Goal: Information Seeking & Learning: Learn about a topic

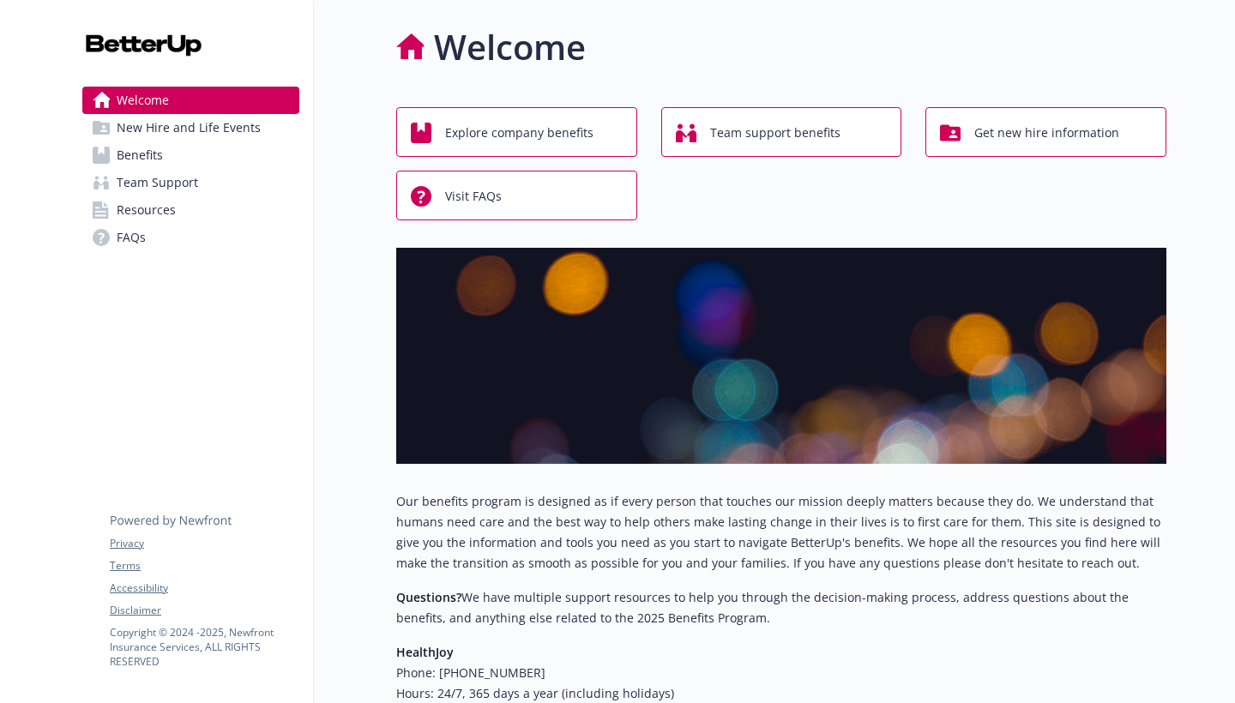
click at [190, 217] on link "Resources" at bounding box center [190, 209] width 217 height 27
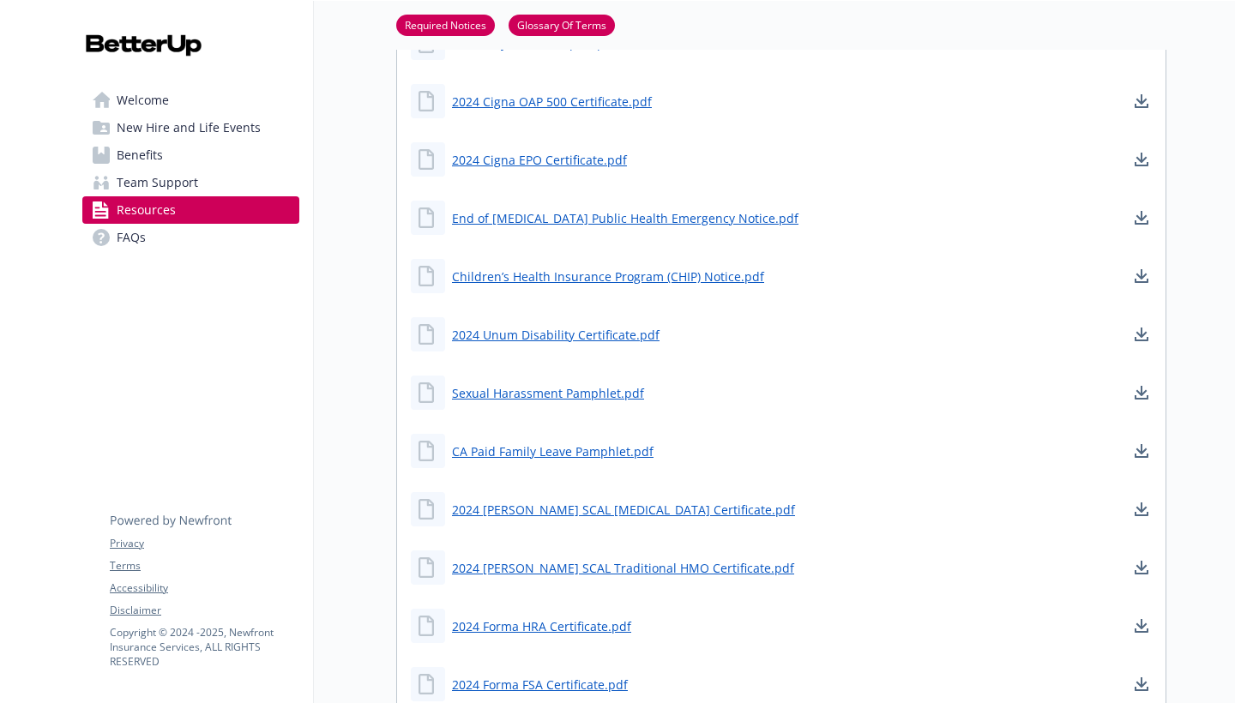
scroll to position [364, 0]
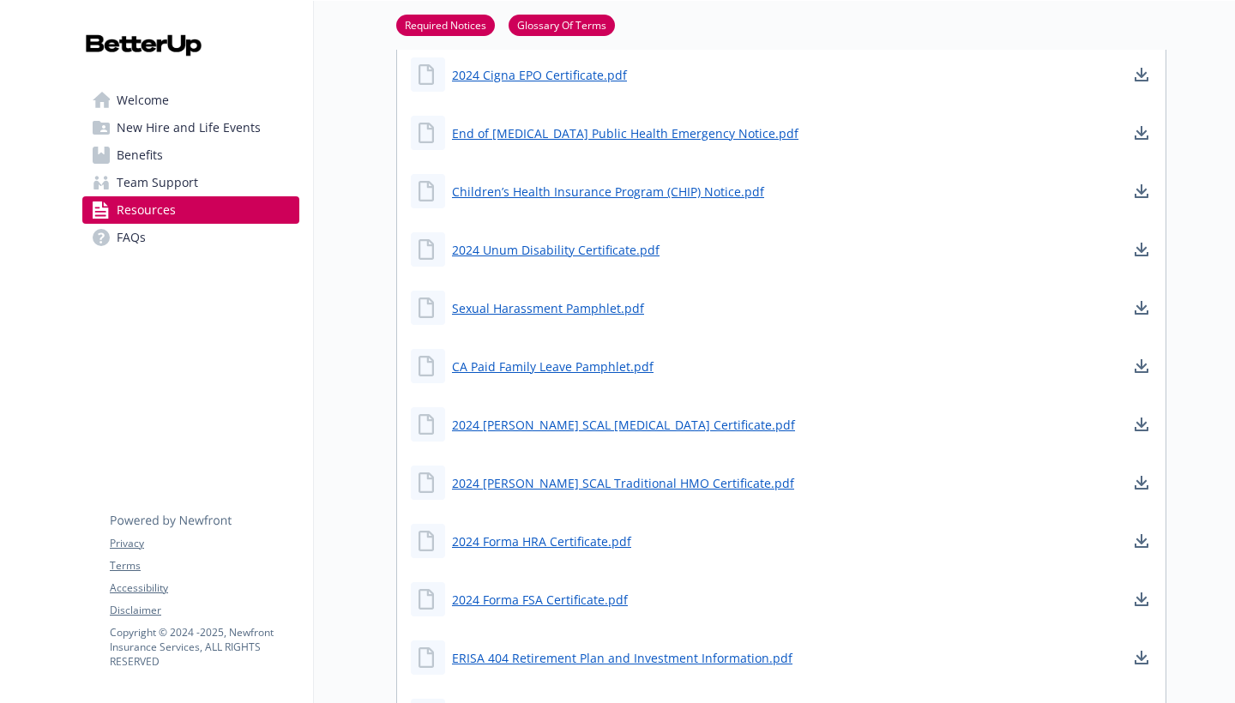
click at [179, 188] on span "Team Support" at bounding box center [157, 182] width 81 height 27
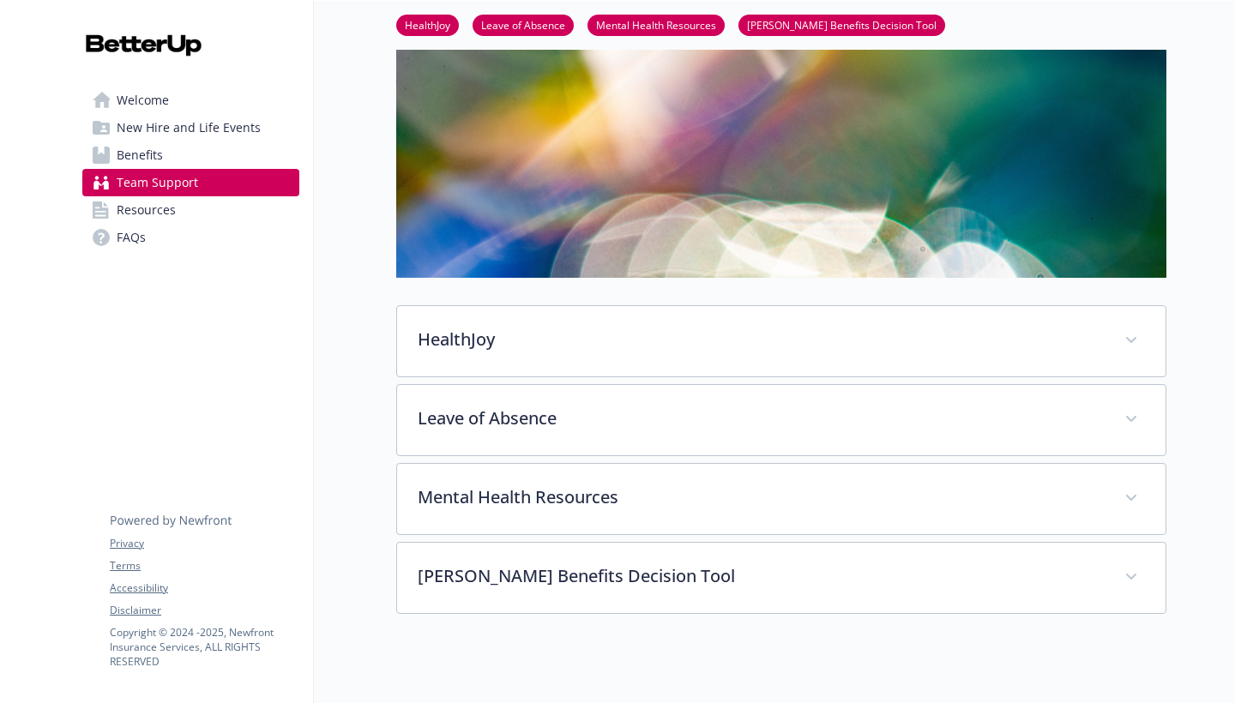
click at [165, 127] on span "New Hire and Life Events" at bounding box center [189, 127] width 144 height 27
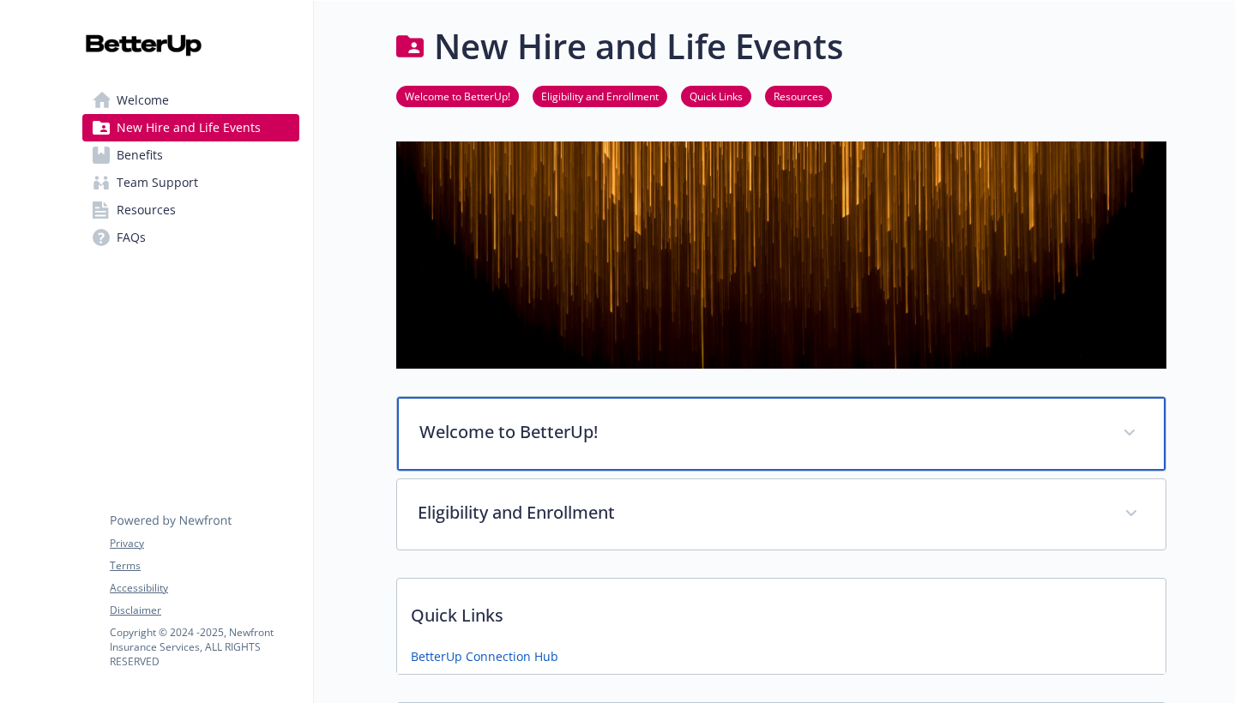
click at [497, 431] on p "Welcome to BetterUp!" at bounding box center [760, 432] width 682 height 26
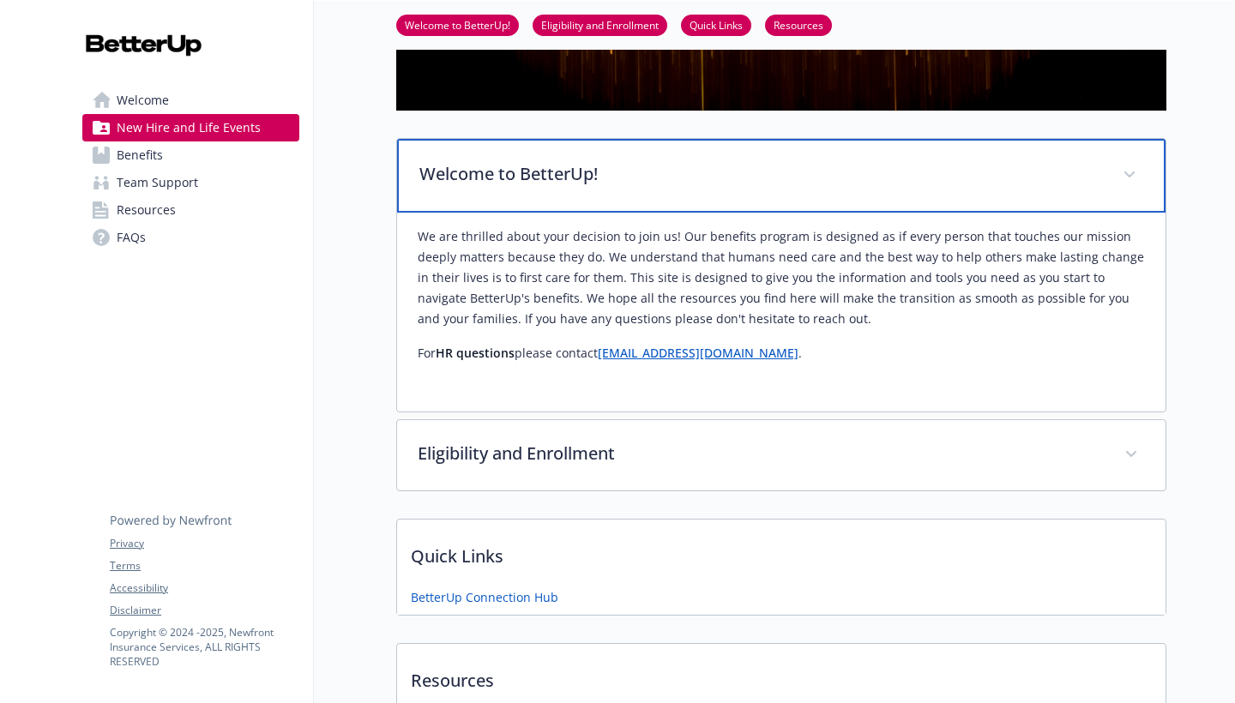
scroll to position [268, 0]
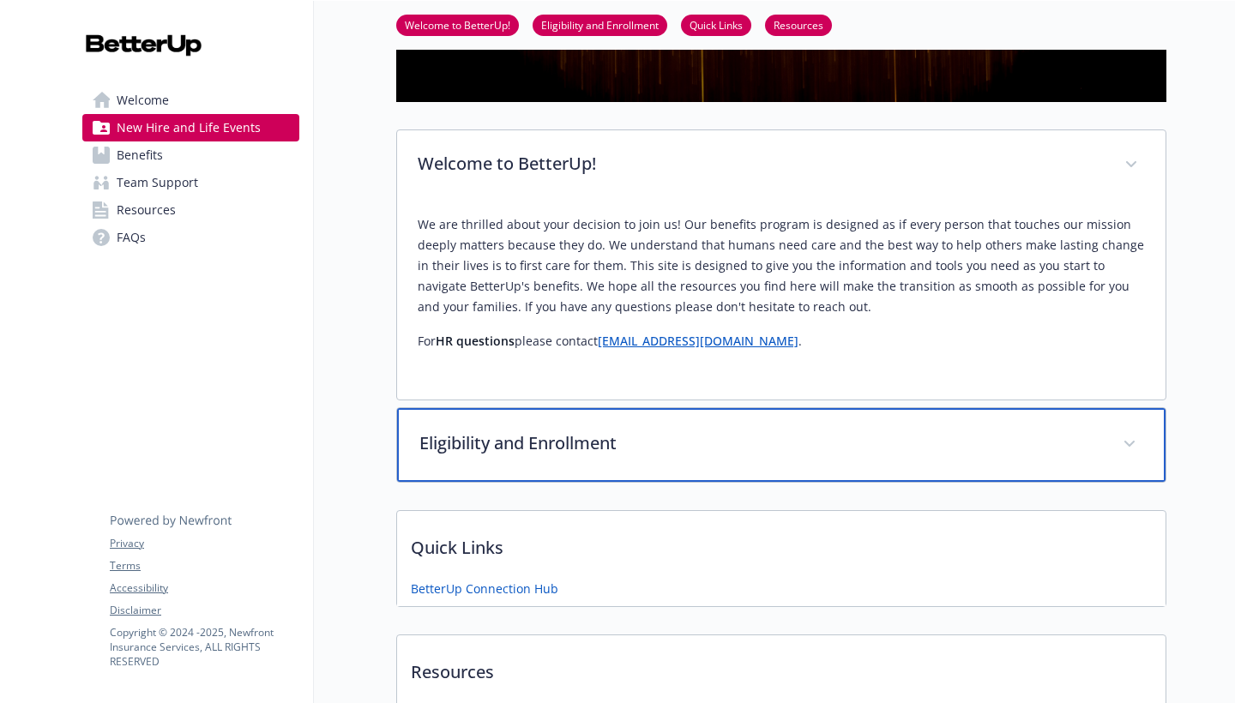
click at [642, 465] on div "Eligibility and Enrollment" at bounding box center [781, 445] width 768 height 74
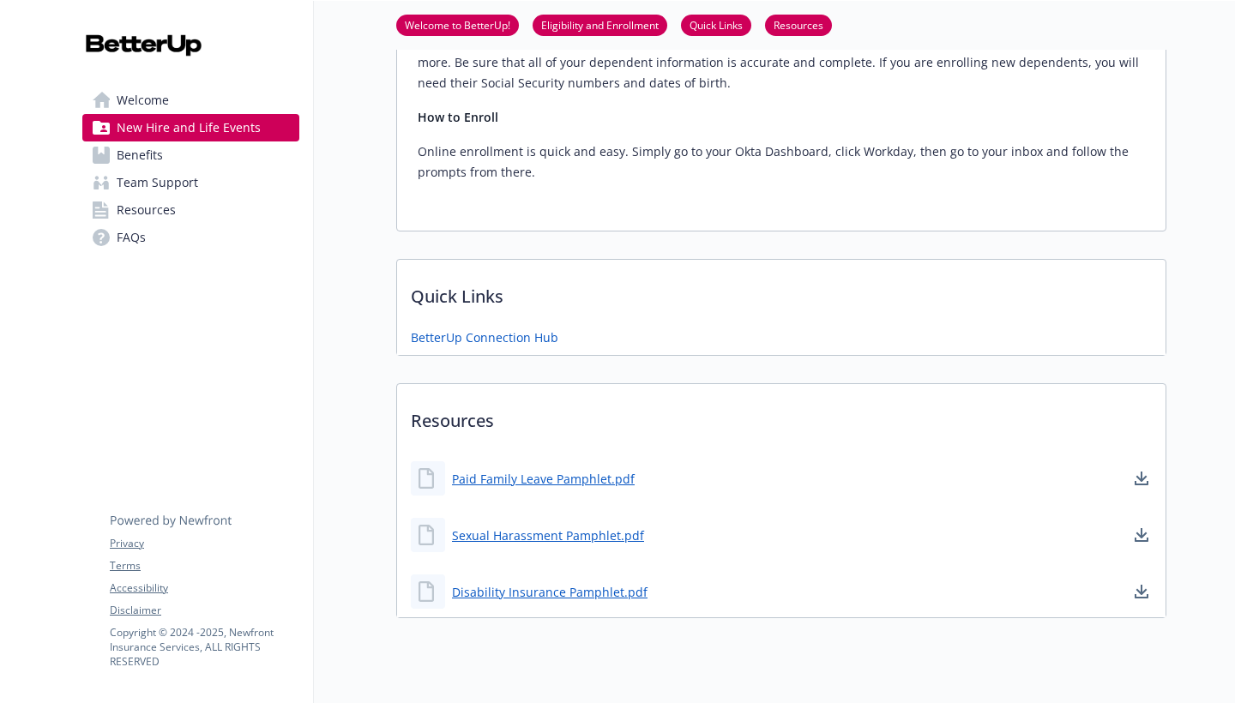
scroll to position [1736, 0]
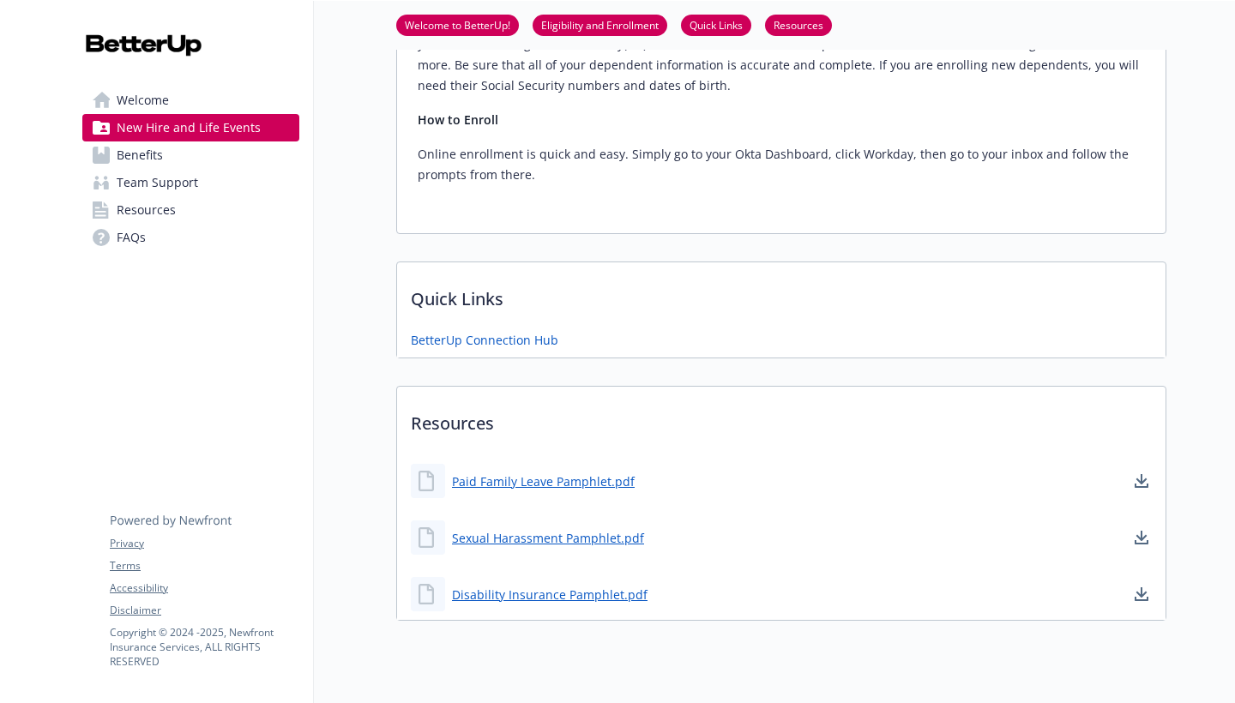
click at [159, 179] on span "Team Support" at bounding box center [157, 182] width 81 height 27
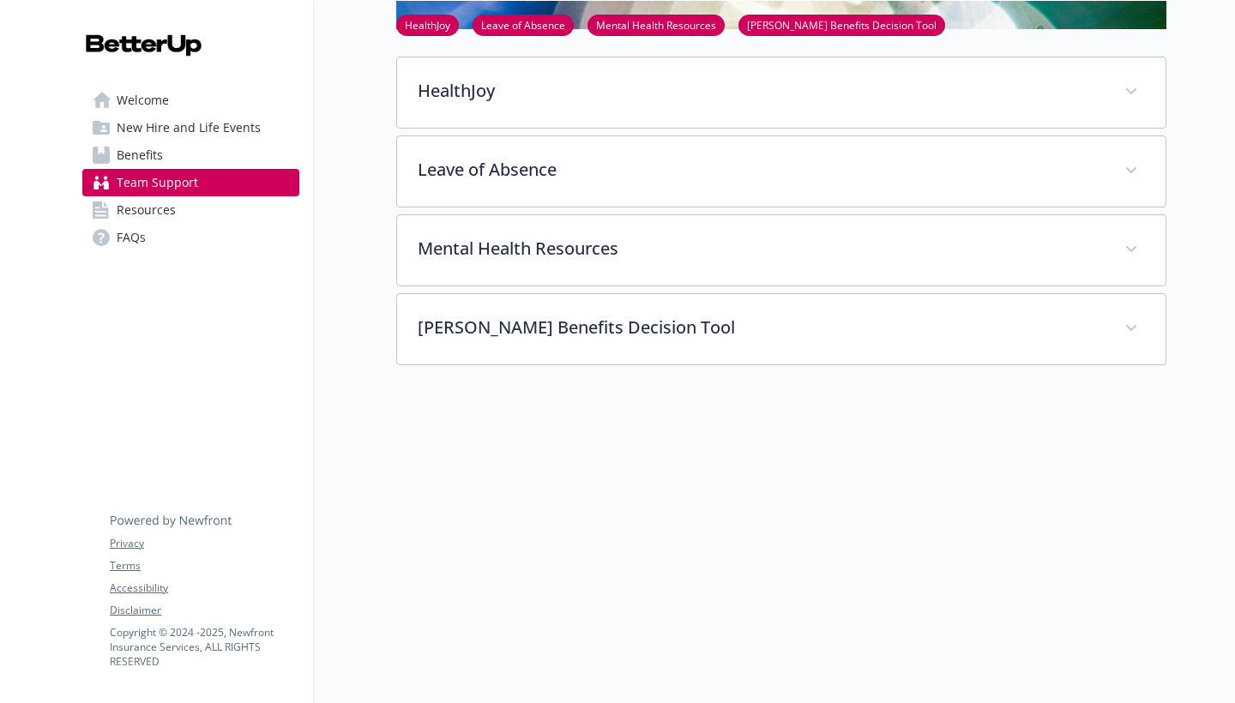
scroll to position [362, 0]
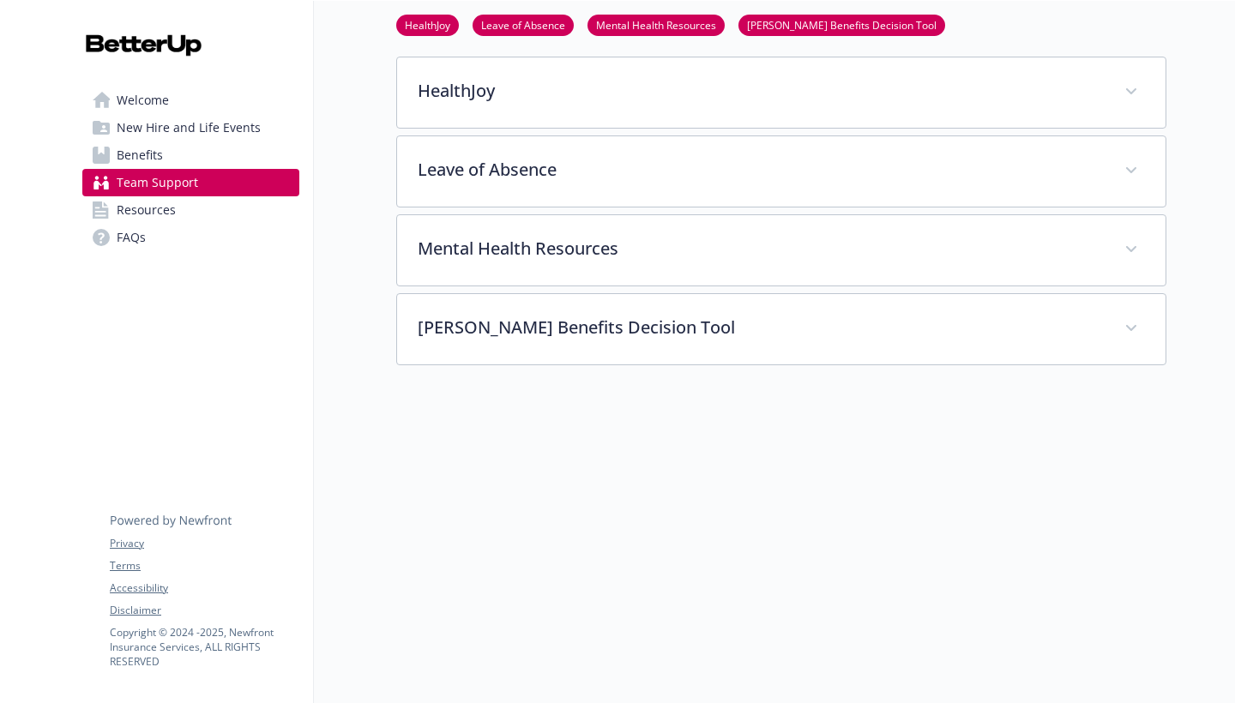
click at [162, 204] on span "Resources" at bounding box center [146, 209] width 59 height 27
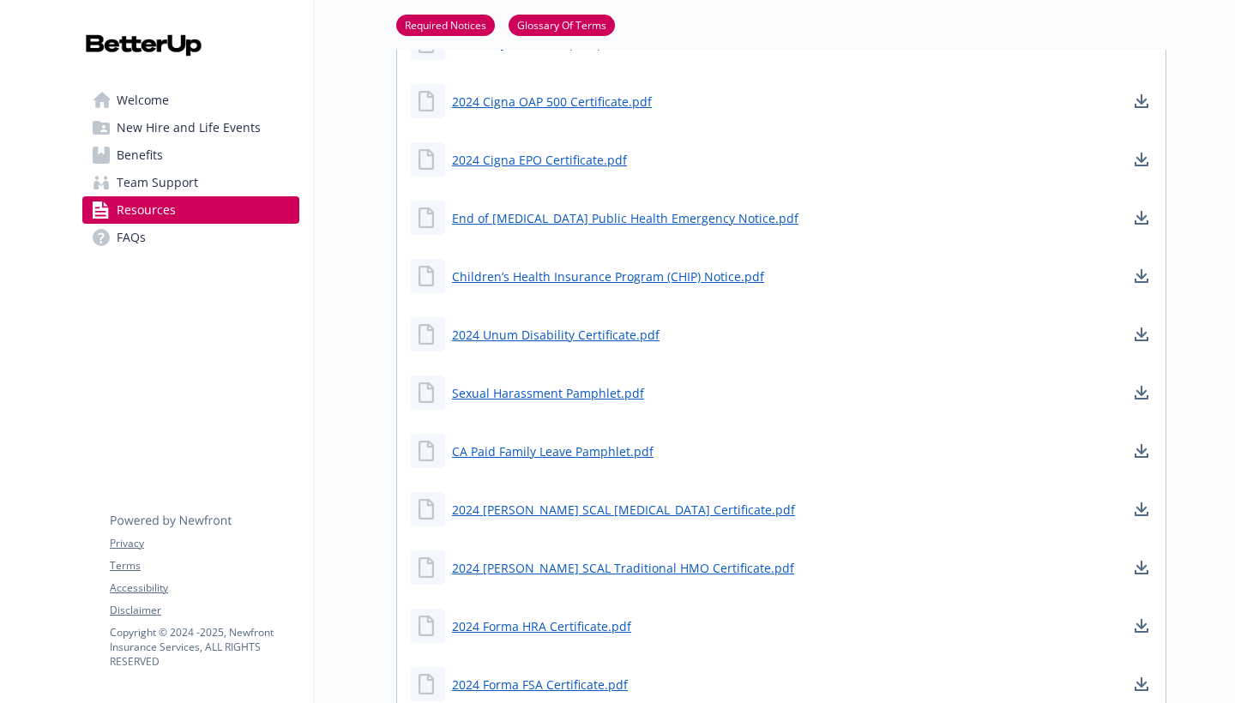
click at [152, 229] on link "FAQs" at bounding box center [190, 237] width 217 height 27
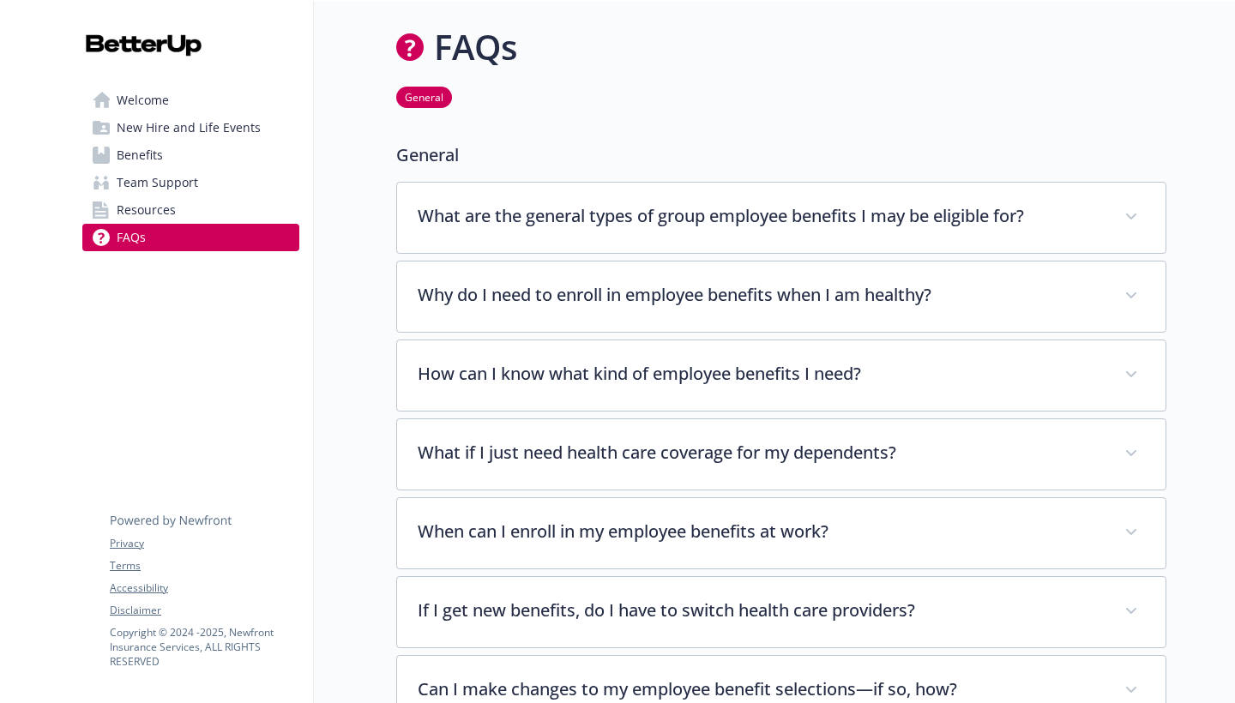
click at [150, 159] on span "Benefits" at bounding box center [140, 154] width 46 height 27
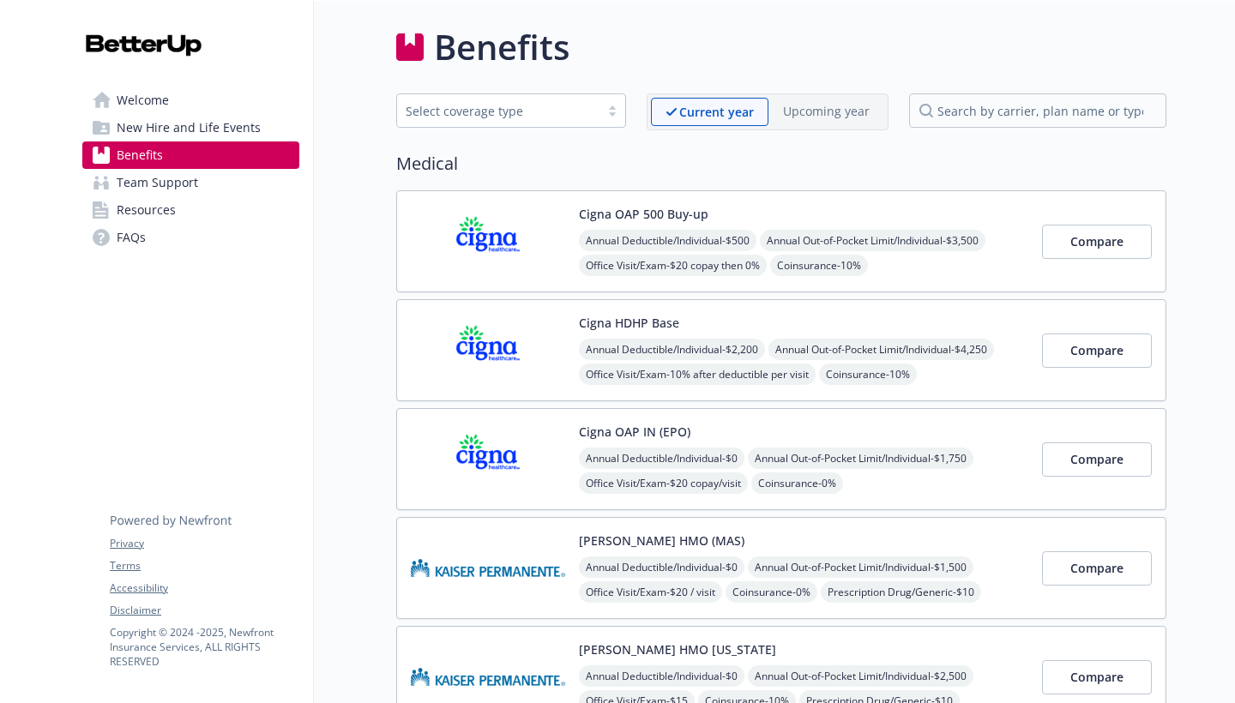
click at [176, 130] on span "New Hire and Life Events" at bounding box center [189, 127] width 144 height 27
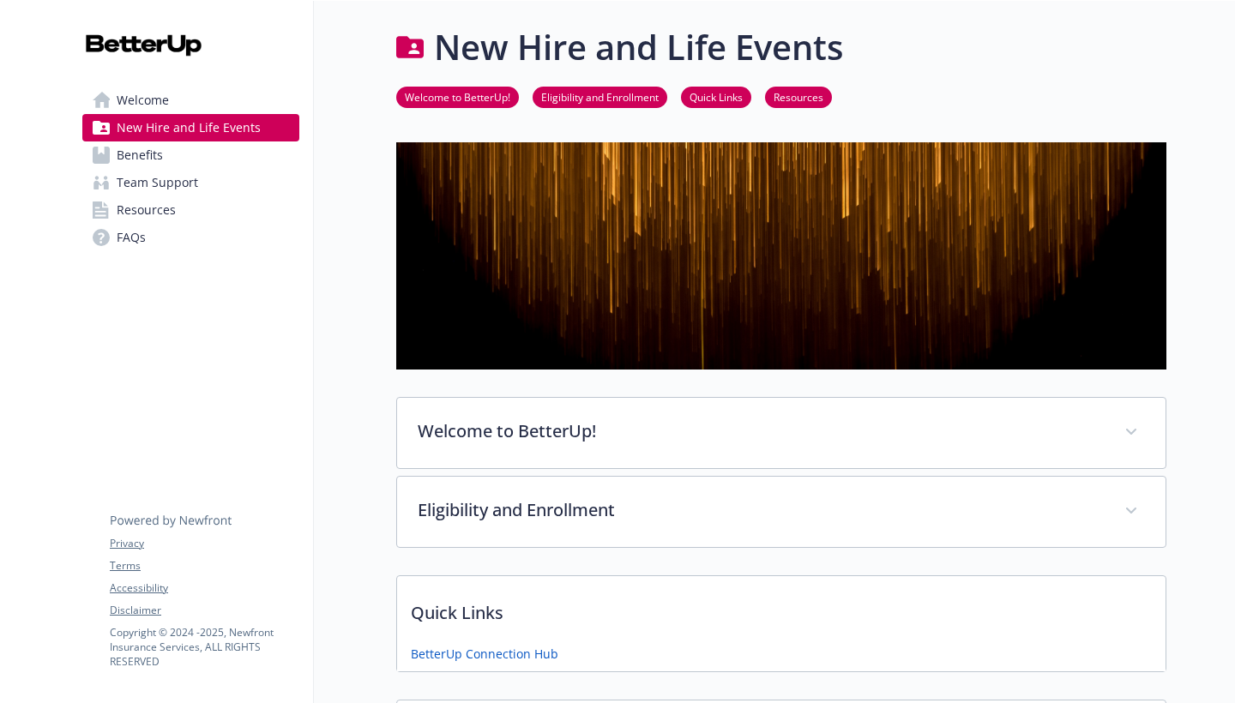
click at [168, 153] on link "Benefits" at bounding box center [190, 154] width 217 height 27
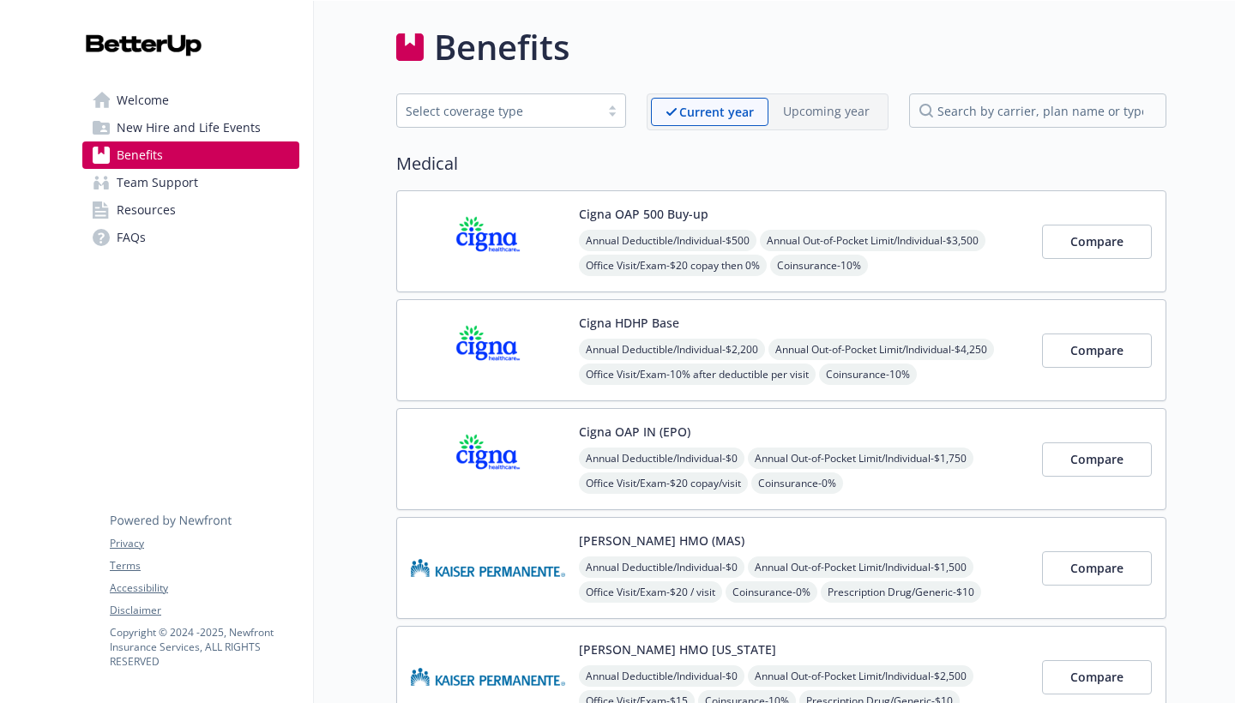
click at [170, 180] on span "Team Support" at bounding box center [157, 182] width 81 height 27
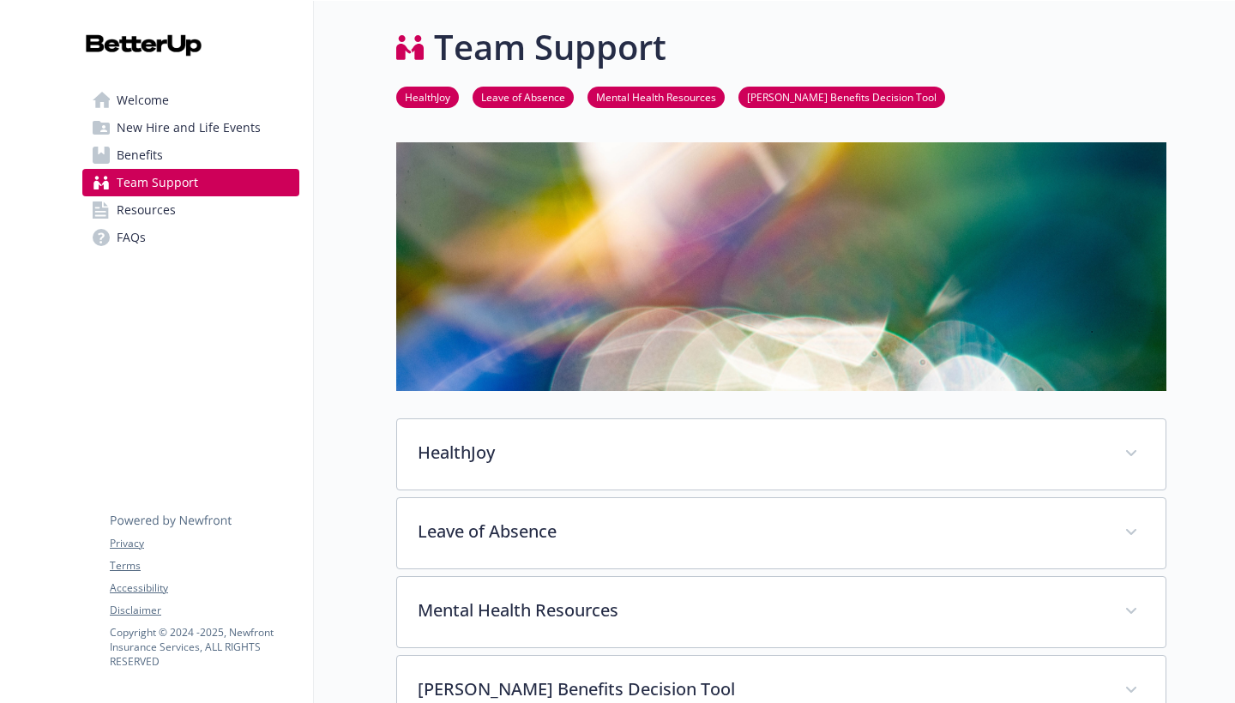
click at [177, 160] on link "Benefits" at bounding box center [190, 154] width 217 height 27
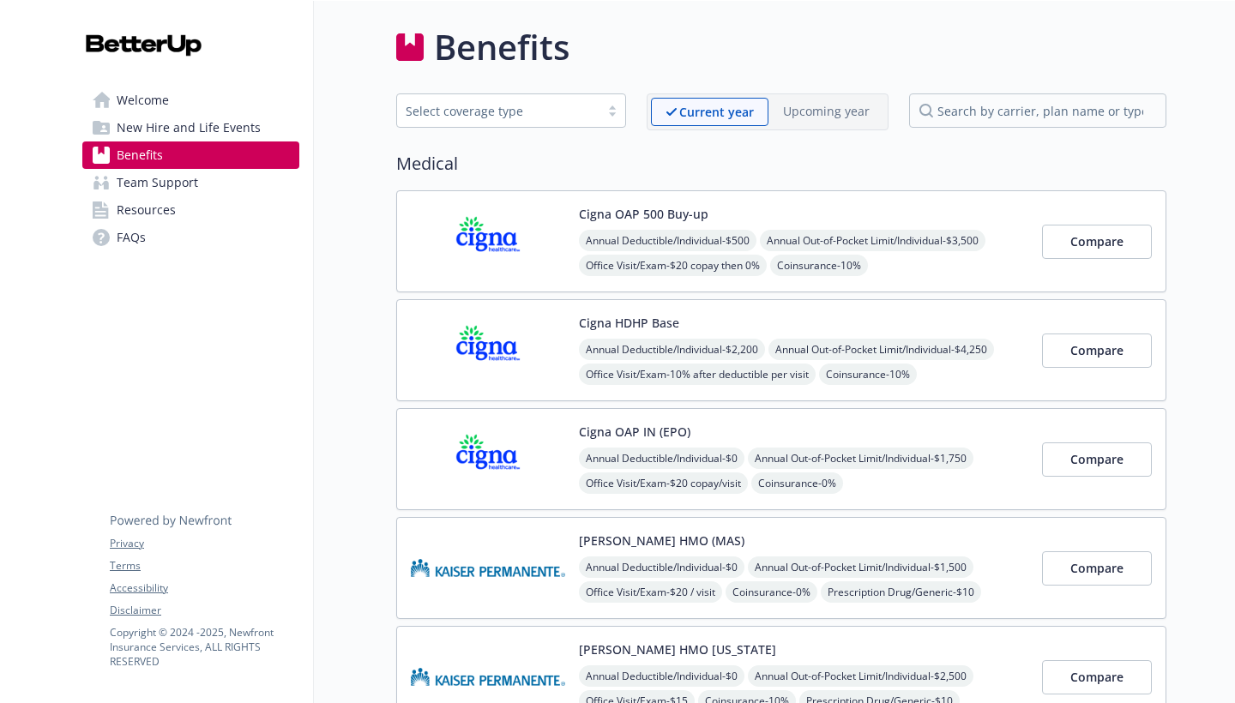
click at [195, 133] on span "New Hire and Life Events" at bounding box center [189, 127] width 144 height 27
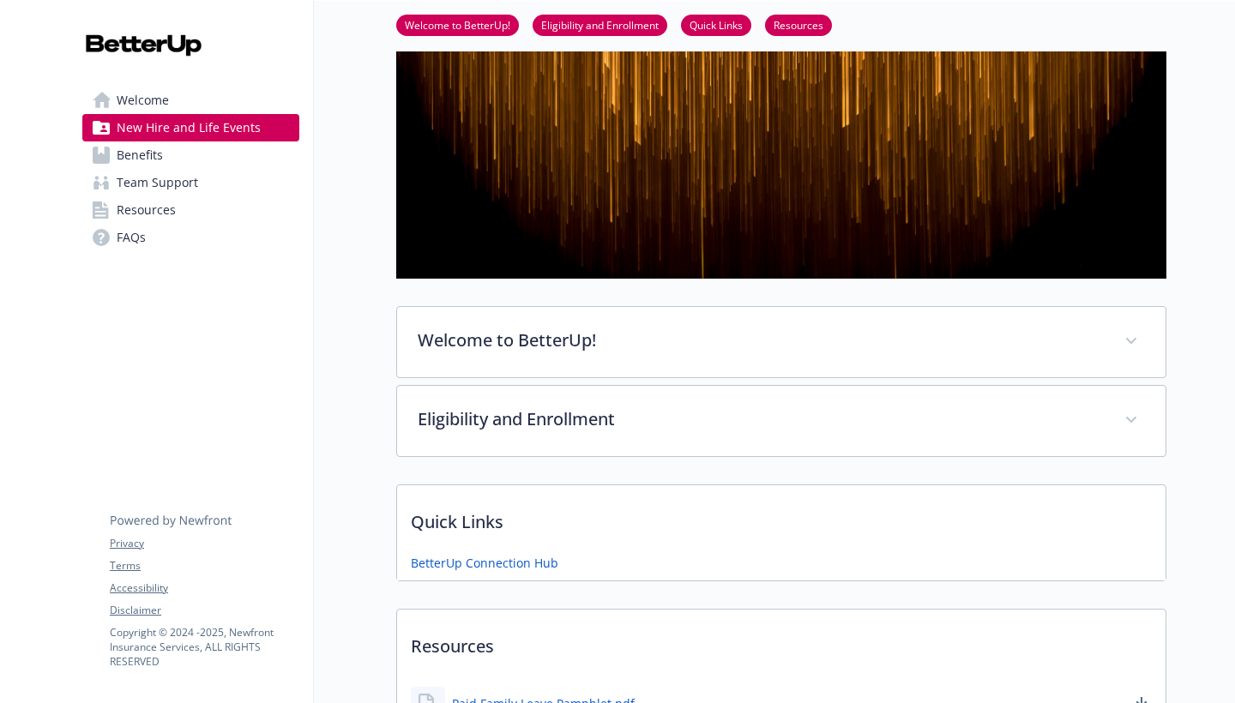
scroll to position [92, 0]
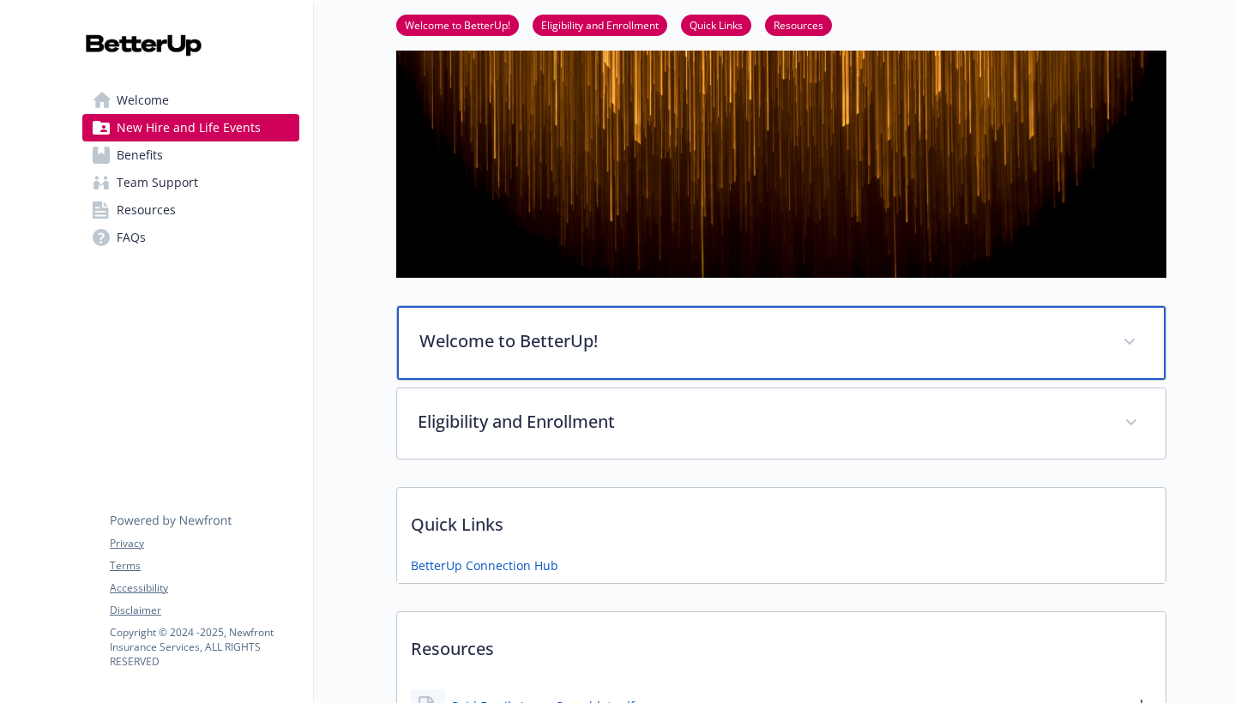
drag, startPoint x: 515, startPoint y: 339, endPoint x: 502, endPoint y: 332, distance: 14.6
click at [515, 339] on p "Welcome to BetterUp!" at bounding box center [760, 341] width 682 height 26
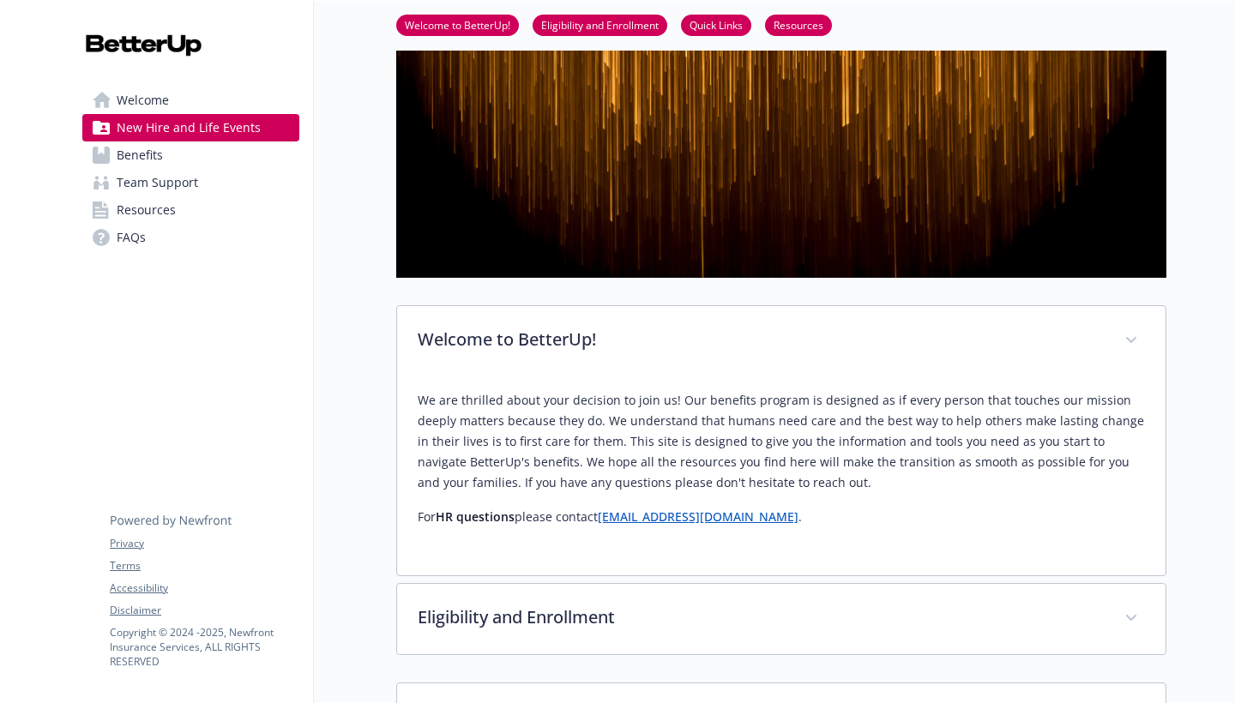
click at [672, 524] on link "[EMAIL_ADDRESS][DOMAIN_NAME]" at bounding box center [698, 516] width 201 height 16
click at [188, 165] on link "Benefits" at bounding box center [190, 154] width 217 height 27
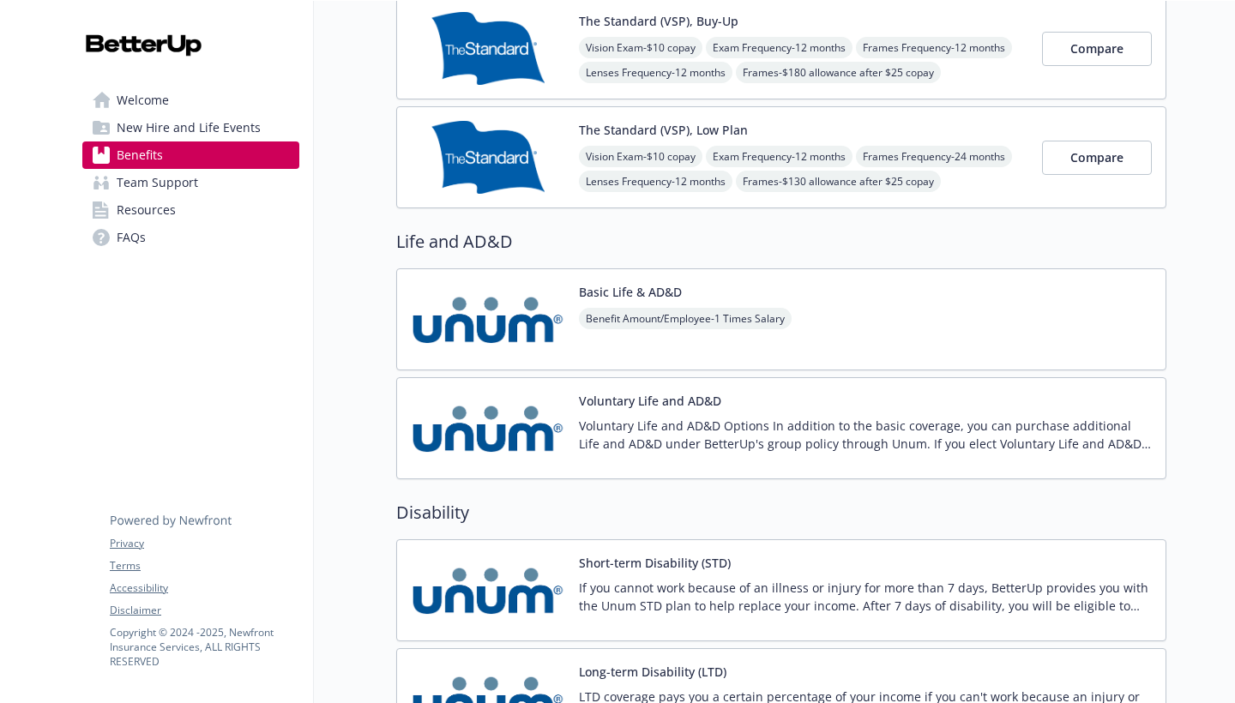
scroll to position [1297, 0]
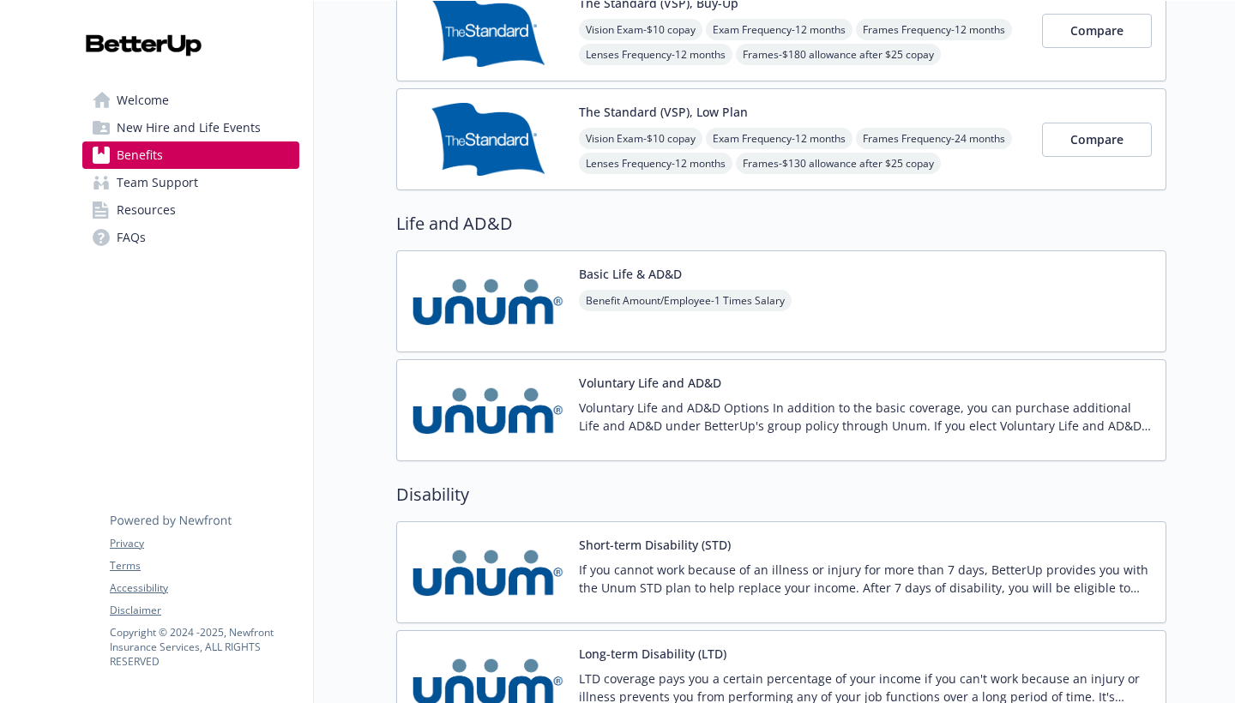
click at [592, 396] on div "Voluntary Life and AD&D Voluntary Life and AD&D Options In addition to the basi…" at bounding box center [865, 410] width 573 height 73
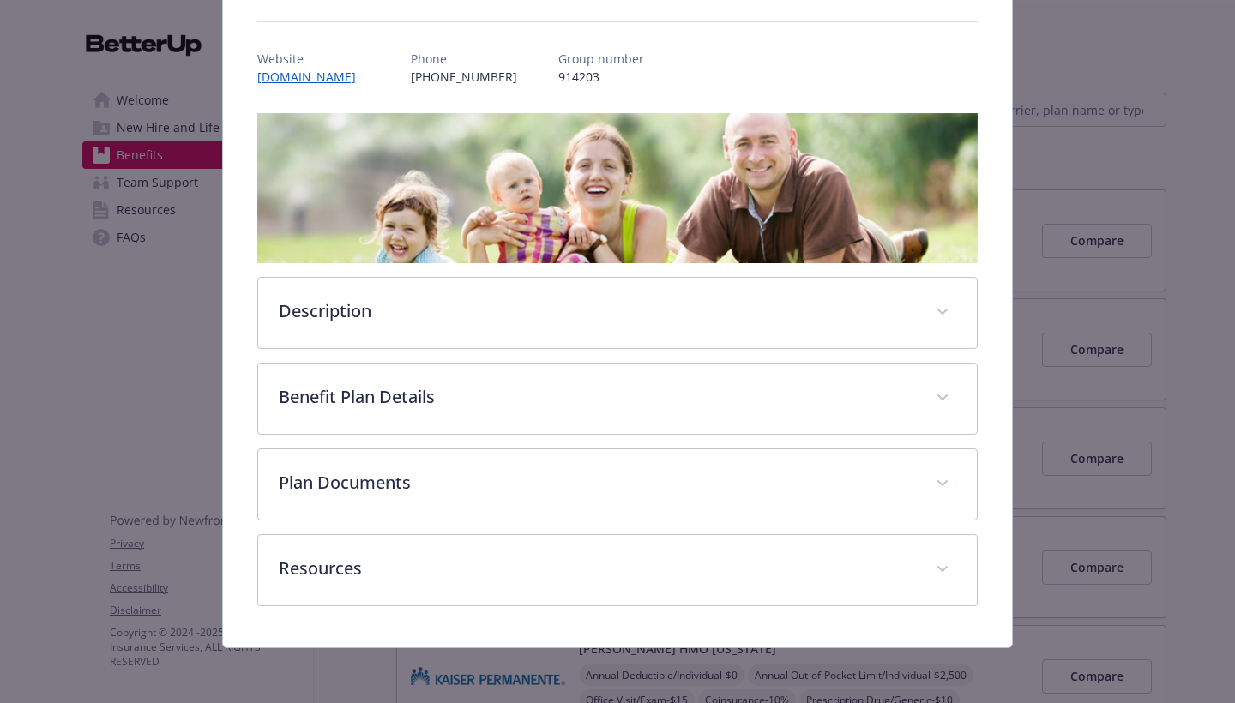
scroll to position [176, 0]
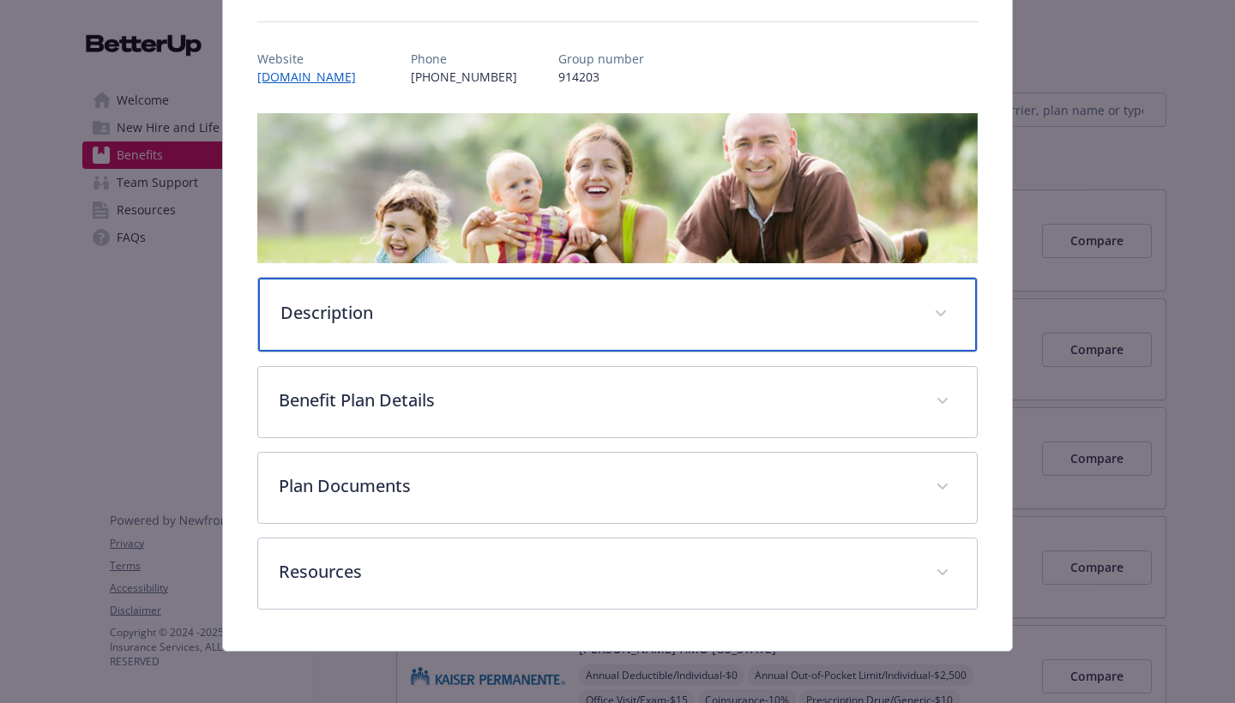
click at [580, 328] on div "Description" at bounding box center [617, 315] width 718 height 74
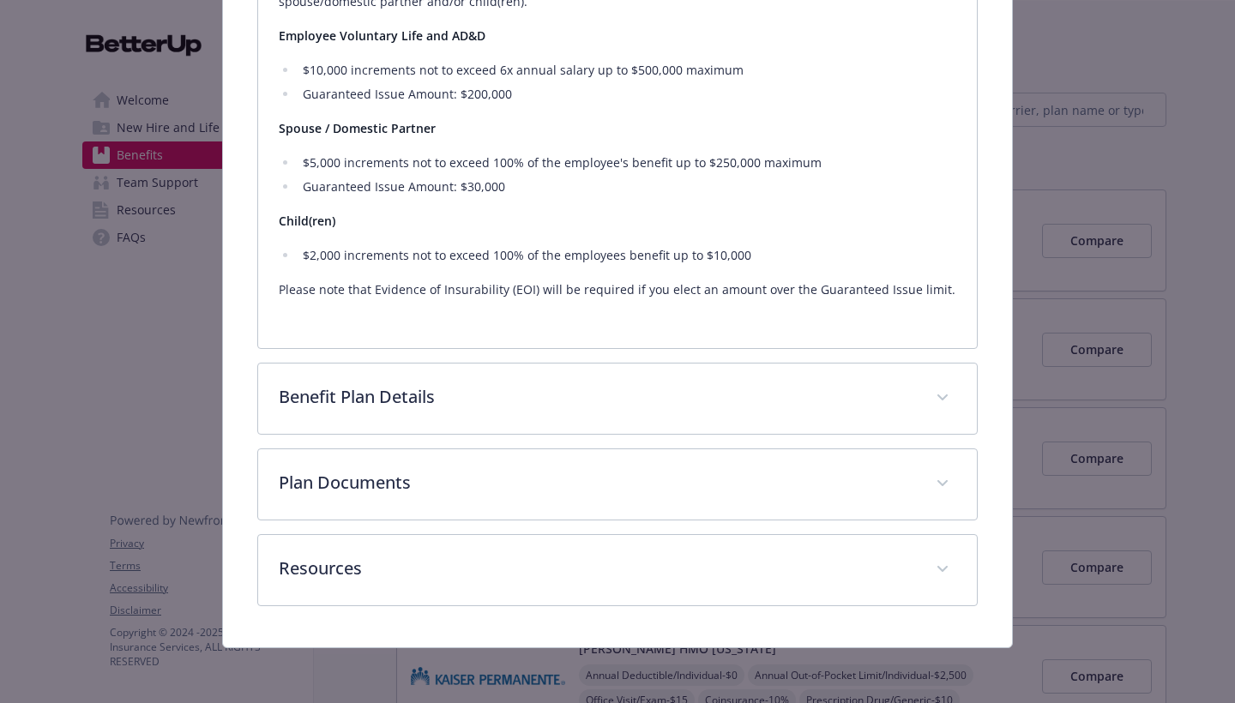
scroll to position [625, 0]
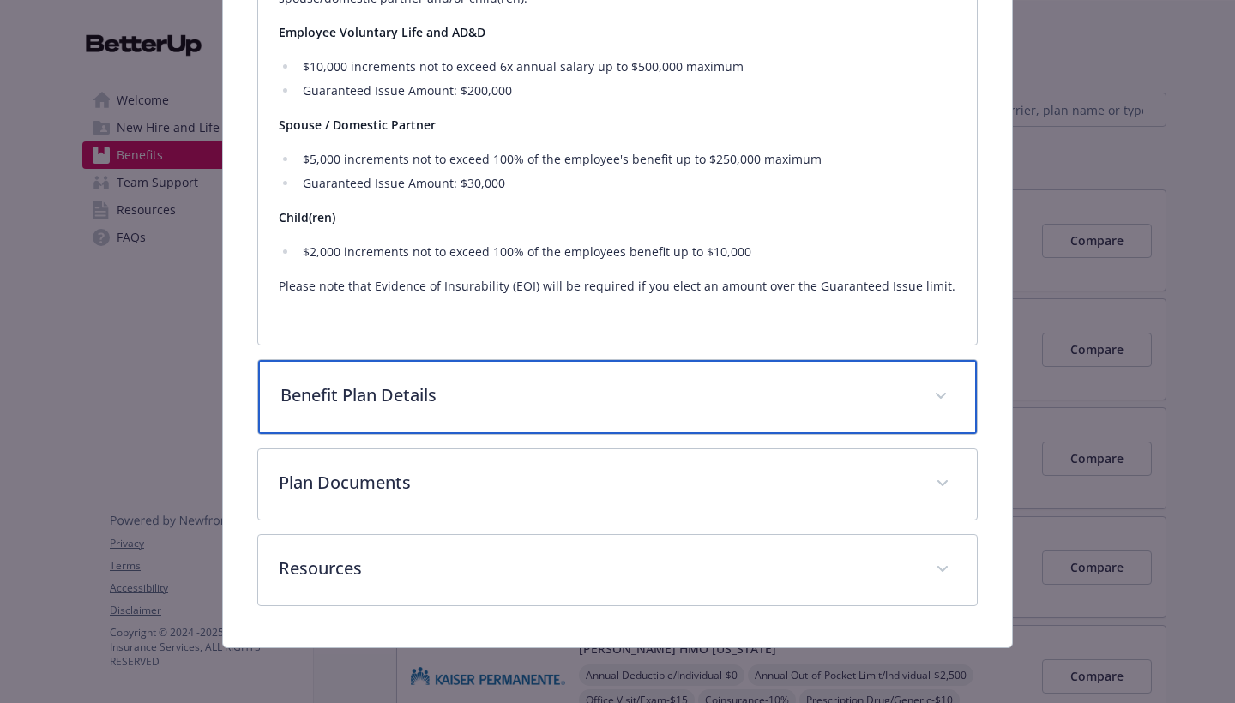
click at [521, 418] on div "Benefit Plan Details" at bounding box center [617, 397] width 718 height 74
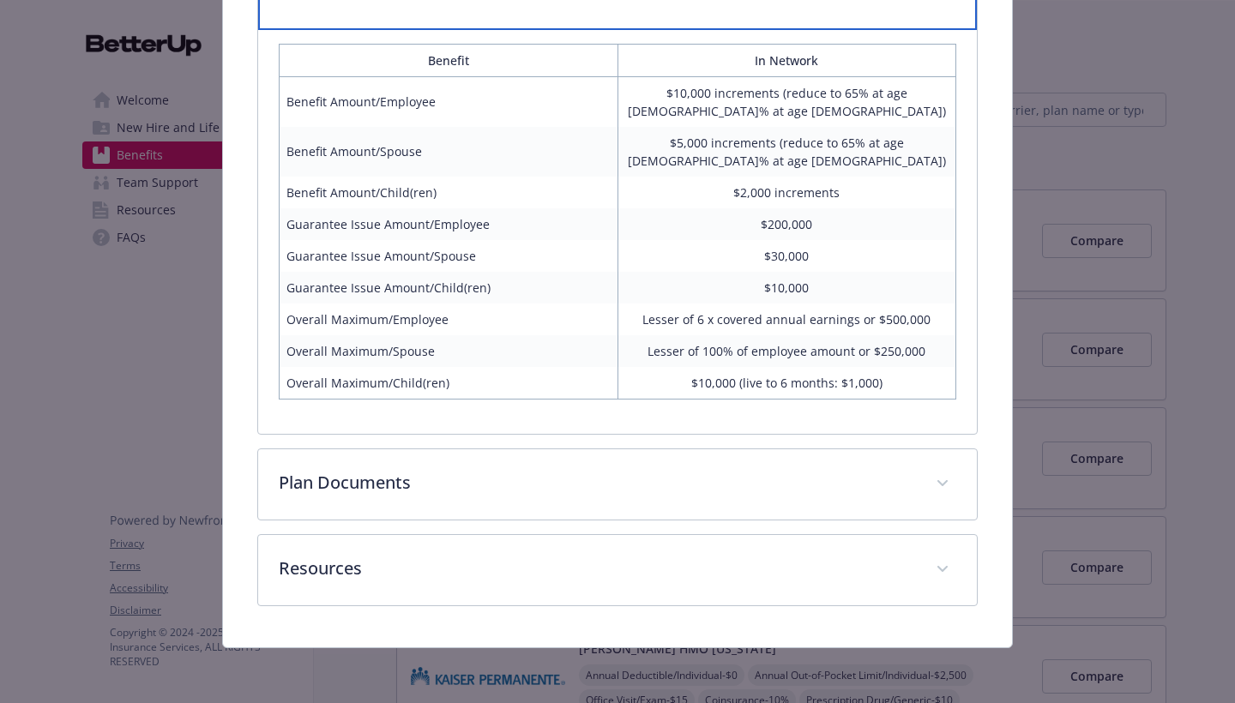
scroll to position [1029, 0]
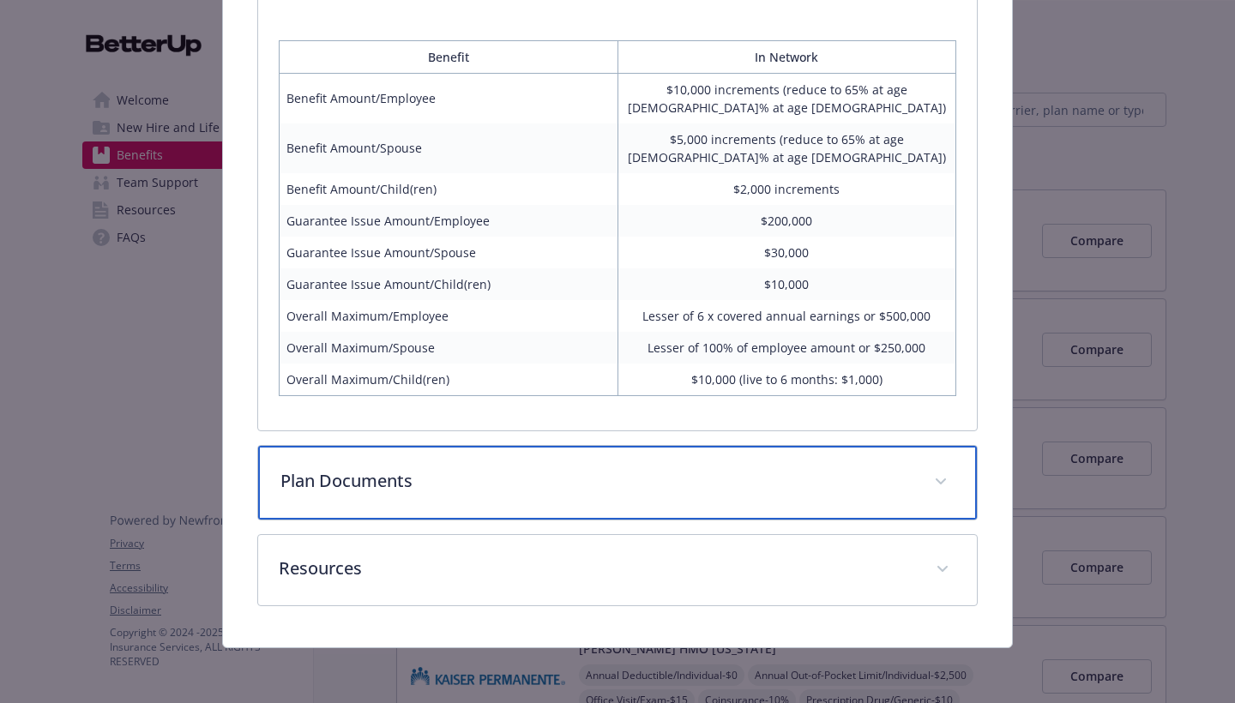
click at [685, 480] on p "Plan Documents" at bounding box center [596, 481] width 633 height 26
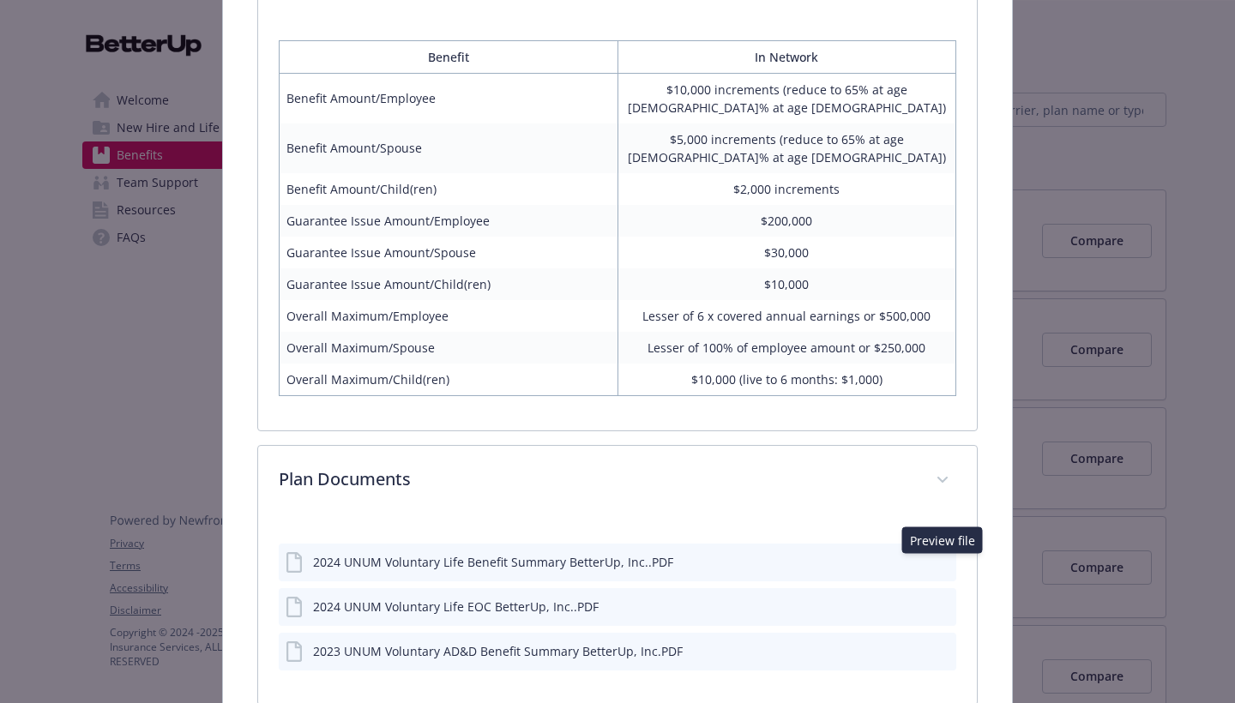
click at [944, 565] on icon "preview file" at bounding box center [941, 561] width 15 height 12
click at [942, 604] on icon "preview file" at bounding box center [941, 605] width 15 height 12
click at [941, 652] on icon "preview file" at bounding box center [941, 650] width 15 height 12
click at [635, 566] on div "2024 UNUM Voluntary Life Benefit Summary BetterUp, Inc..PDF" at bounding box center [493, 562] width 360 height 18
click at [939, 563] on icon "preview file" at bounding box center [941, 562] width 15 height 12
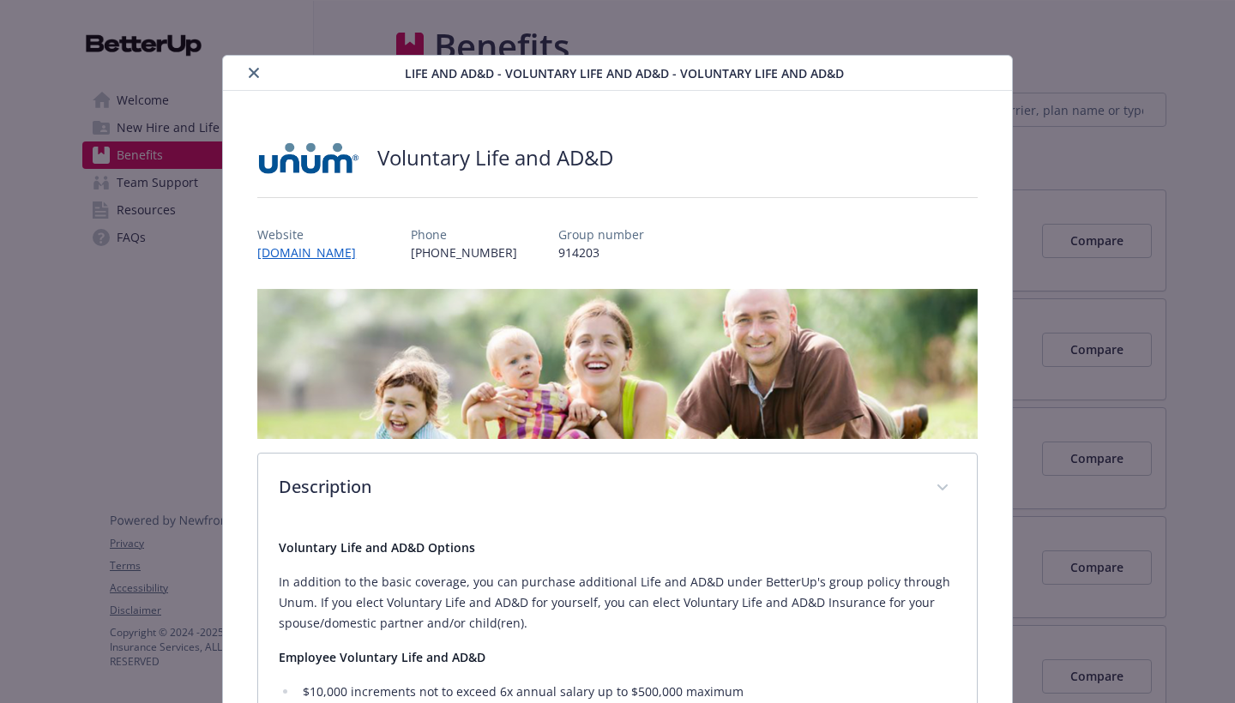
scroll to position [0, 0]
click at [254, 70] on icon "close" at bounding box center [254, 73] width 10 height 10
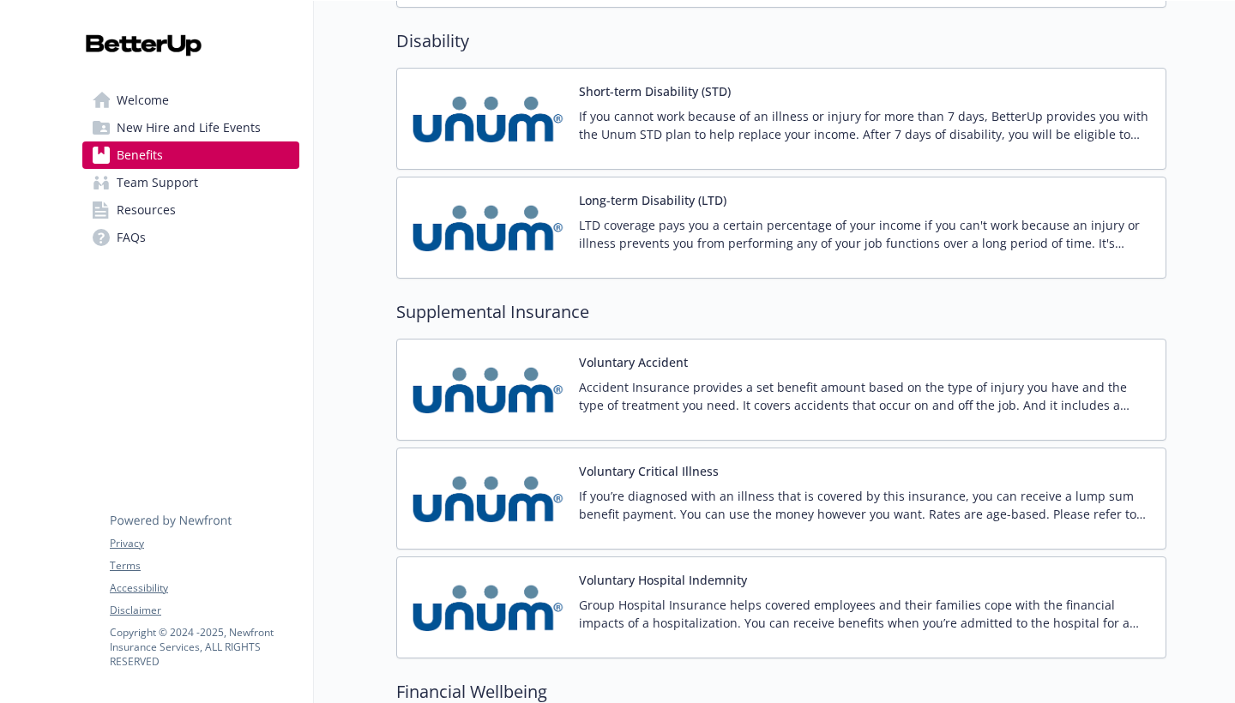
scroll to position [1759, 0]
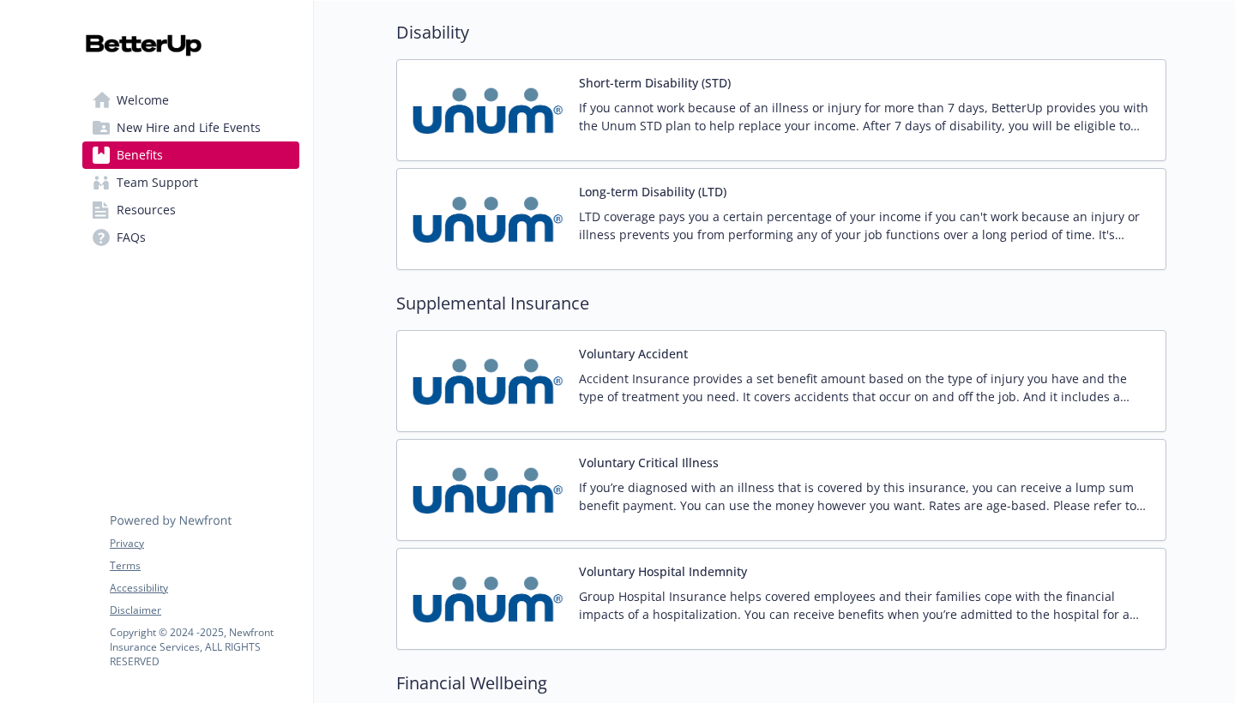
click at [709, 502] on p "If you’re diagnosed with an illness that is covered by this insurance, you can …" at bounding box center [865, 496] width 573 height 36
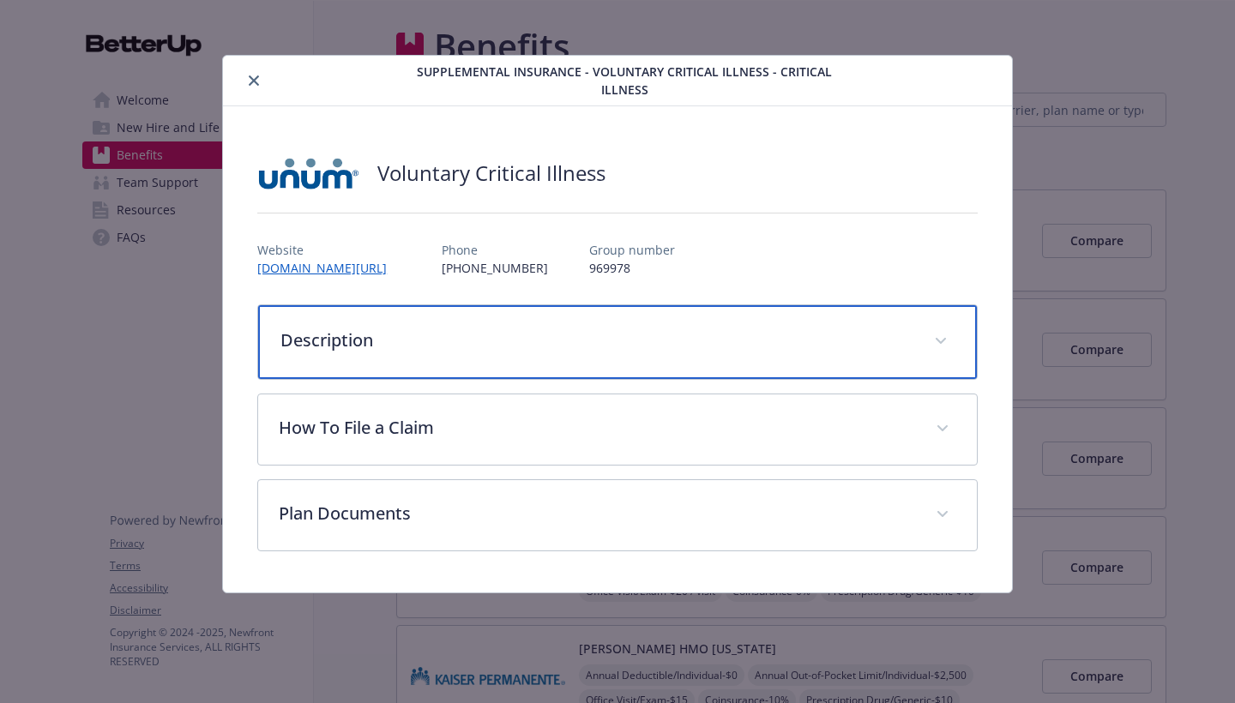
click at [676, 339] on div "Description" at bounding box center [617, 342] width 718 height 74
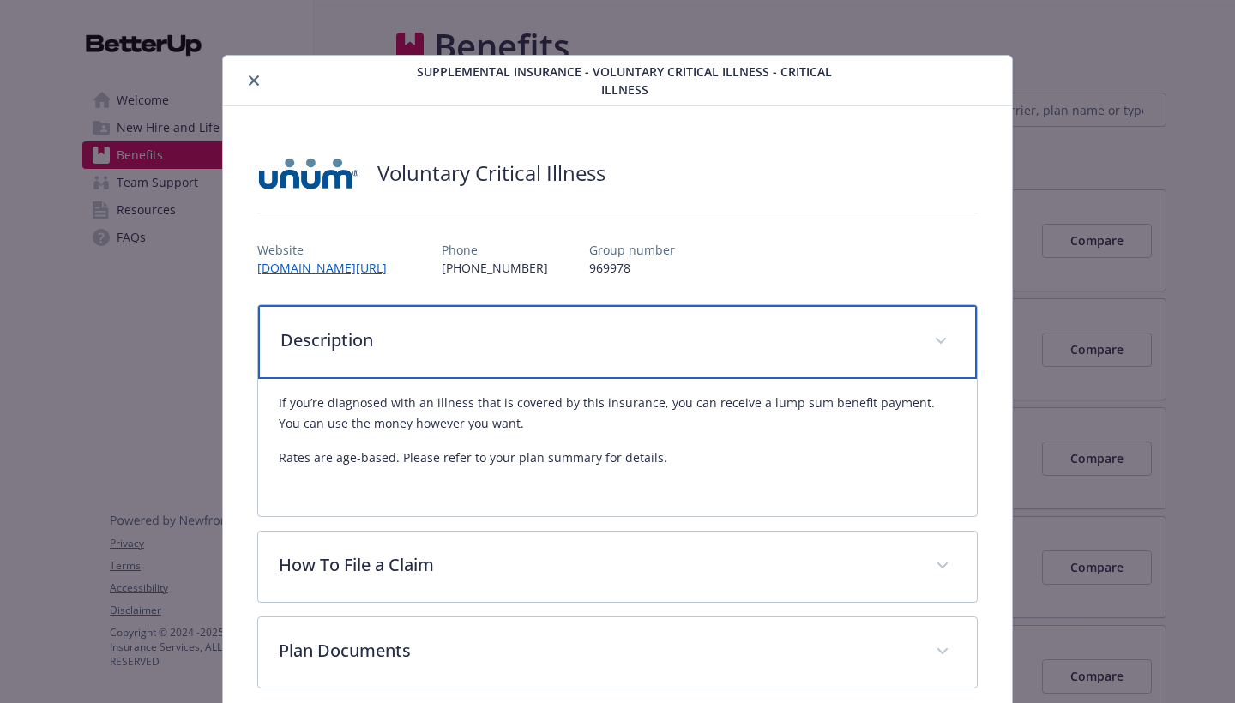
scroll to position [0, 0]
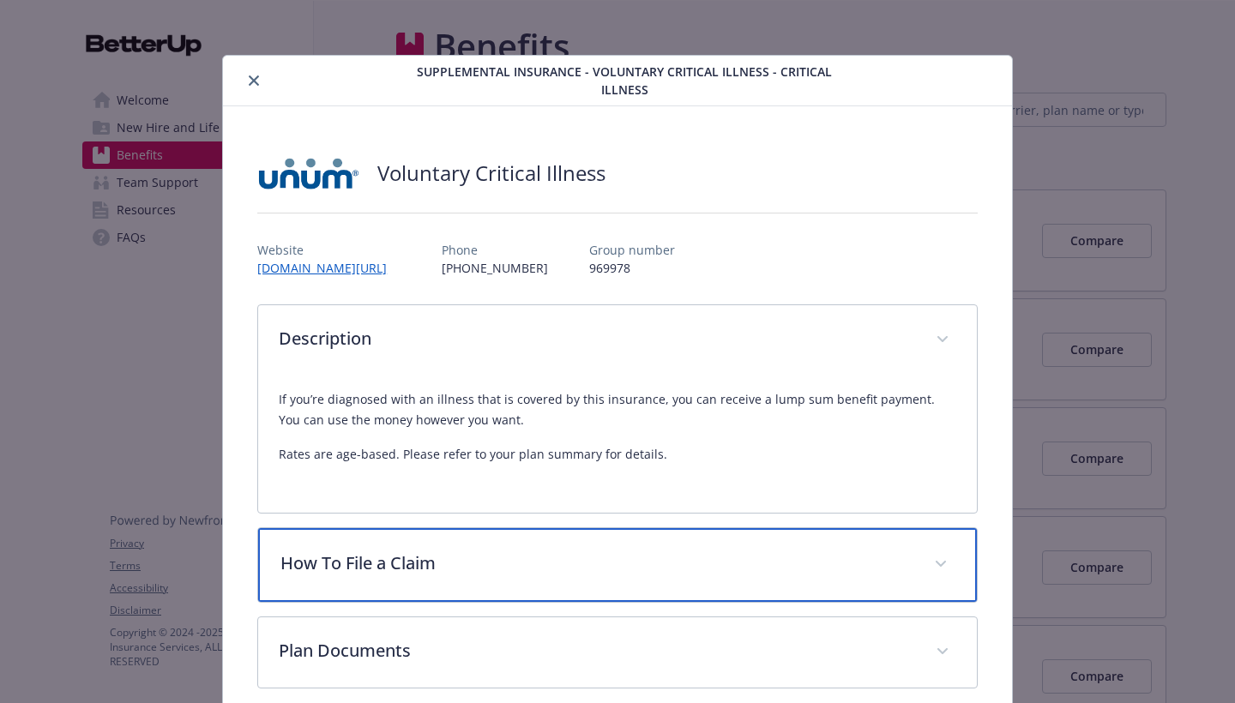
drag, startPoint x: 718, startPoint y: 546, endPoint x: 718, endPoint y: 533, distance: 12.9
click at [717, 550] on p "How To File a Claim" at bounding box center [596, 563] width 633 height 26
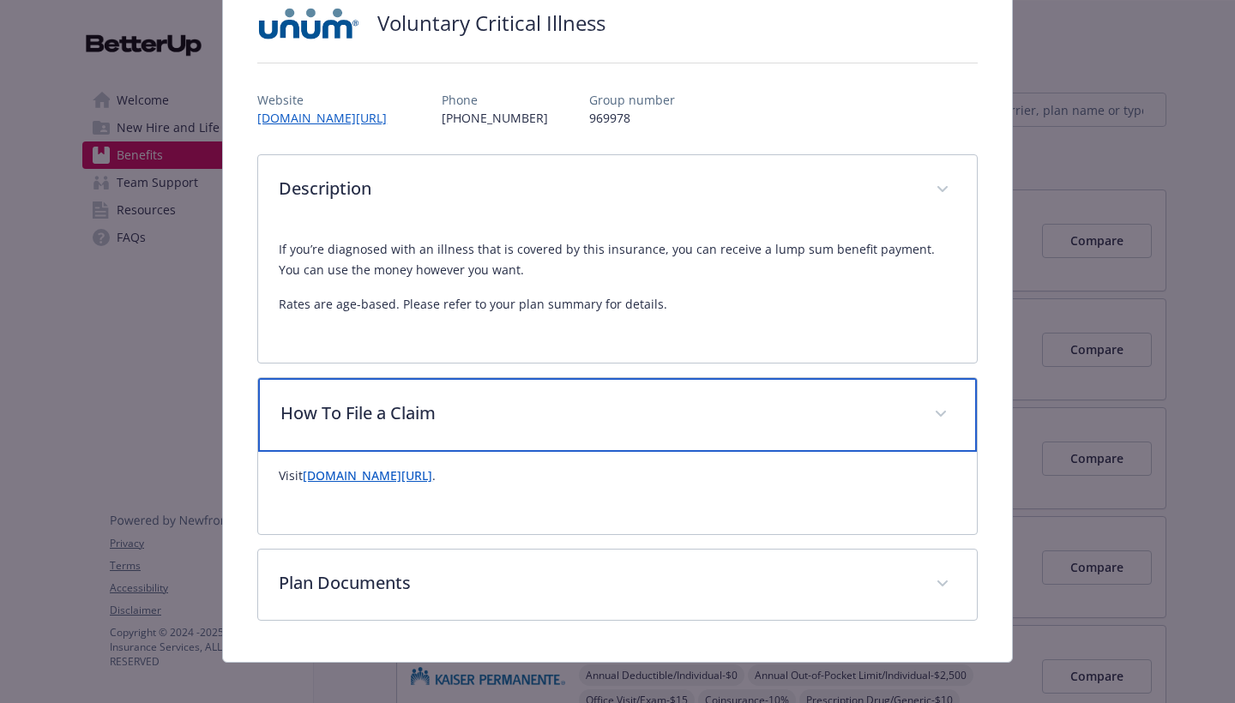
scroll to position [149, 0]
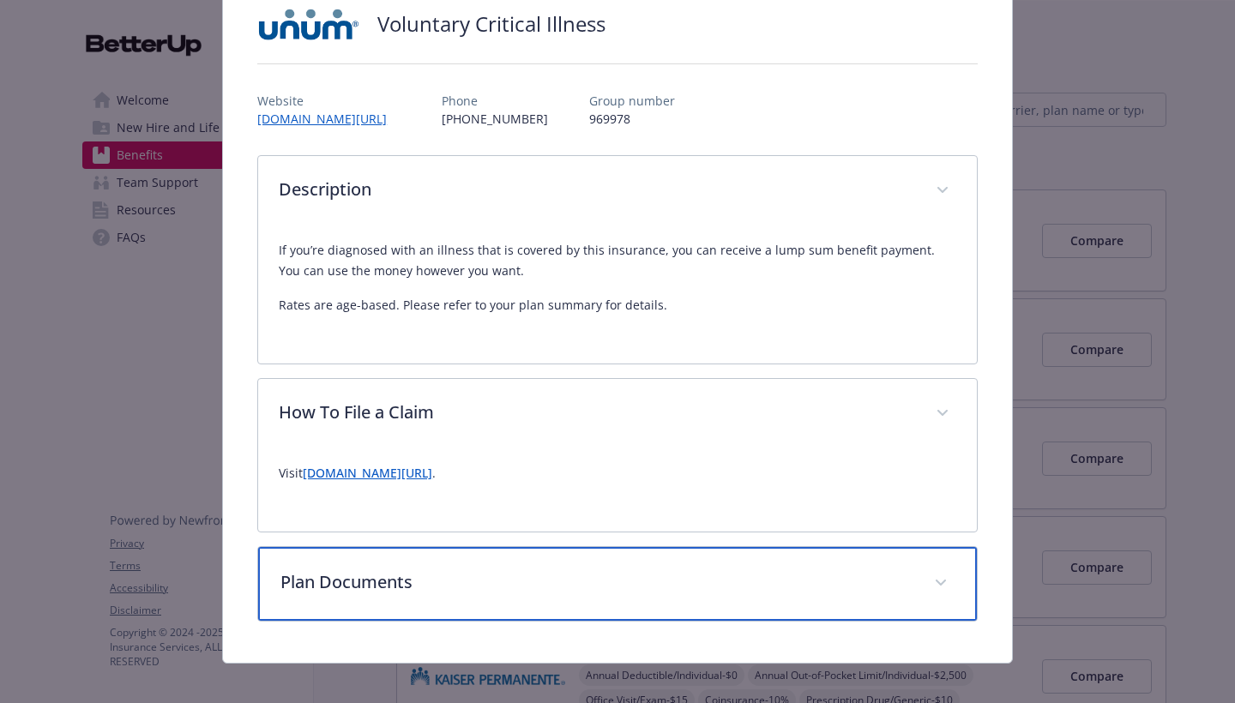
click at [670, 572] on p "Plan Documents" at bounding box center [596, 582] width 633 height 26
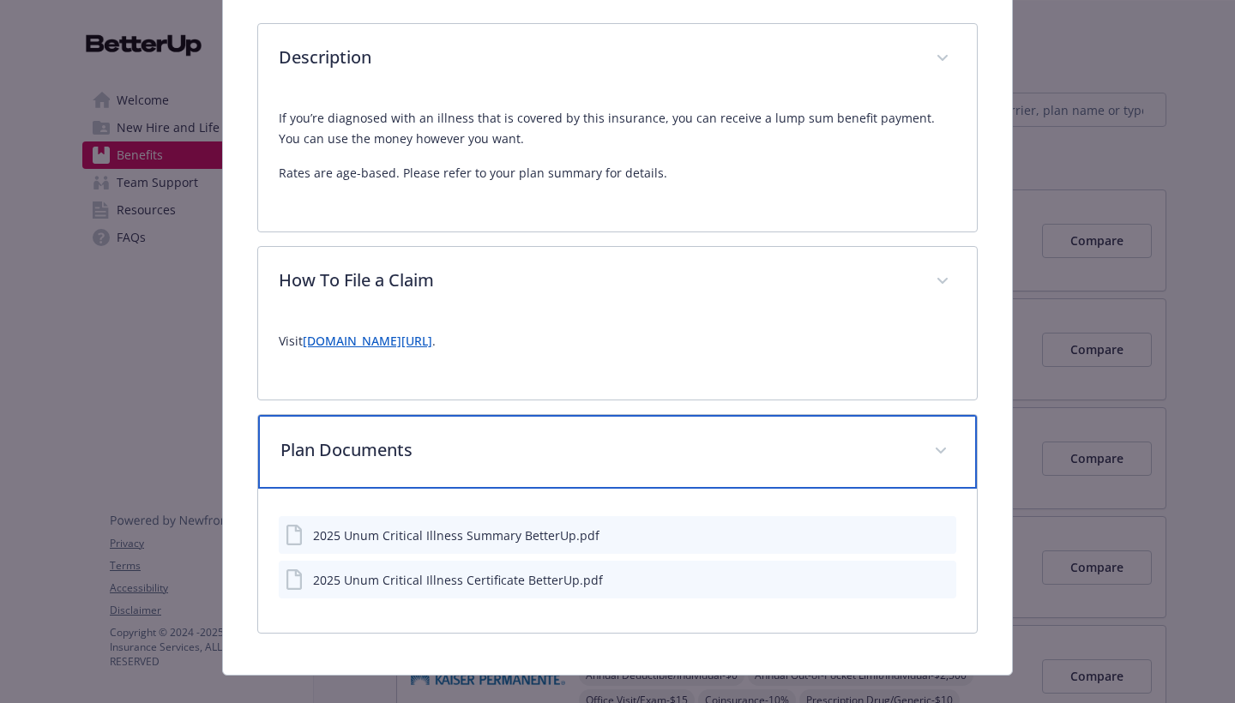
scroll to position [294, 0]
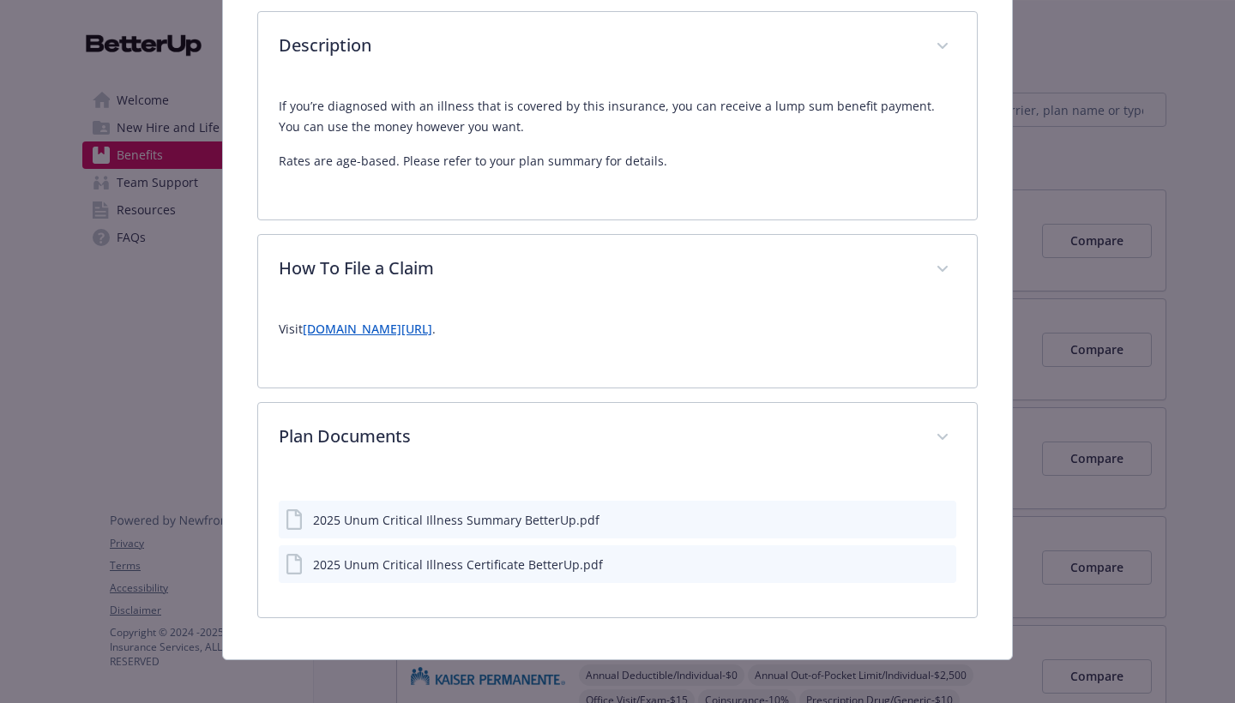
click at [612, 511] on div "2025 Unum Critical Illness Summary BetterUp.pdf" at bounding box center [617, 520] width 677 height 38
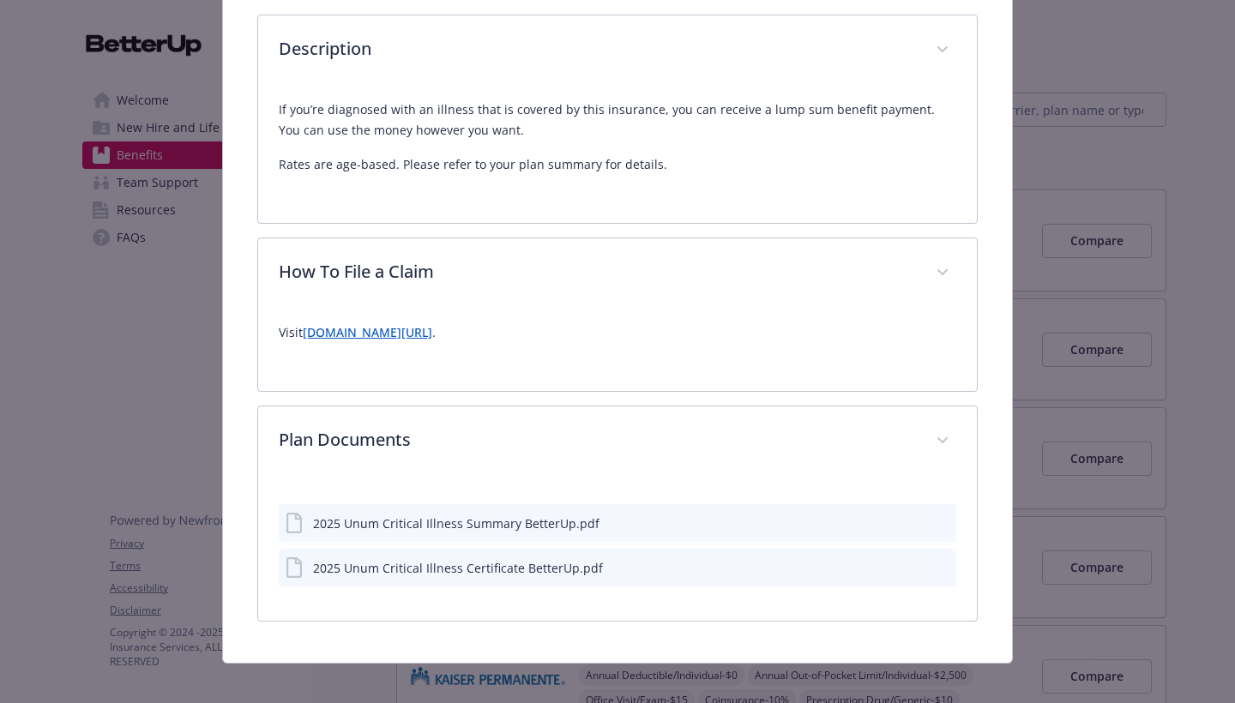
click at [942, 516] on icon "preview file" at bounding box center [941, 522] width 15 height 12
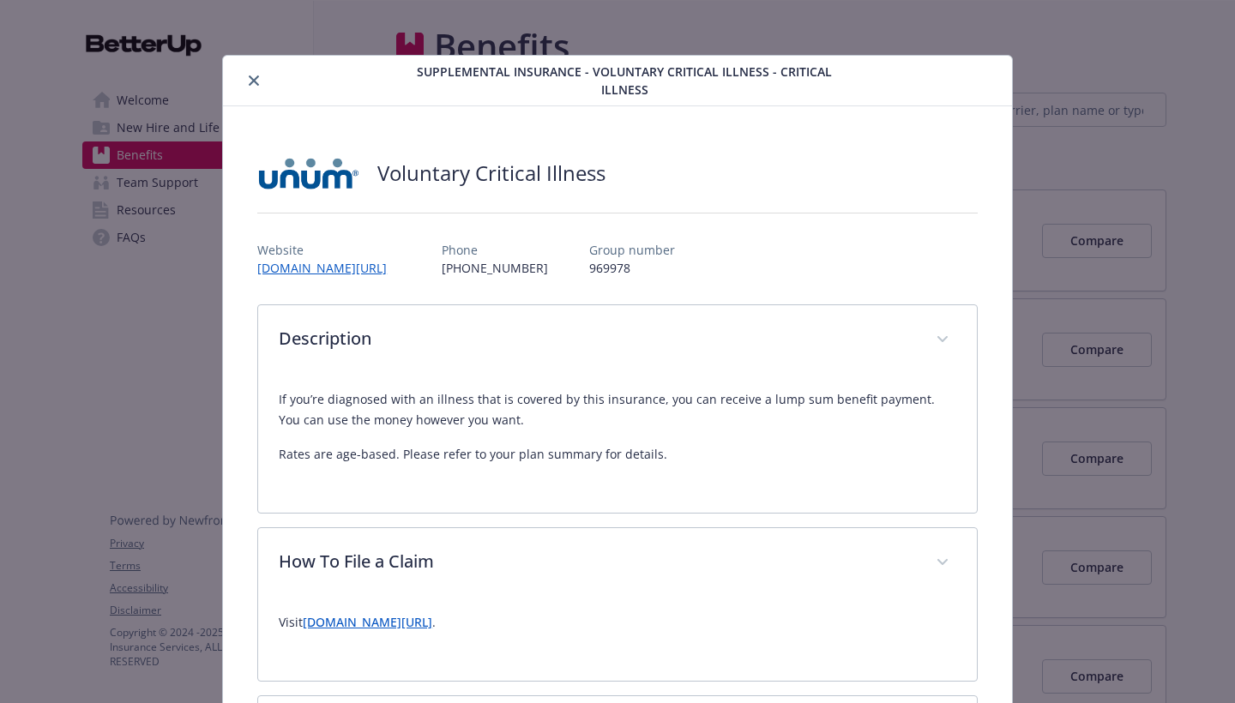
scroll to position [0, 0]
click at [256, 77] on icon "close" at bounding box center [254, 80] width 10 height 10
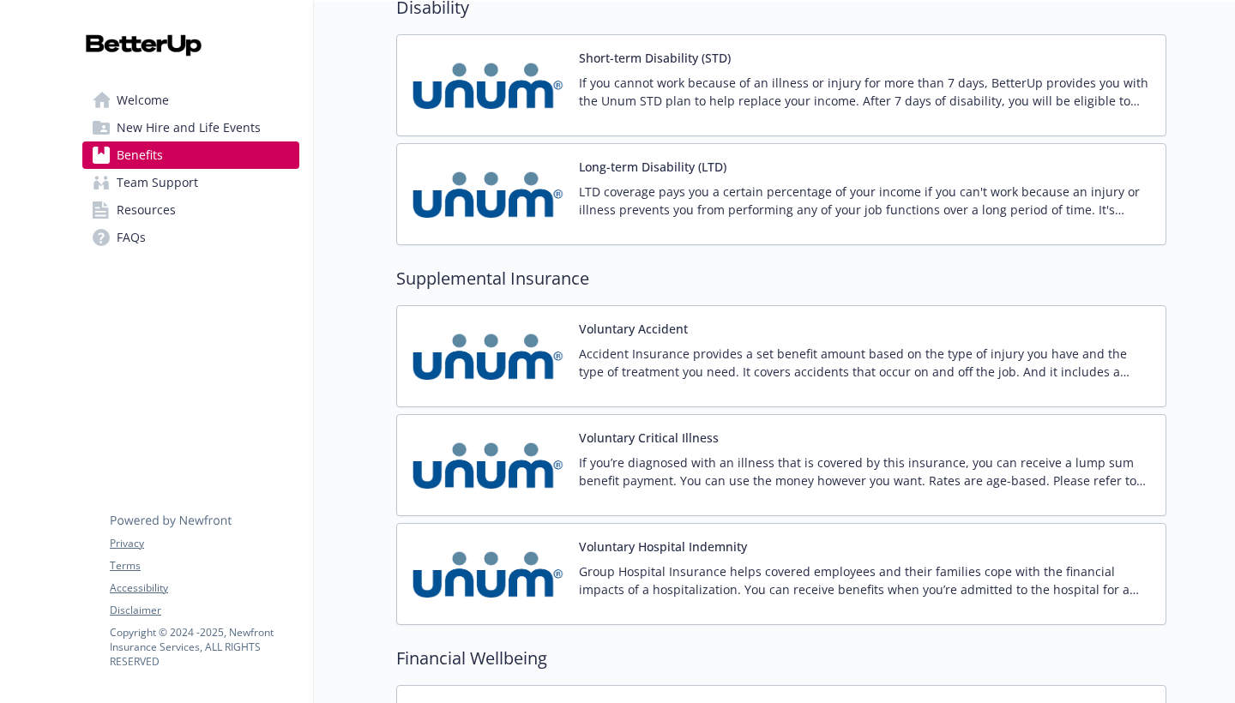
scroll to position [1735, 0]
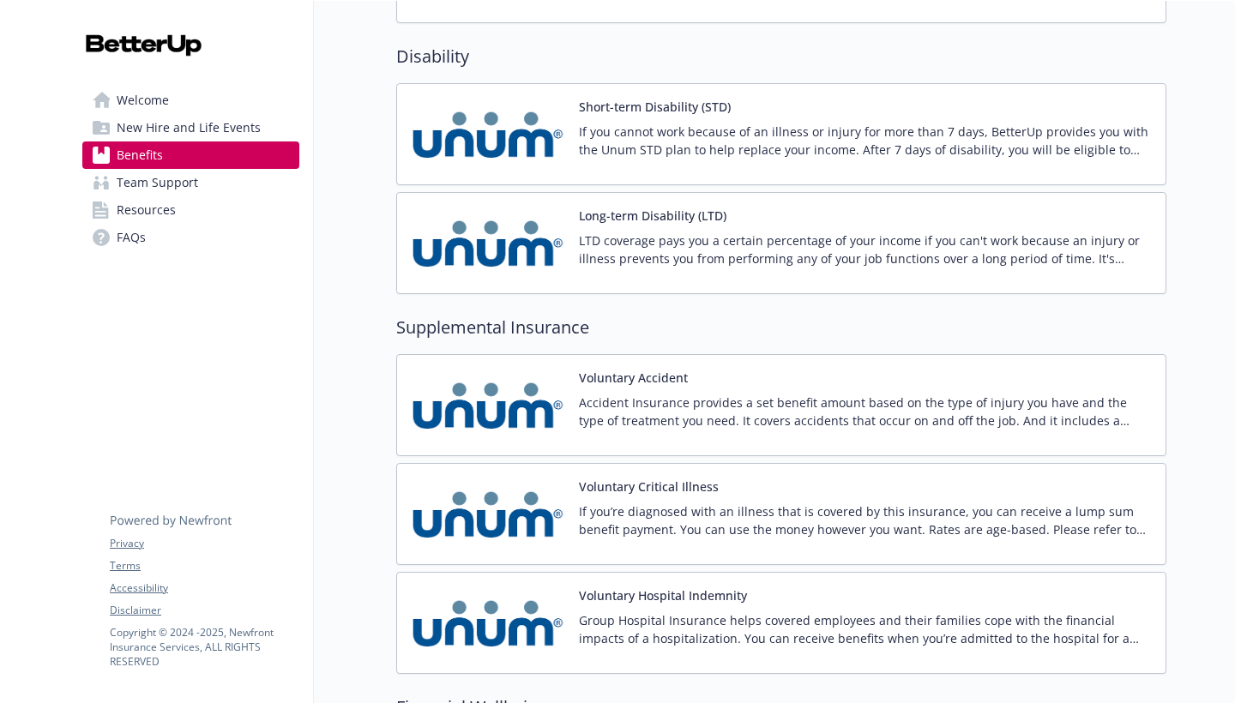
click at [650, 411] on p "Accident Insurance provides a set benefit amount based on the type of injury yo…" at bounding box center [865, 412] width 573 height 36
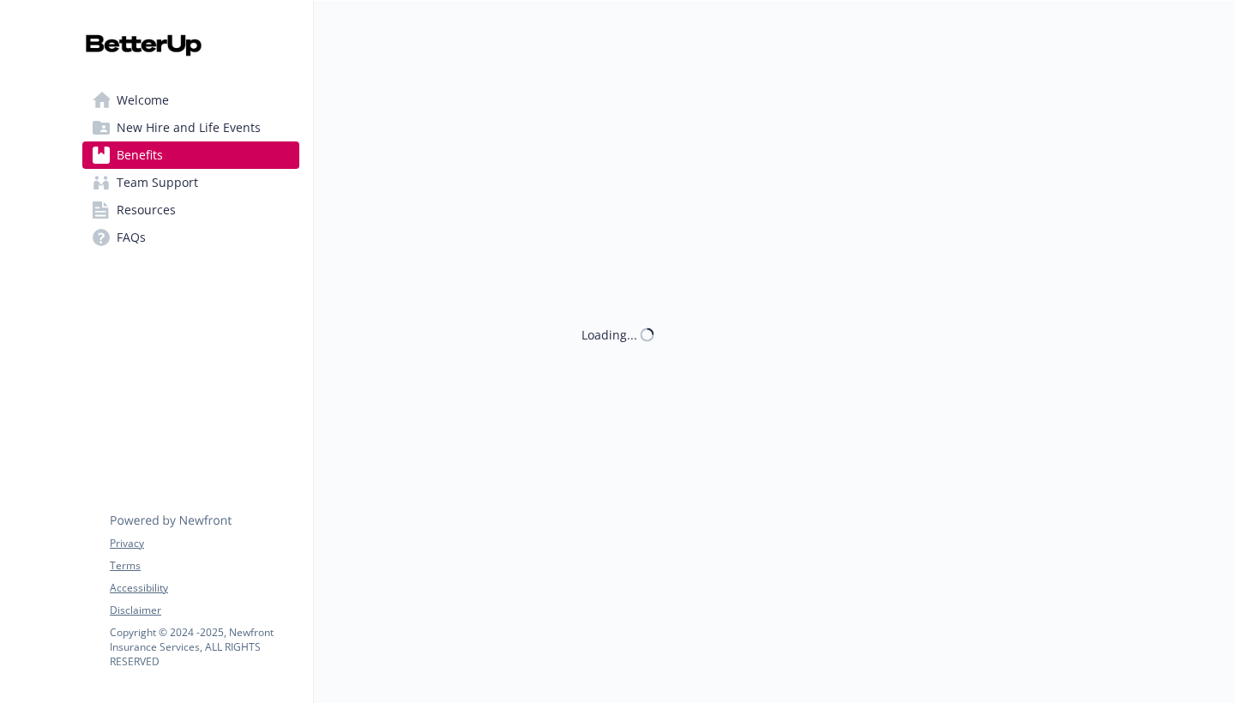
scroll to position [1, 0]
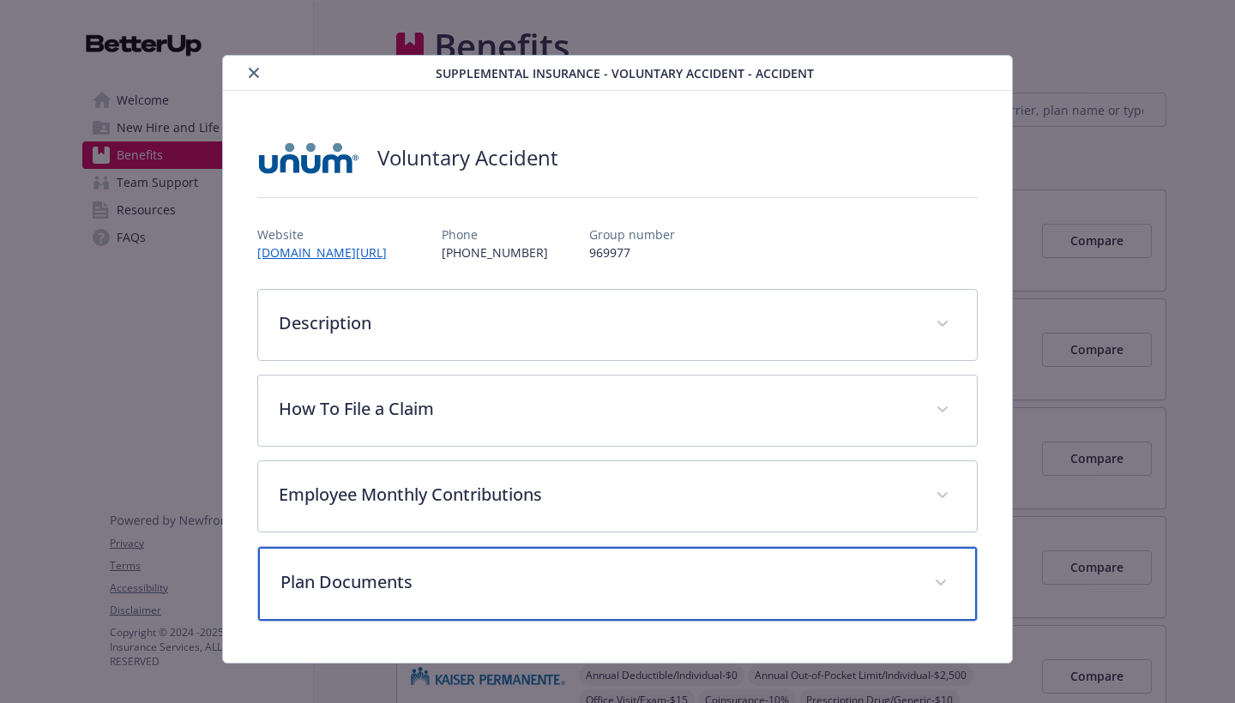
click at [776, 574] on p "Plan Documents" at bounding box center [596, 582] width 633 height 26
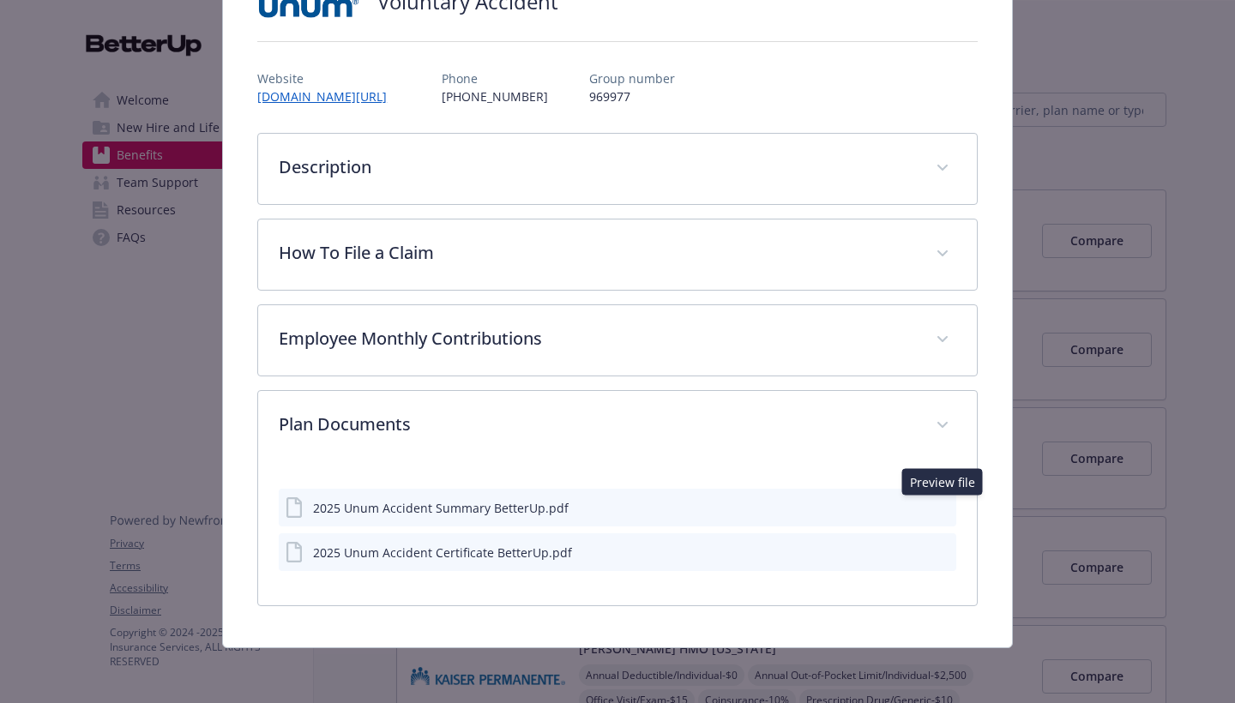
scroll to position [156, 0]
click at [941, 506] on icon "preview file" at bounding box center [941, 507] width 15 height 12
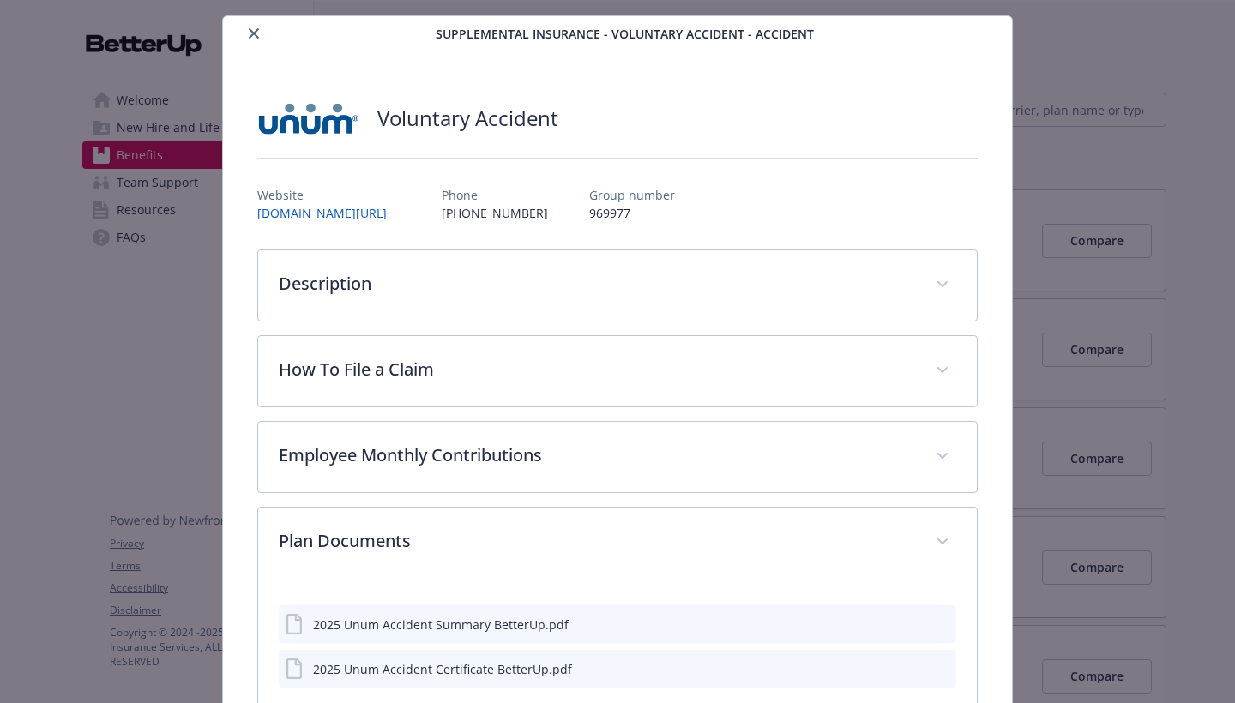
scroll to position [39, 0]
click at [257, 36] on icon "close" at bounding box center [254, 34] width 10 height 10
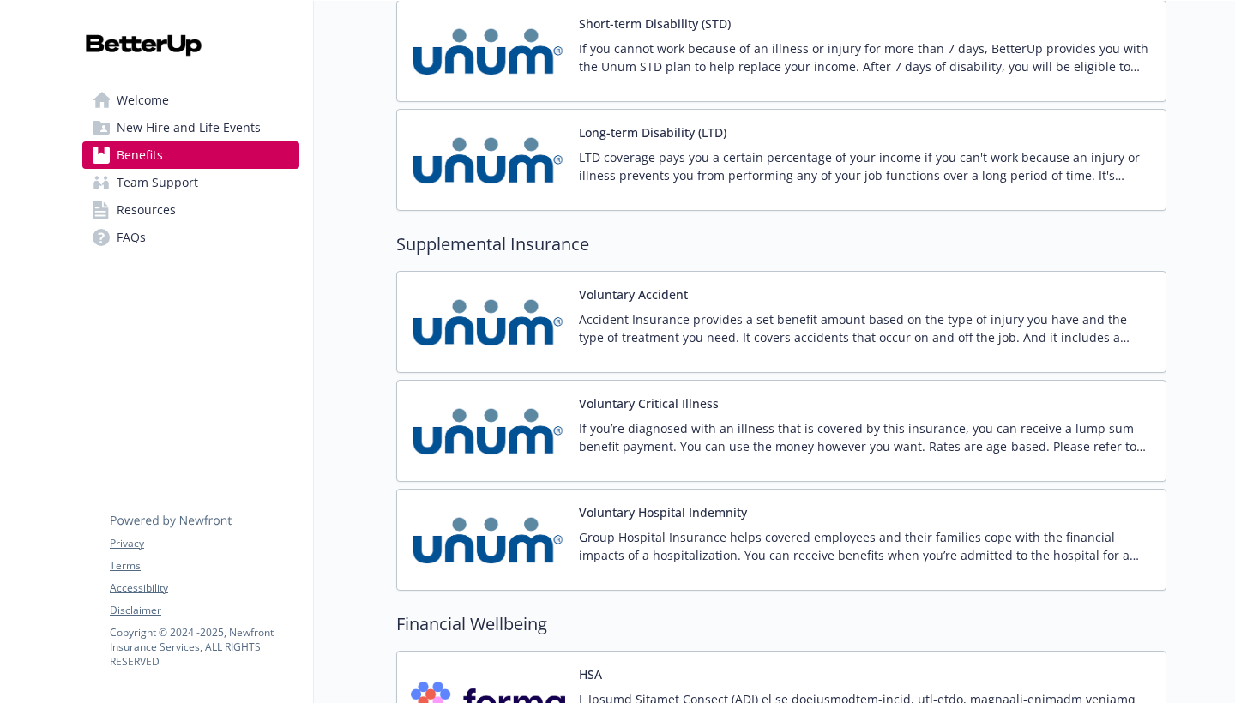
scroll to position [1867, 0]
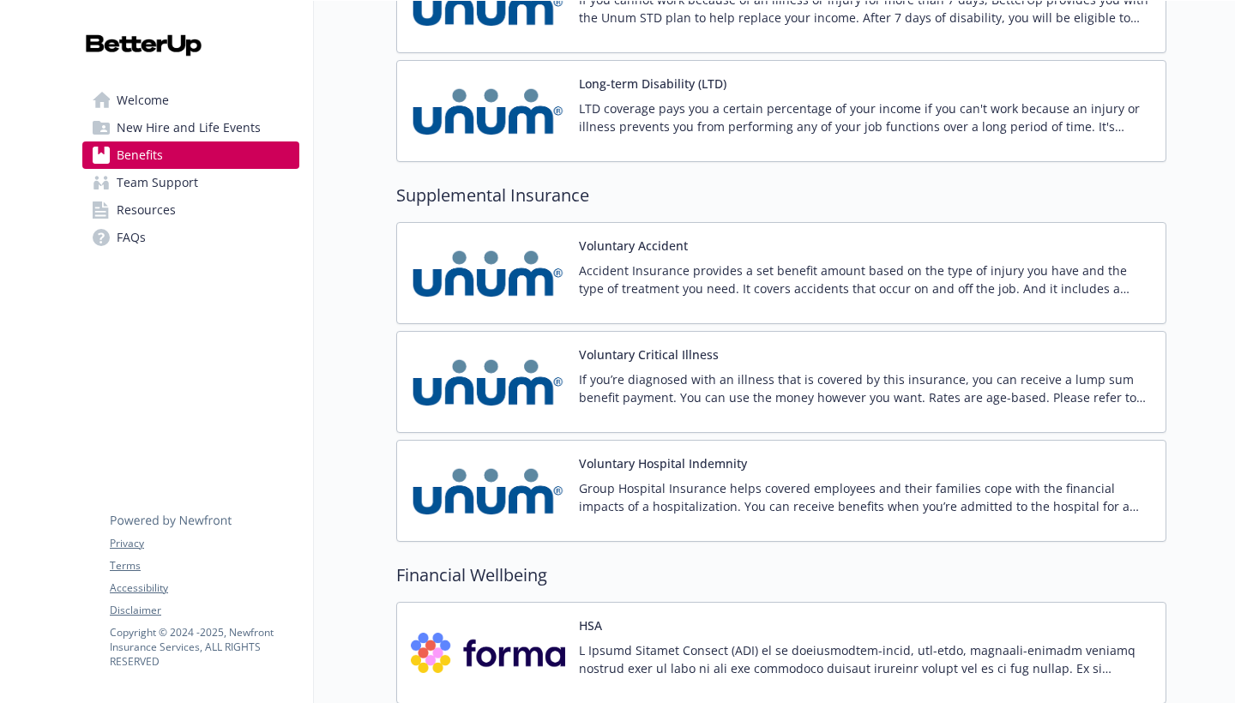
click at [749, 481] on p "Group Hospital Insurance helps covered employees and their families cope with t…" at bounding box center [865, 497] width 573 height 36
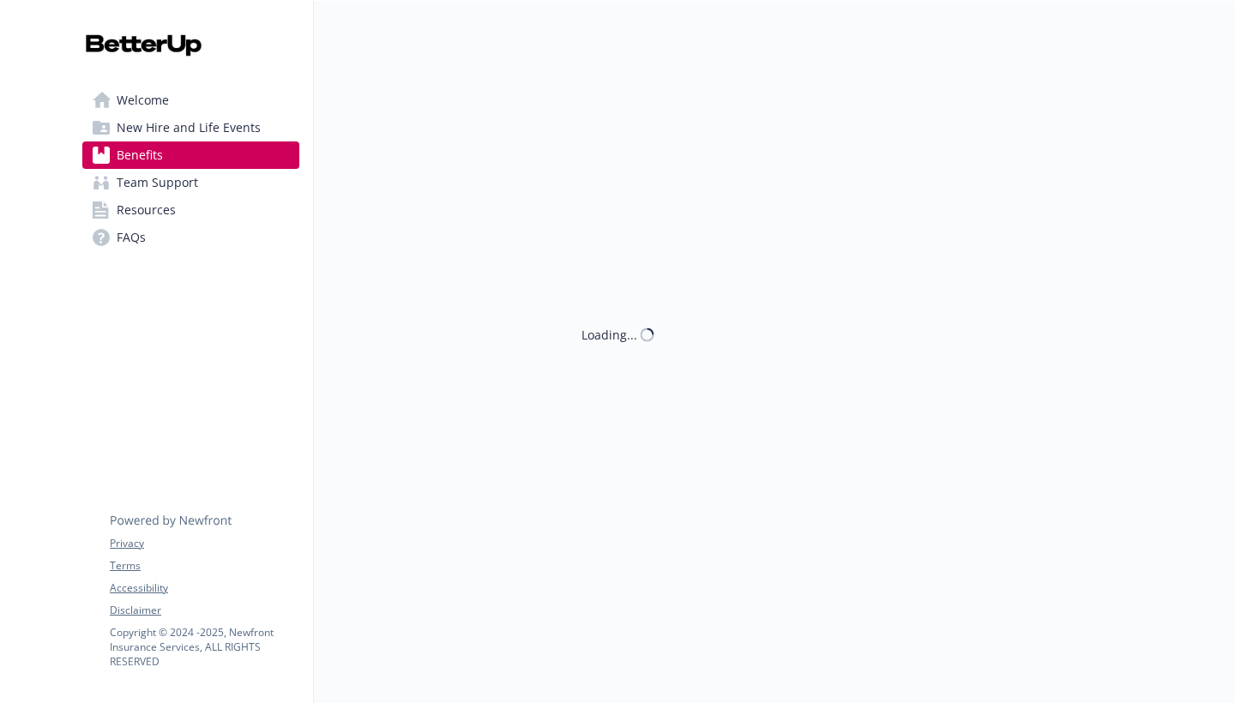
scroll to position [1, 0]
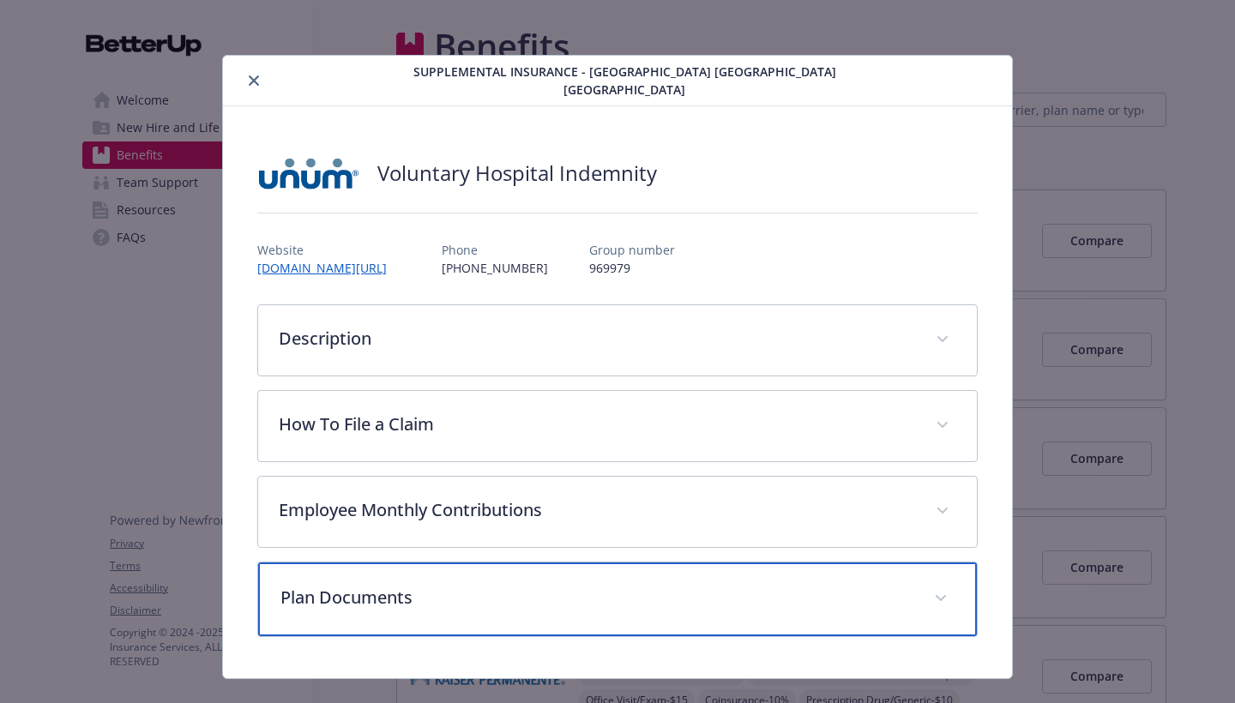
click at [785, 586] on p "Plan Documents" at bounding box center [596, 598] width 633 height 26
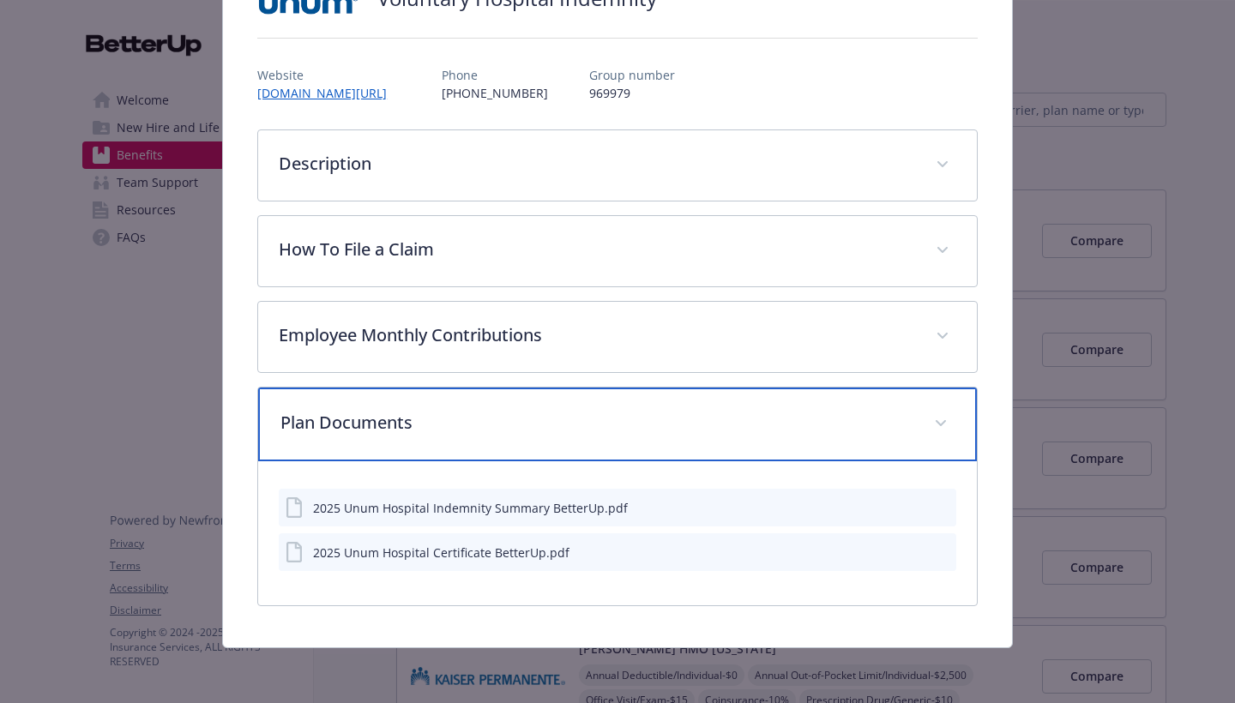
scroll to position [175, 0]
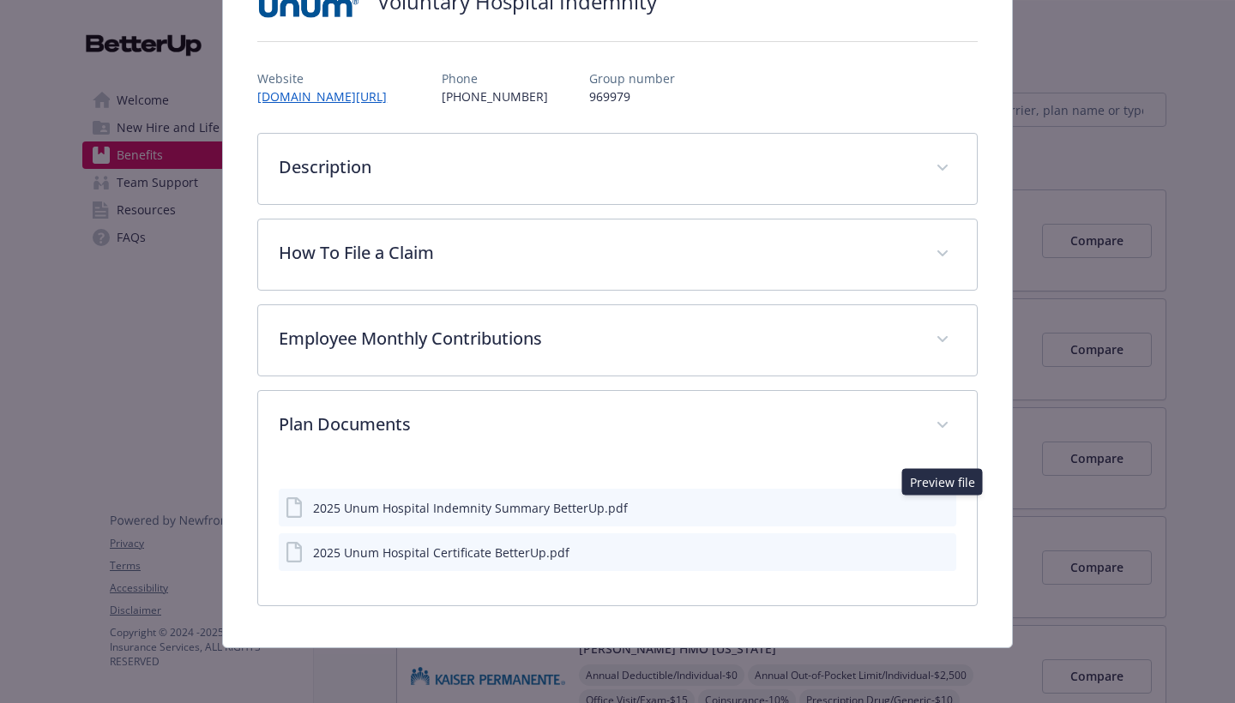
click at [940, 510] on icon "preview file" at bounding box center [941, 507] width 15 height 12
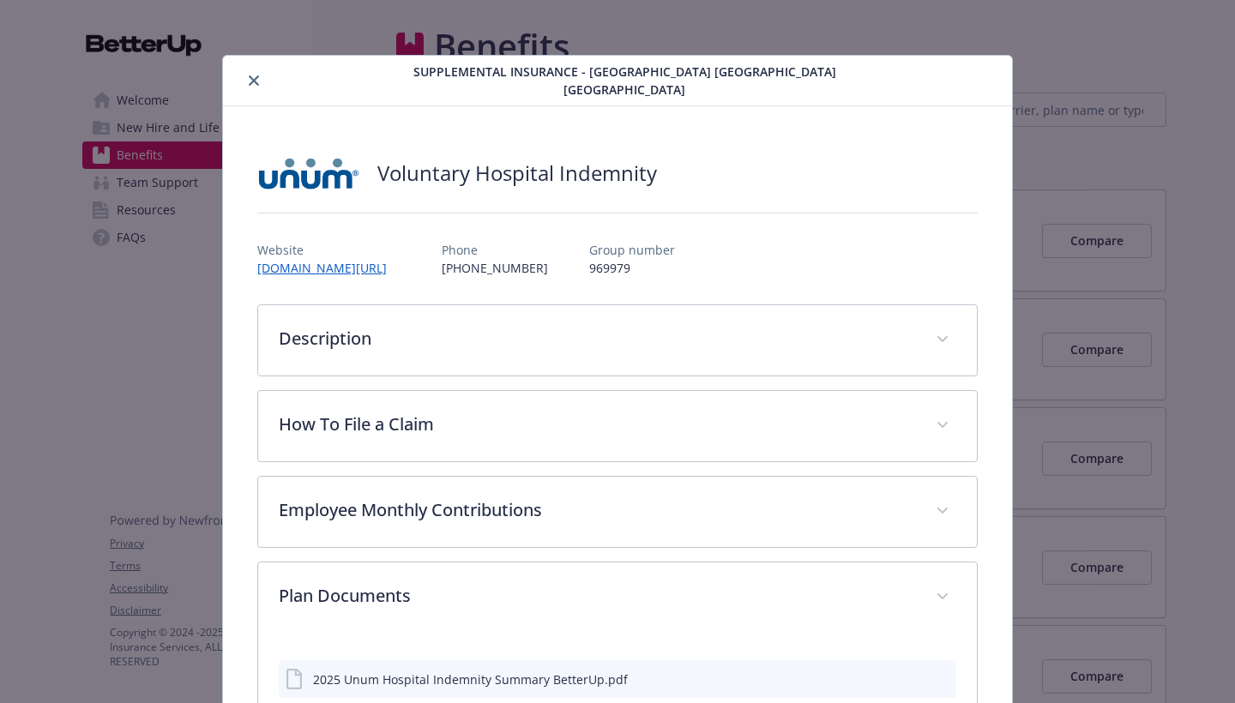
scroll to position [0, 0]
click at [255, 81] on icon "close" at bounding box center [254, 80] width 10 height 10
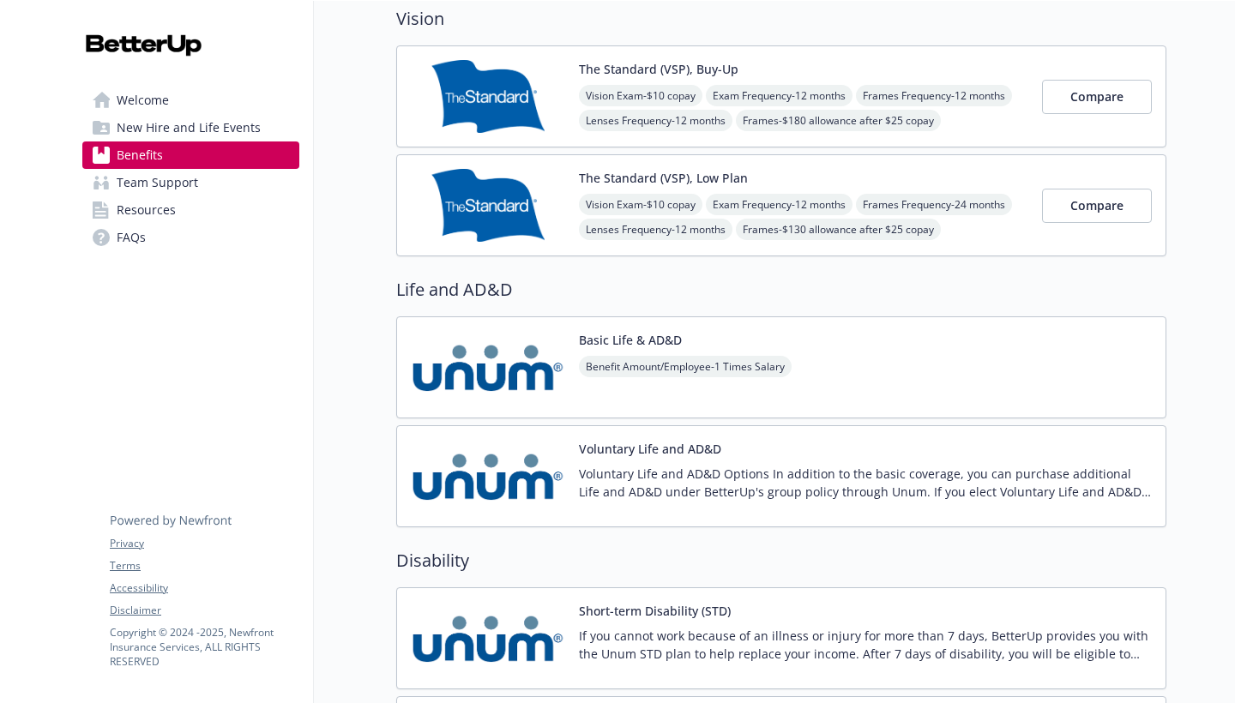
scroll to position [1237, 0]
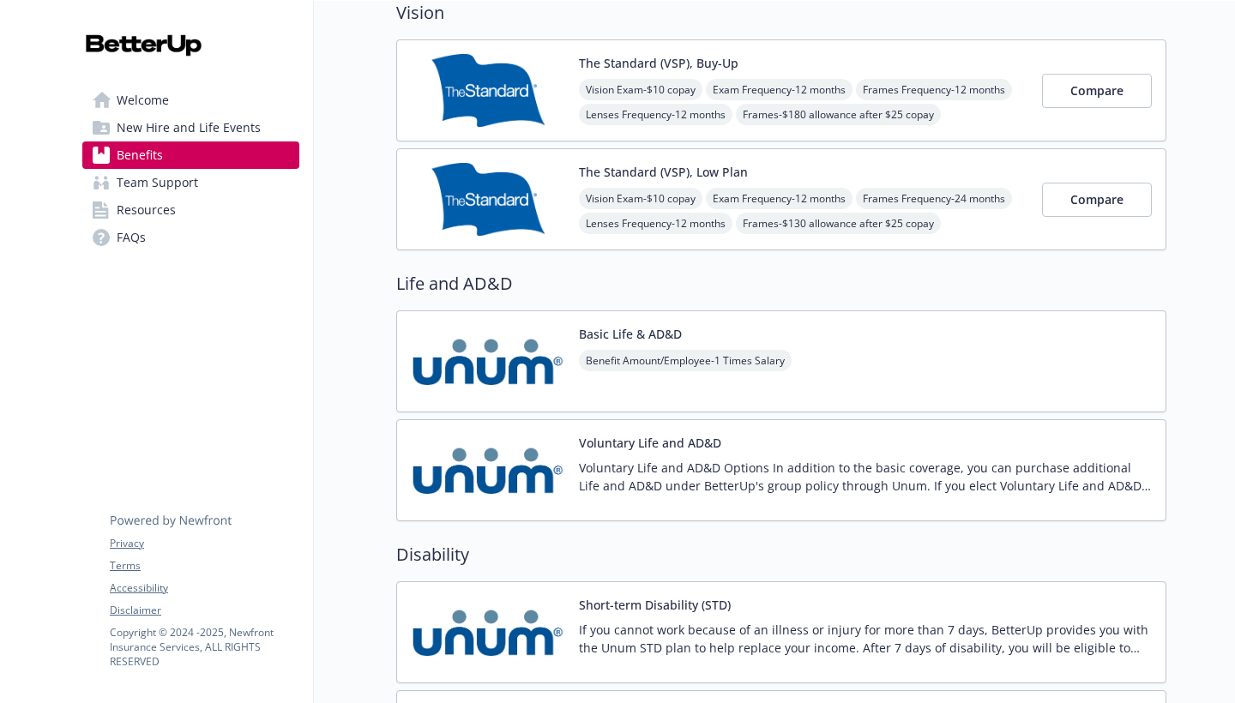
click at [897, 472] on p "Voluntary Life and AD&D Options In addition to the basic coverage, you can purc…" at bounding box center [865, 477] width 573 height 36
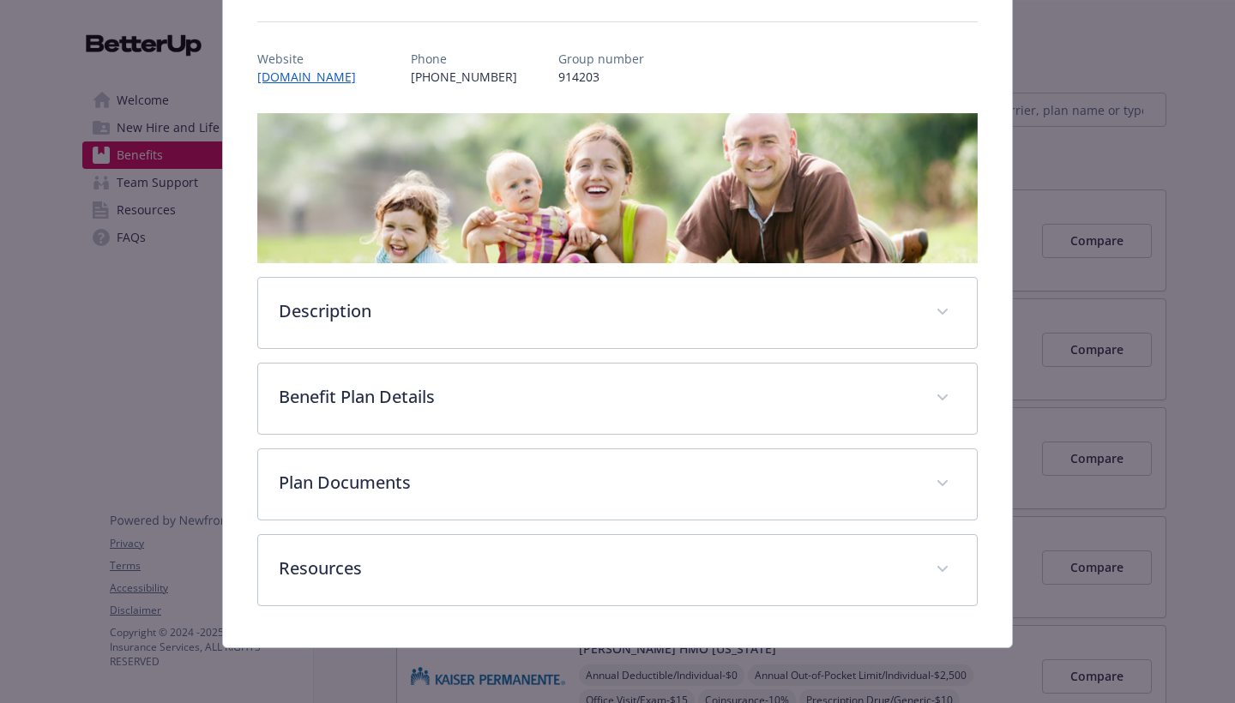
scroll to position [176, 0]
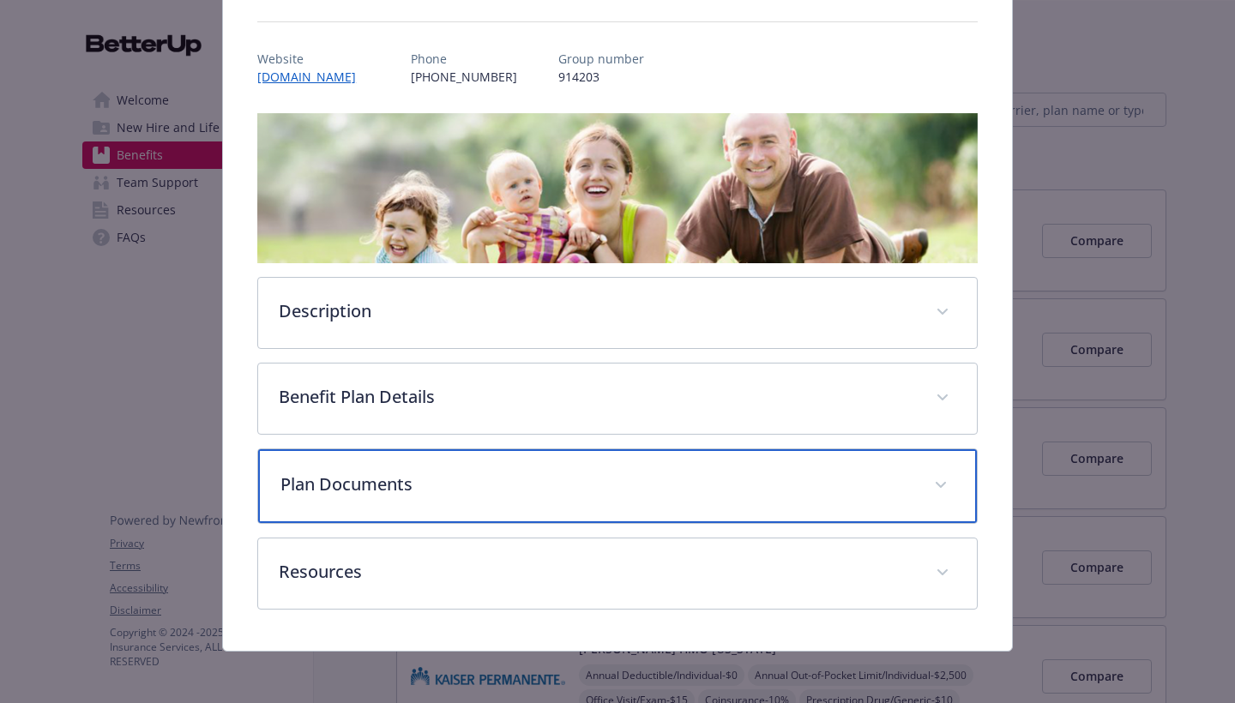
click at [784, 473] on p "Plan Documents" at bounding box center [596, 485] width 633 height 26
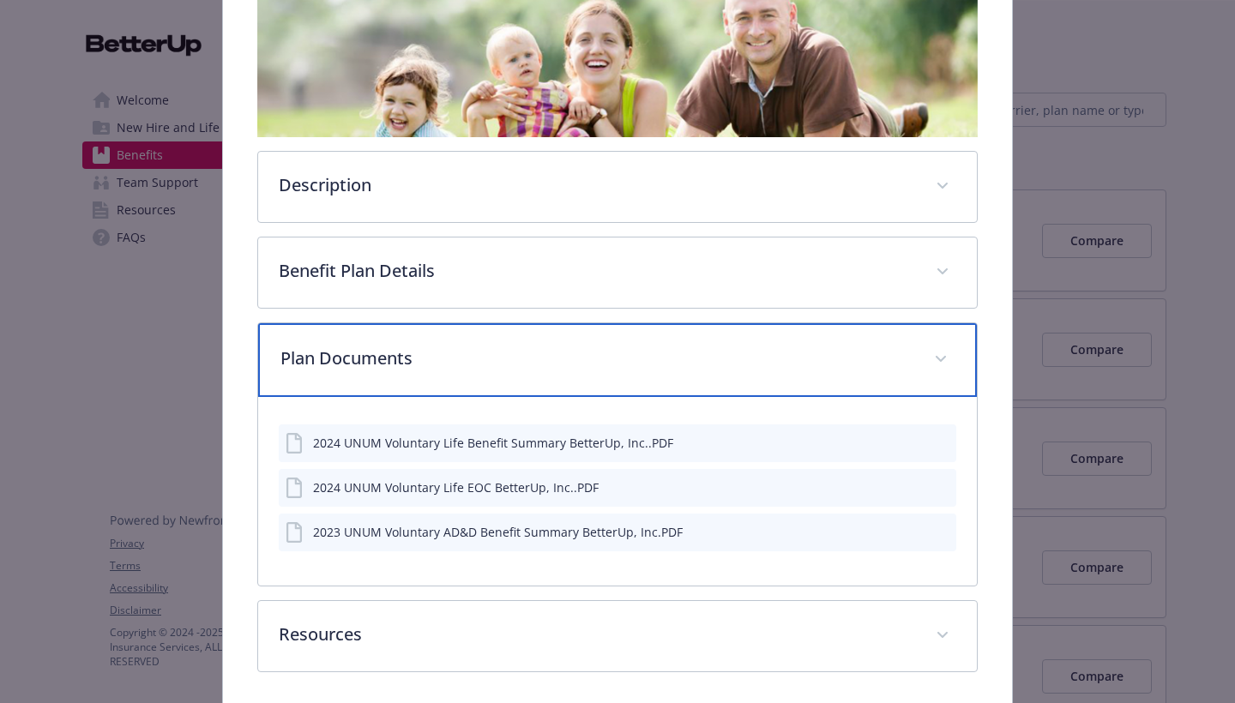
scroll to position [303, 0]
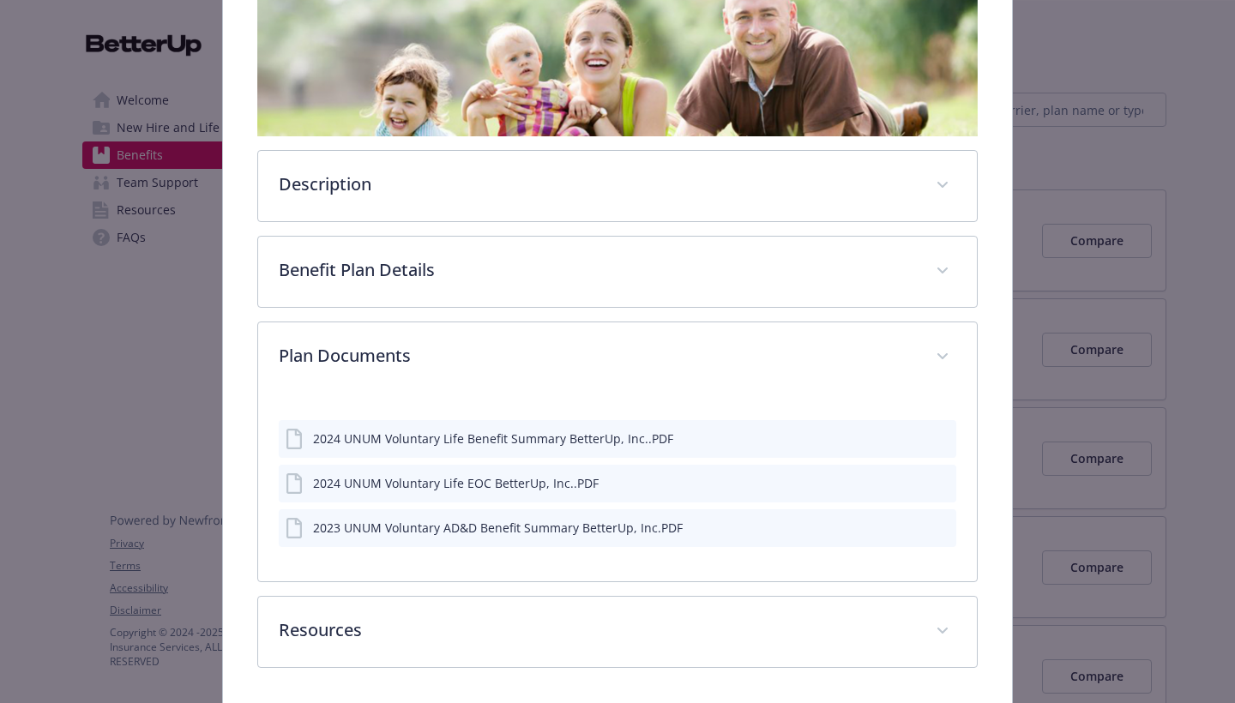
click at [913, 442] on icon "download file" at bounding box center [913, 437] width 14 height 14
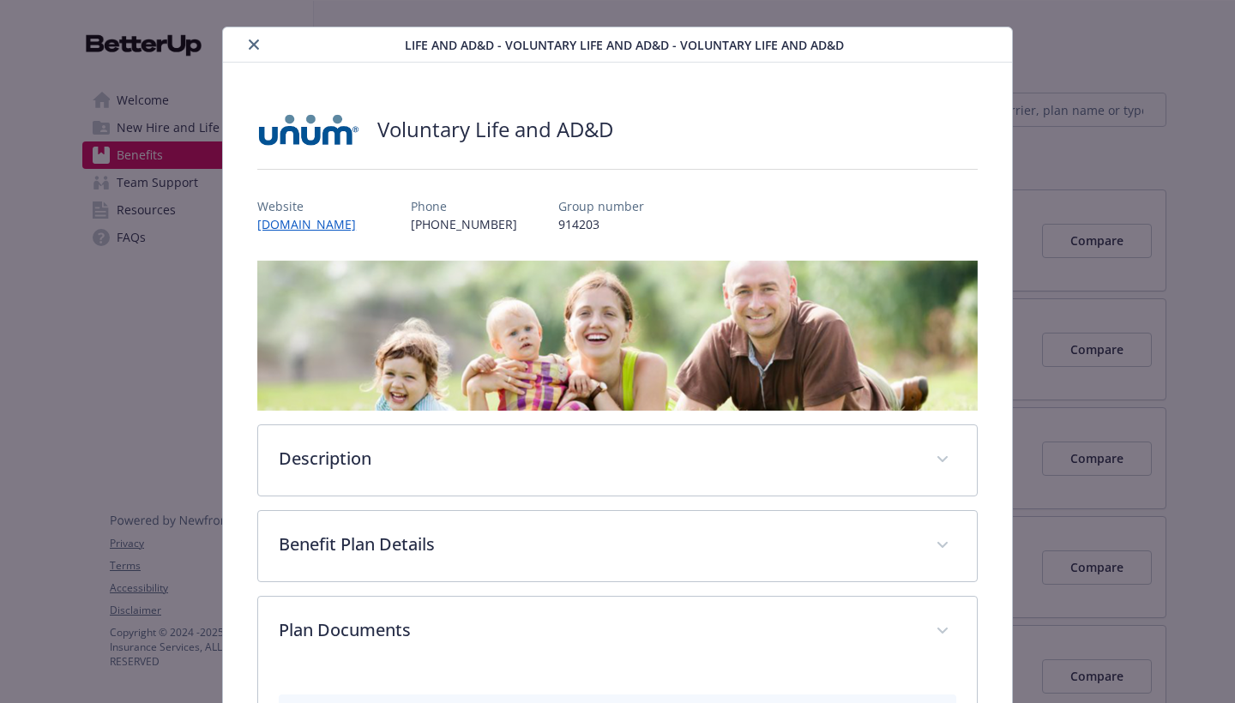
scroll to position [15, 0]
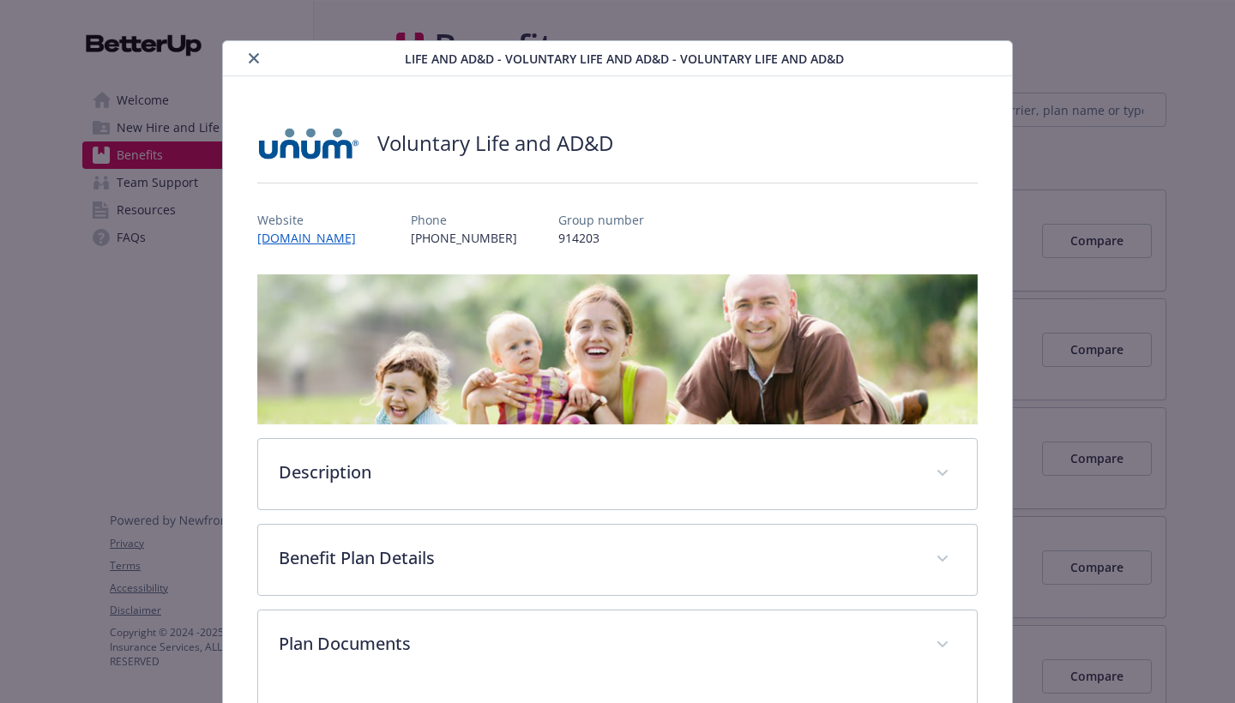
click at [255, 61] on icon "close" at bounding box center [254, 58] width 10 height 10
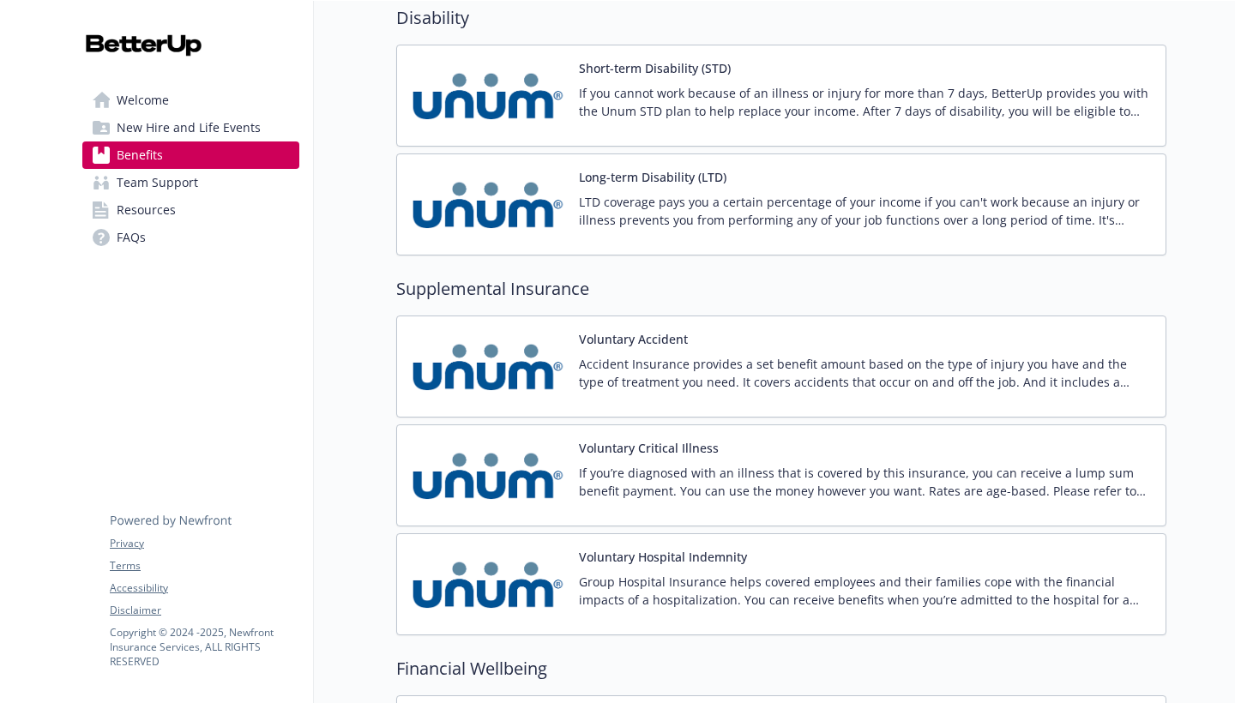
scroll to position [1775, 0]
click at [641, 377] on p "Accident Insurance provides a set benefit amount based on the type of injury yo…" at bounding box center [865, 372] width 573 height 36
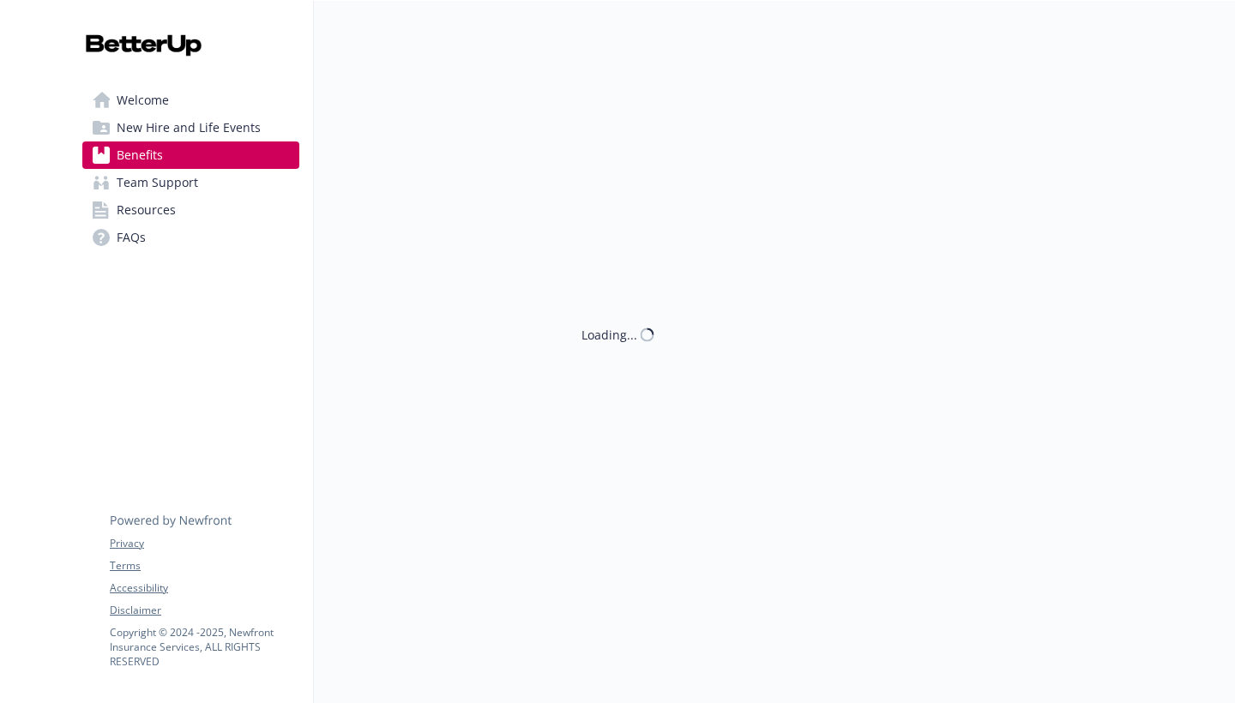
scroll to position [1, 0]
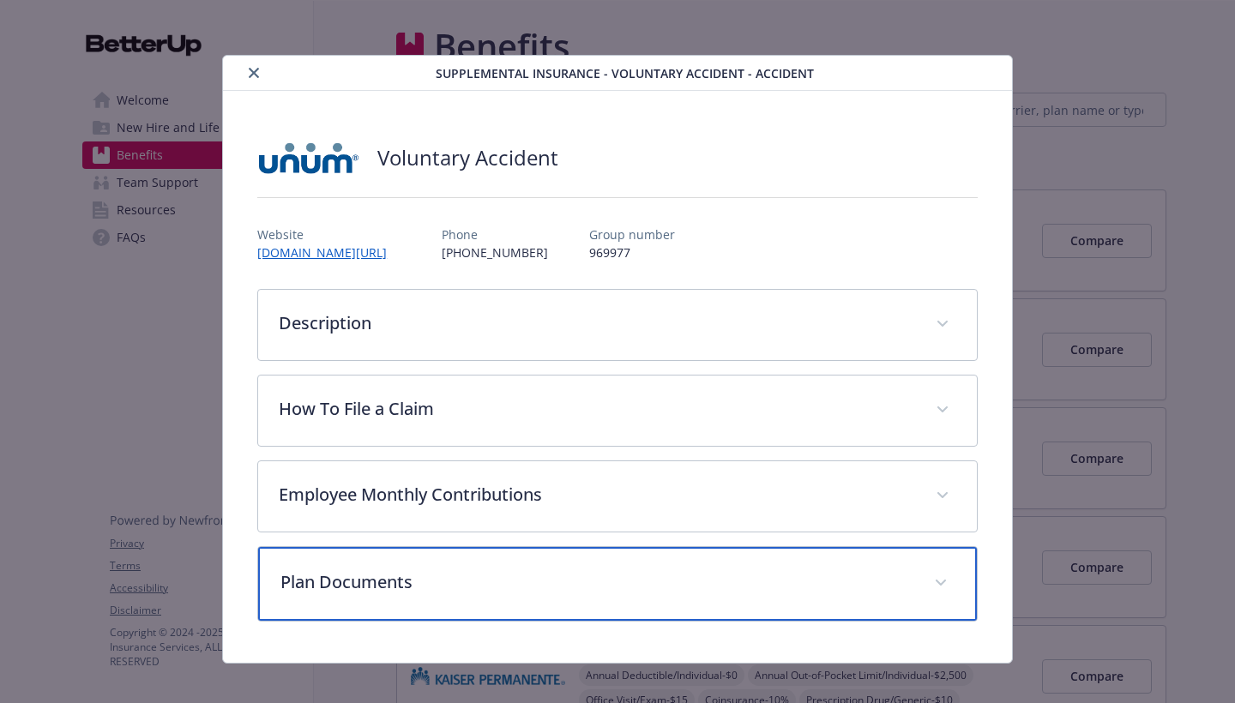
click at [386, 563] on div "Plan Documents" at bounding box center [617, 584] width 718 height 74
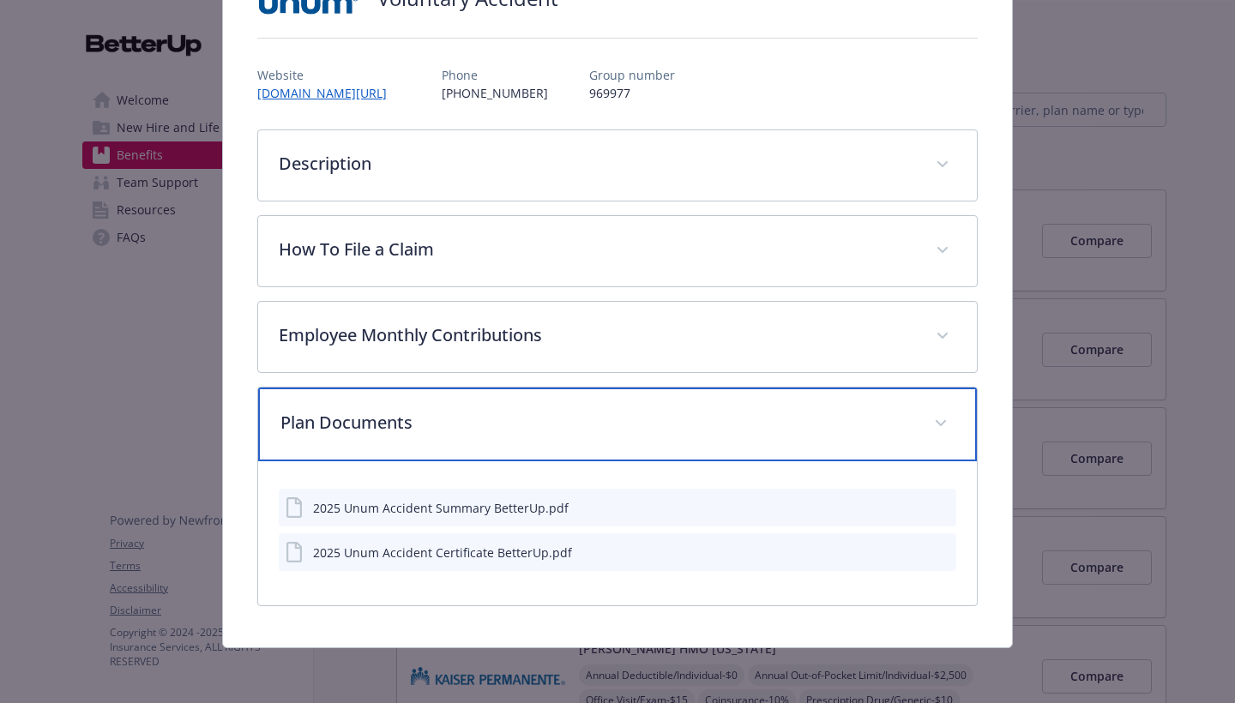
scroll to position [159, 0]
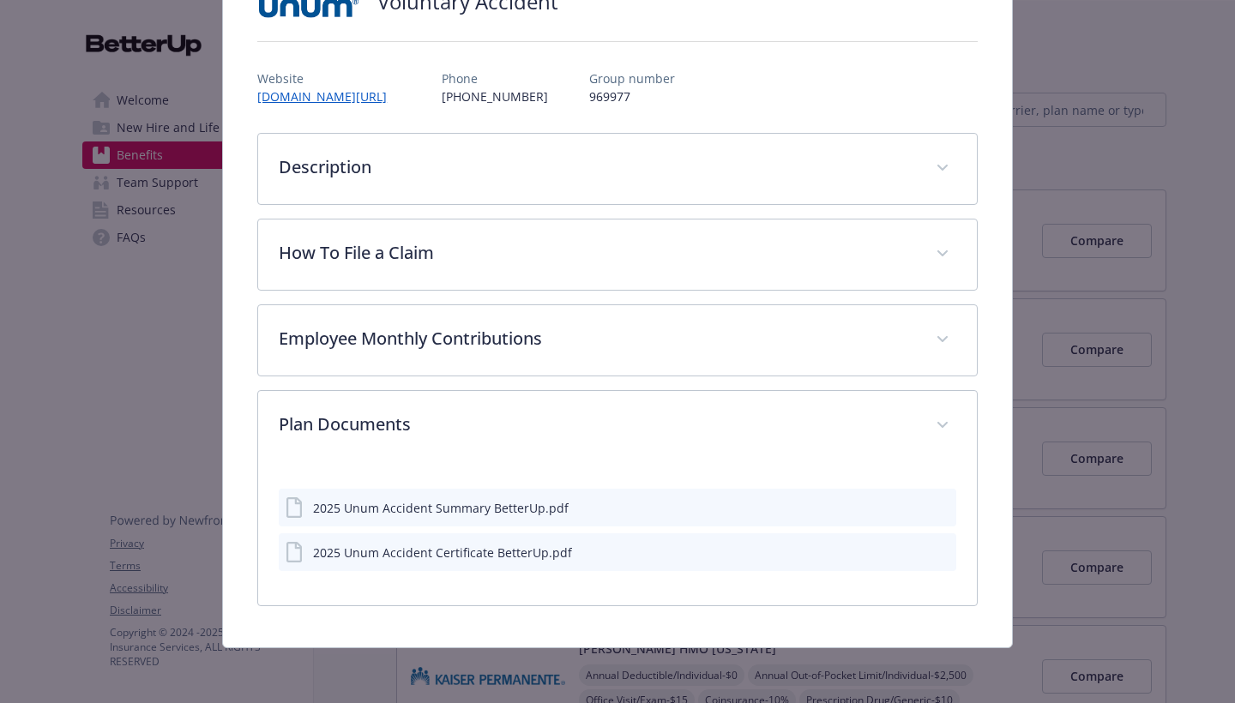
click at [915, 508] on icon "download file" at bounding box center [913, 506] width 14 height 14
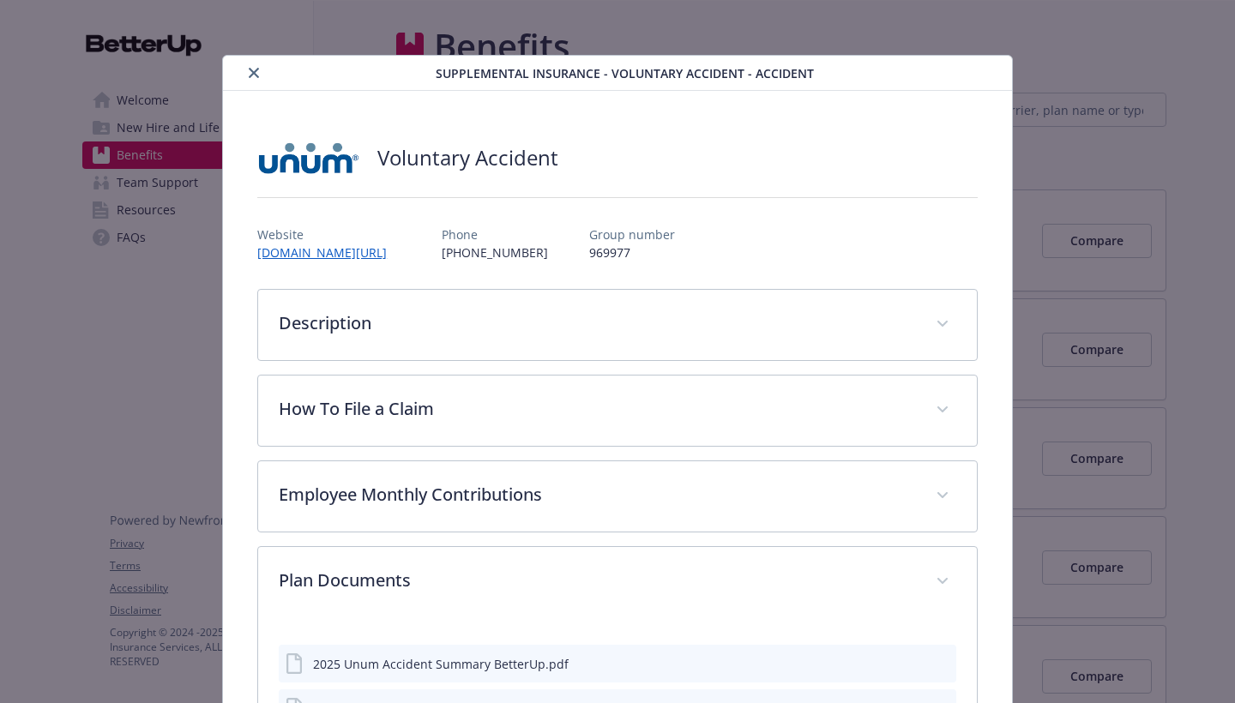
scroll to position [0, 0]
click at [251, 73] on icon "close" at bounding box center [254, 73] width 10 height 10
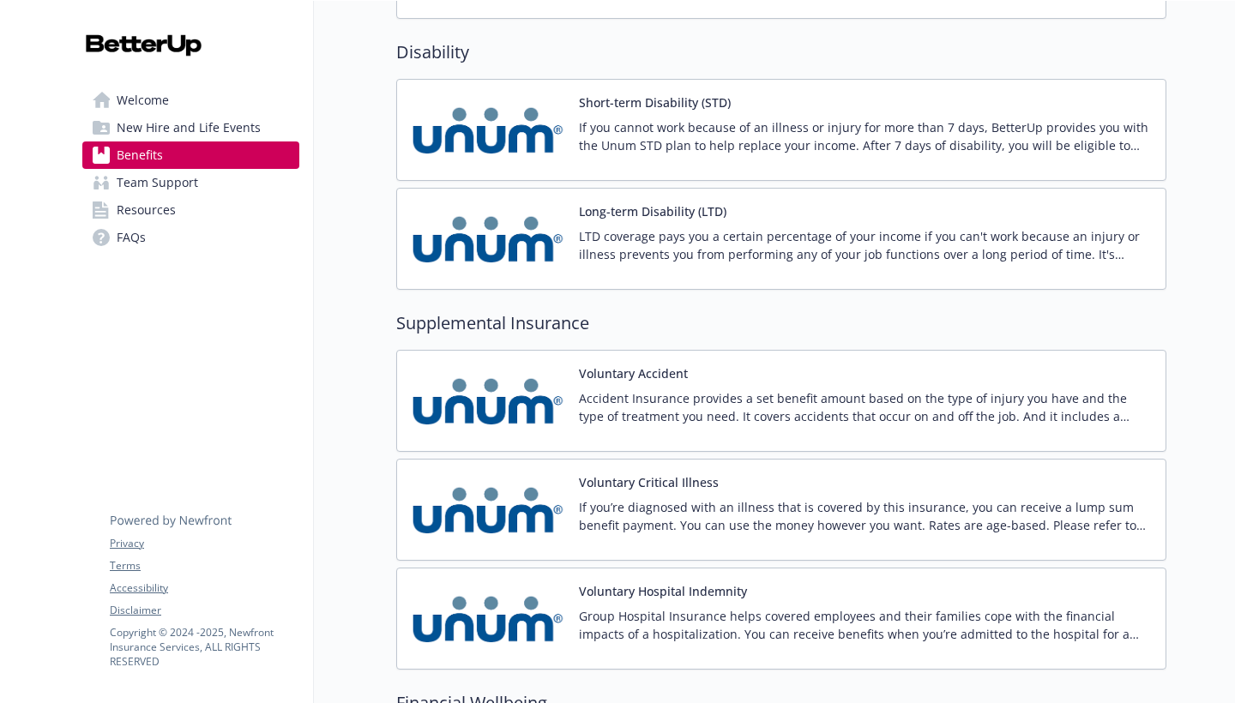
scroll to position [1750, 0]
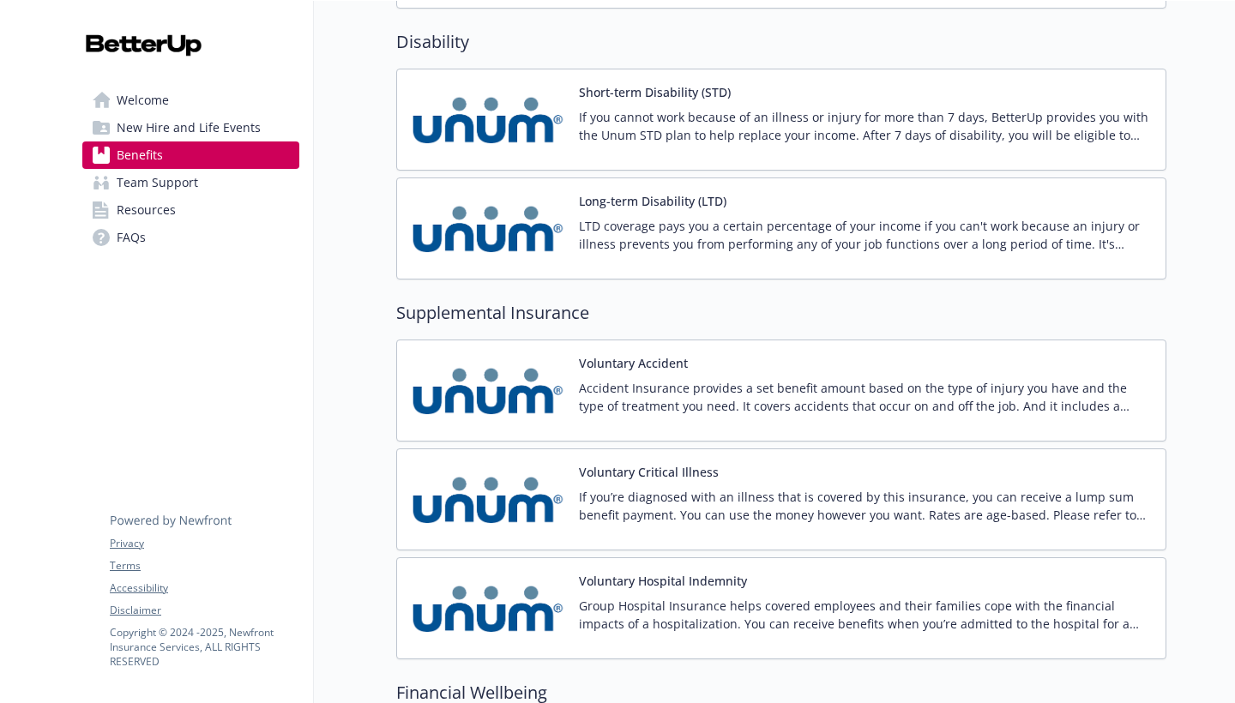
click at [684, 480] on button "Voluntary Critical Illness" at bounding box center [649, 472] width 140 height 18
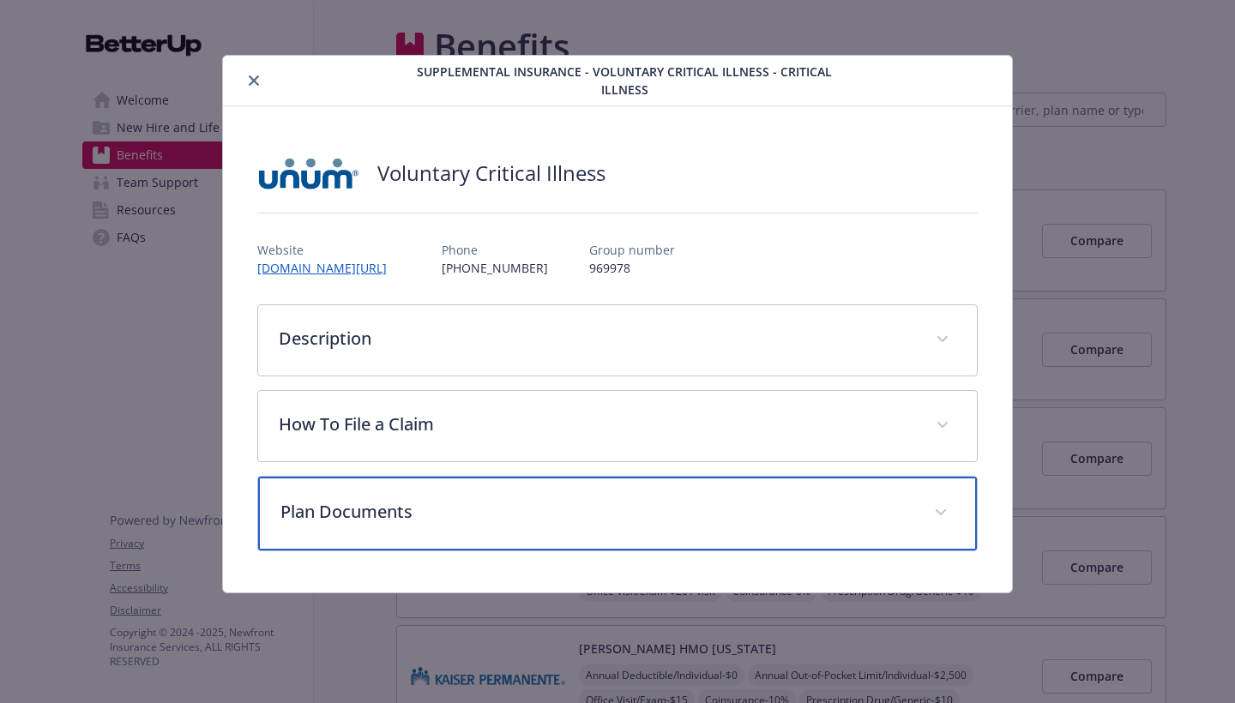
click at [680, 477] on div "Plan Documents" at bounding box center [617, 514] width 718 height 74
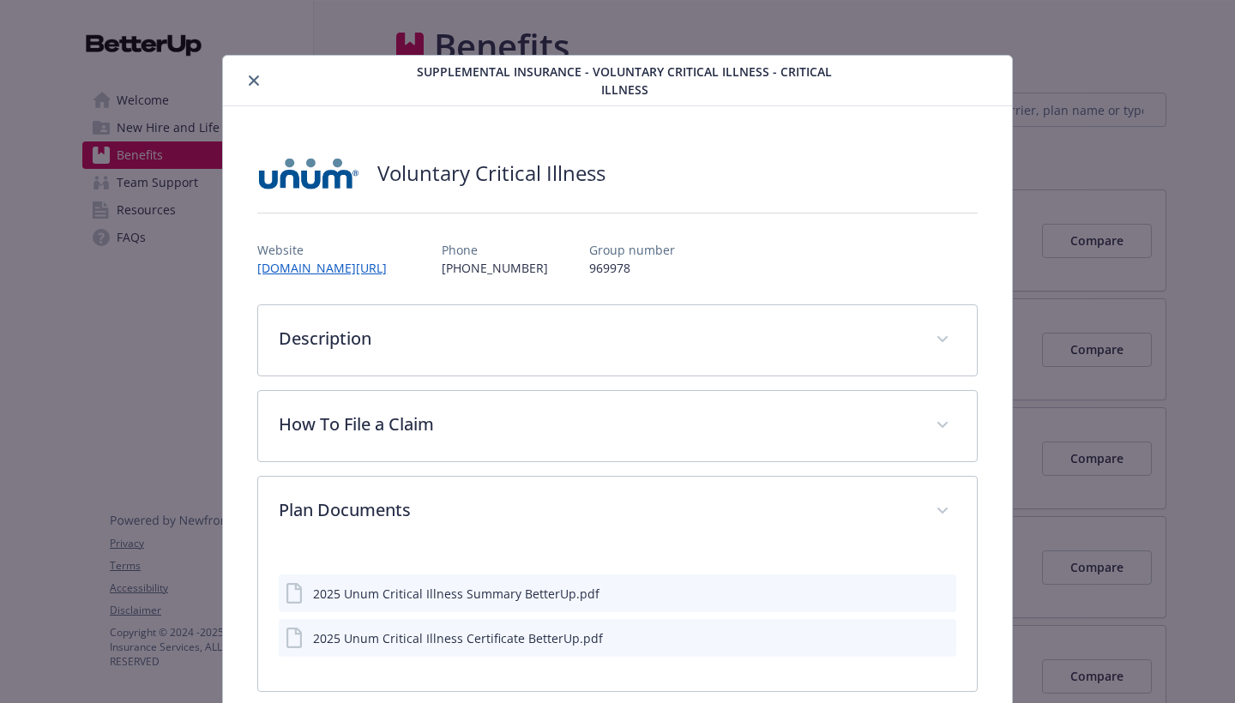
click at [914, 585] on icon "download file" at bounding box center [913, 592] width 14 height 14
click at [253, 77] on icon "close" at bounding box center [254, 80] width 10 height 10
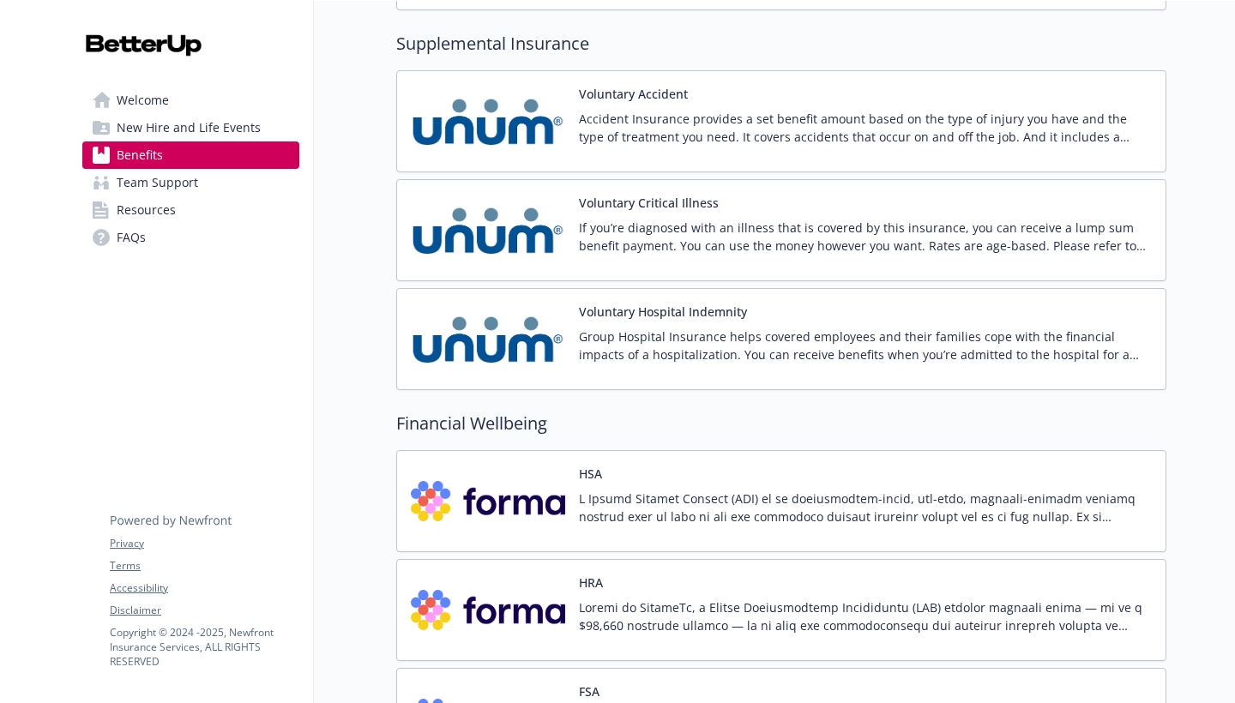
scroll to position [1970, 0]
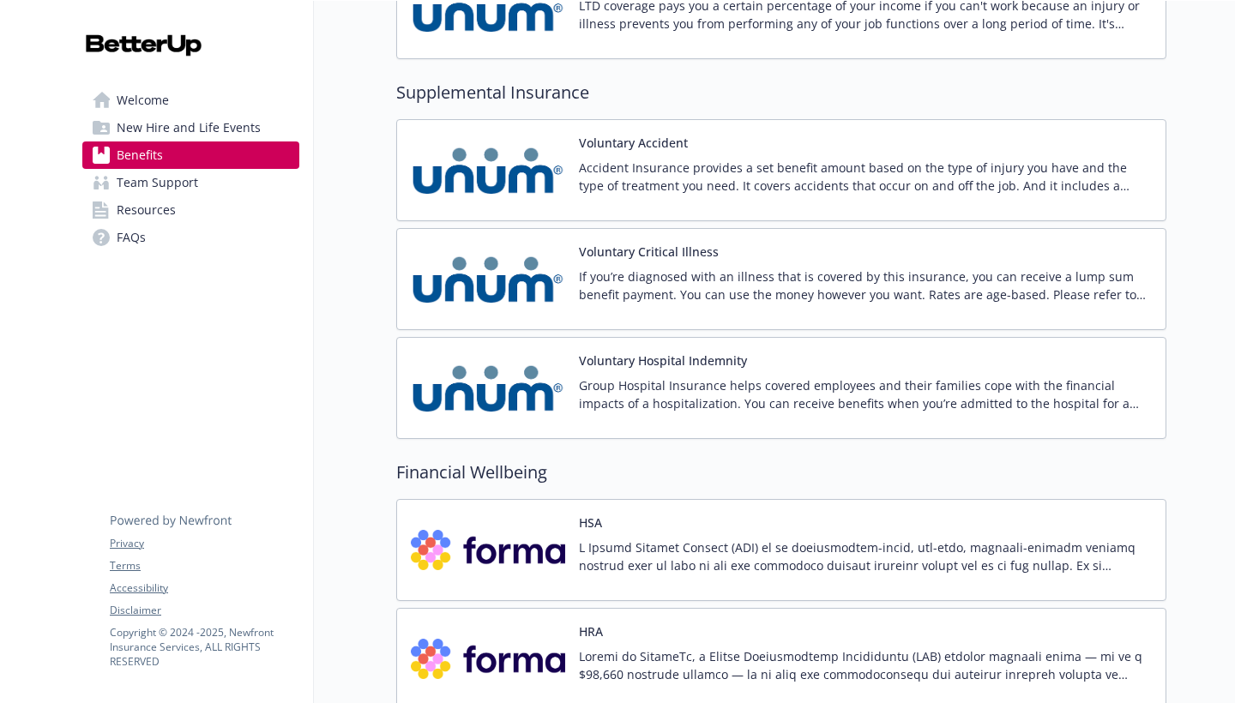
click at [648, 390] on p "Group Hospital Insurance helps covered employees and their families cope with t…" at bounding box center [865, 394] width 573 height 36
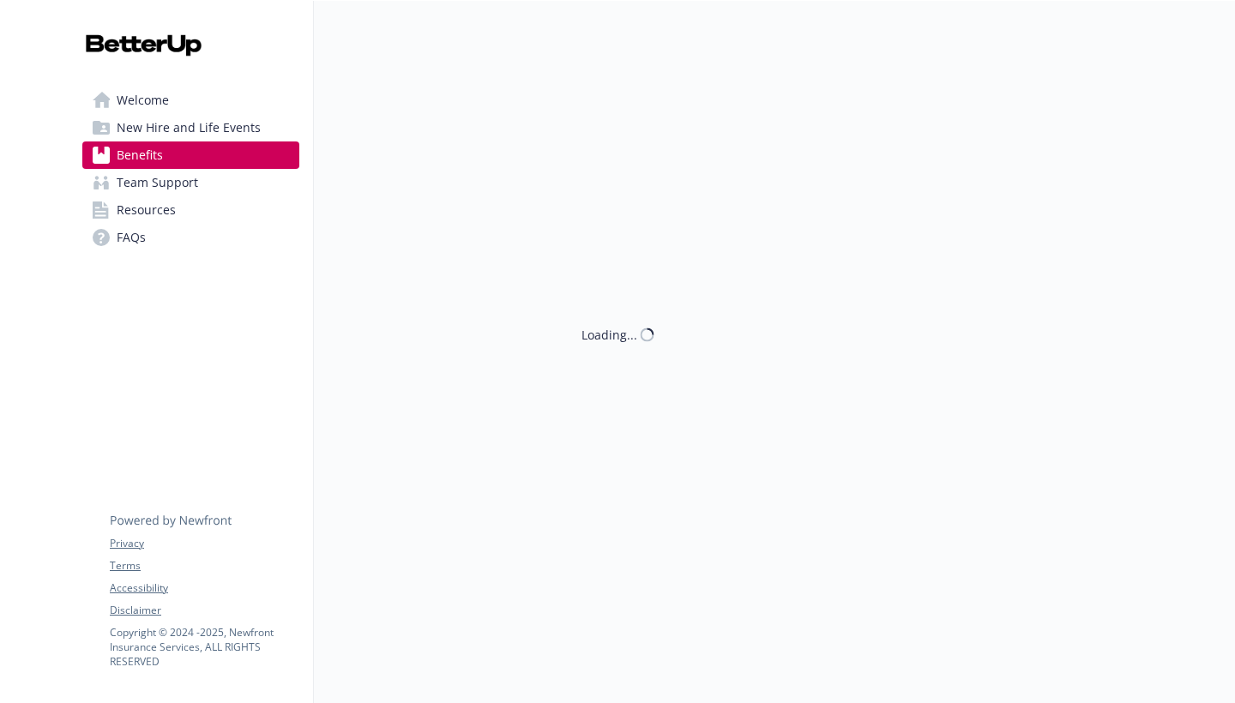
scroll to position [1, 0]
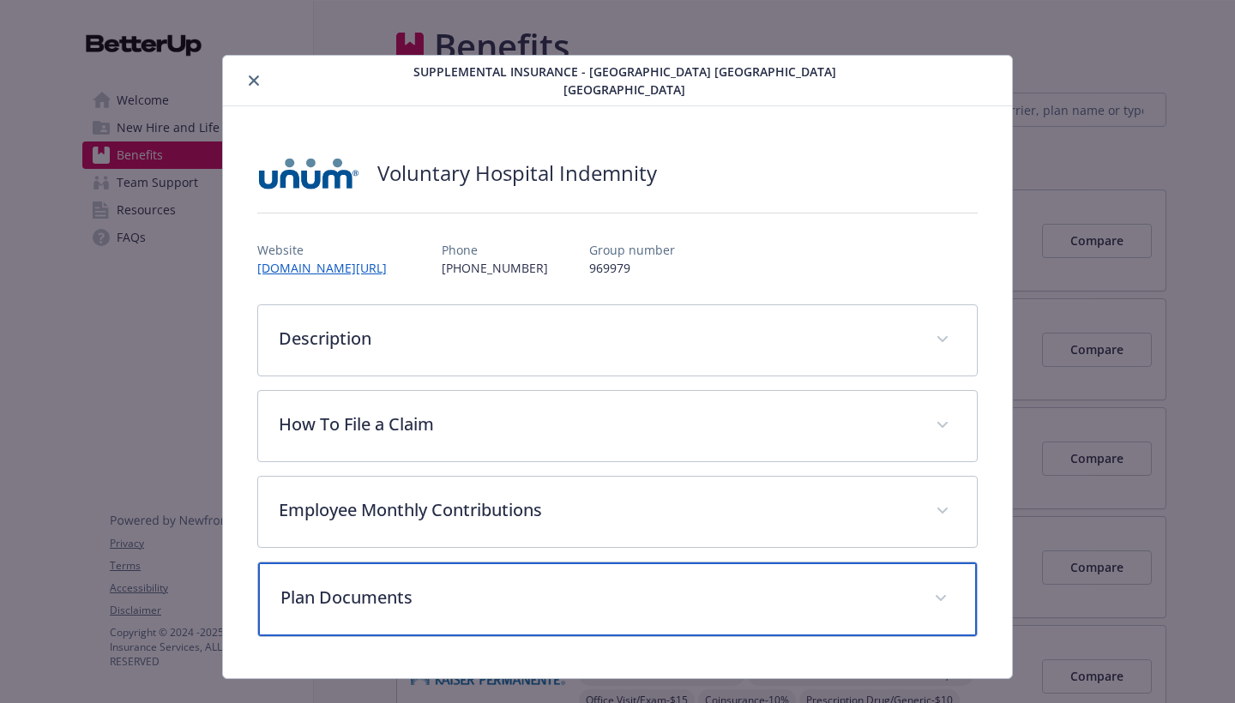
click at [733, 596] on p "Plan Documents" at bounding box center [596, 598] width 633 height 26
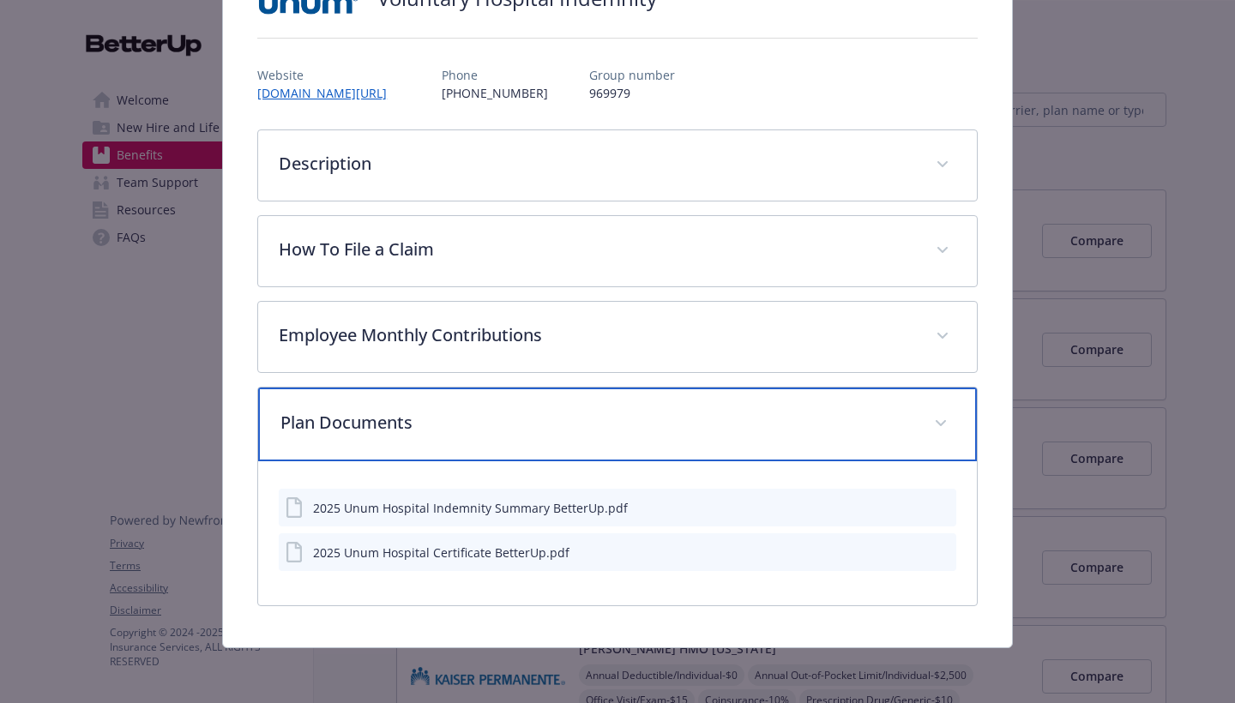
scroll to position [175, 0]
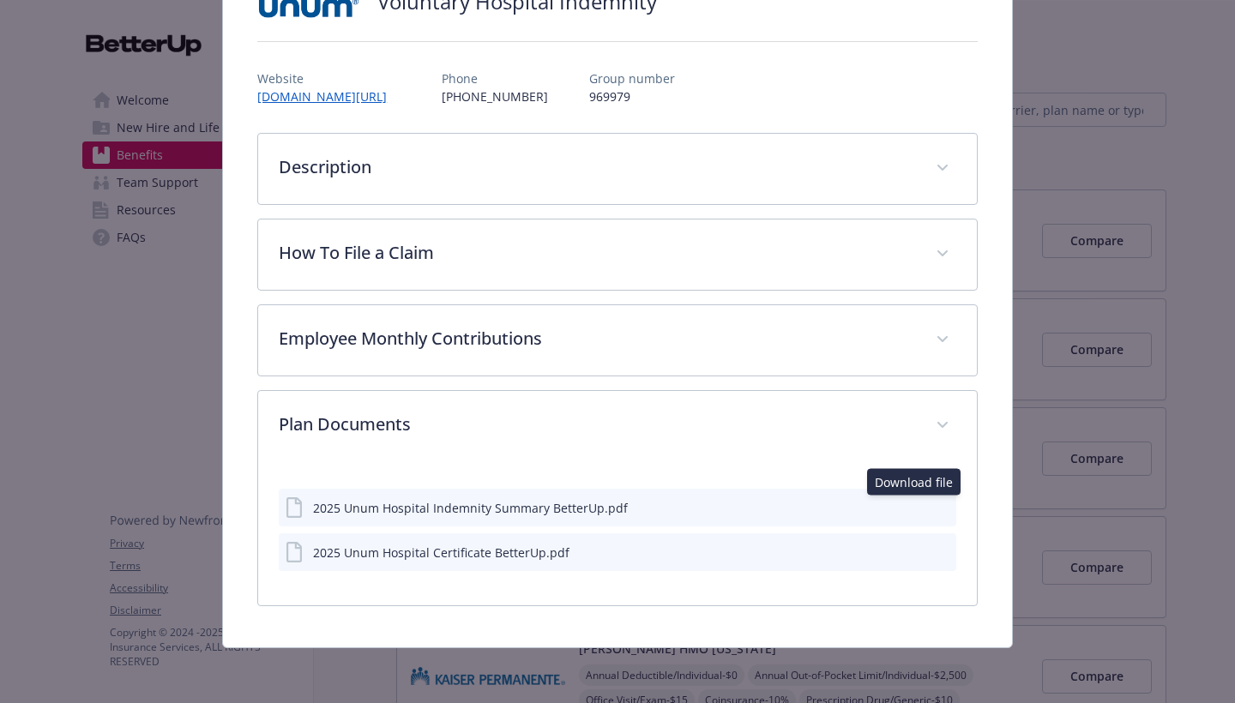
click at [911, 510] on icon "download file" at bounding box center [913, 506] width 14 height 14
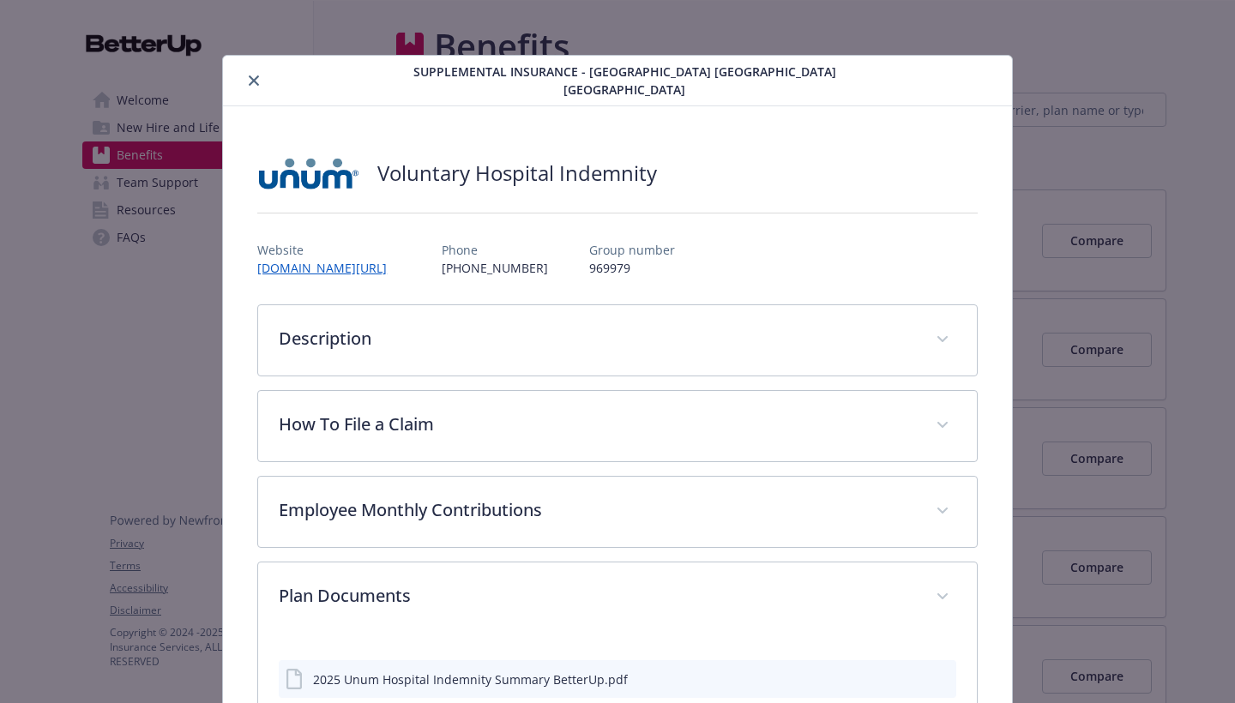
scroll to position [0, 0]
click at [261, 84] on button "close" at bounding box center [253, 80] width 21 height 21
